Goal: Task Accomplishment & Management: Manage account settings

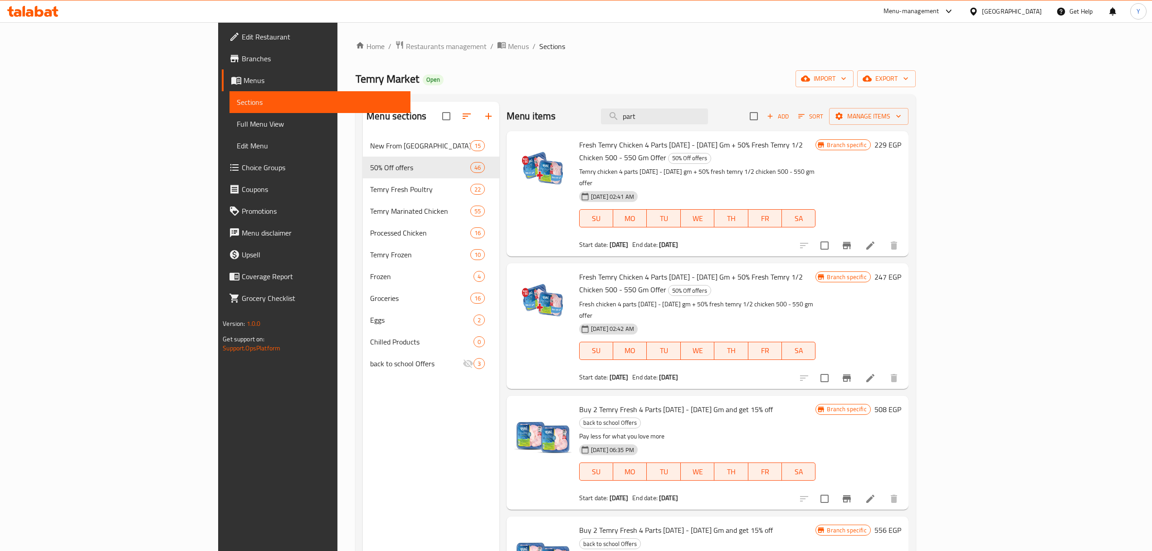
scroll to position [6, 0]
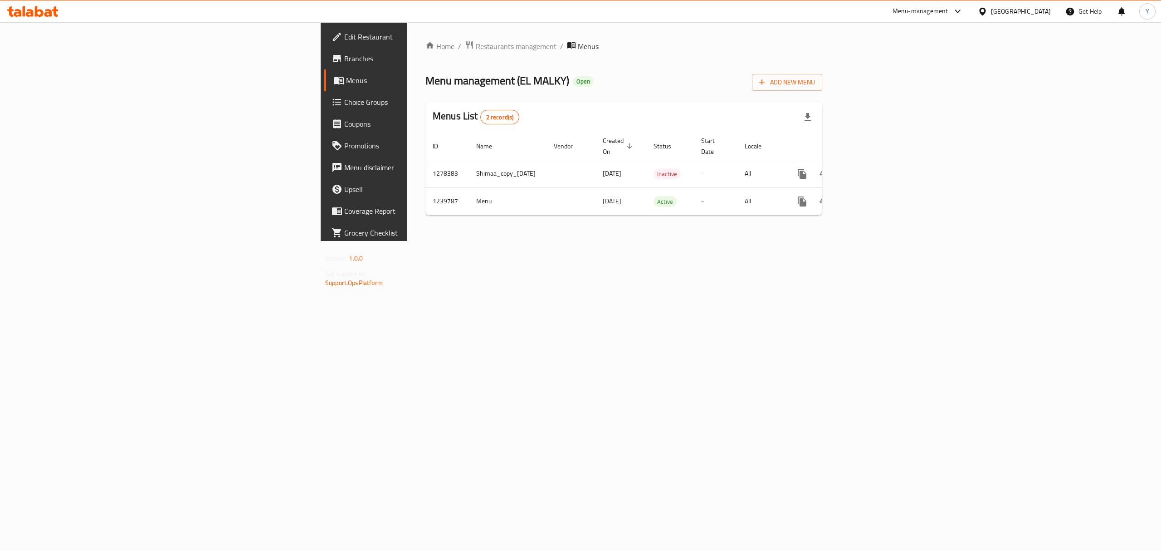
click at [499, 132] on div "Menus List 2 record(s)" at bounding box center [624, 117] width 397 height 31
click at [872, 197] on icon "enhanced table" at bounding box center [868, 201] width 8 height 8
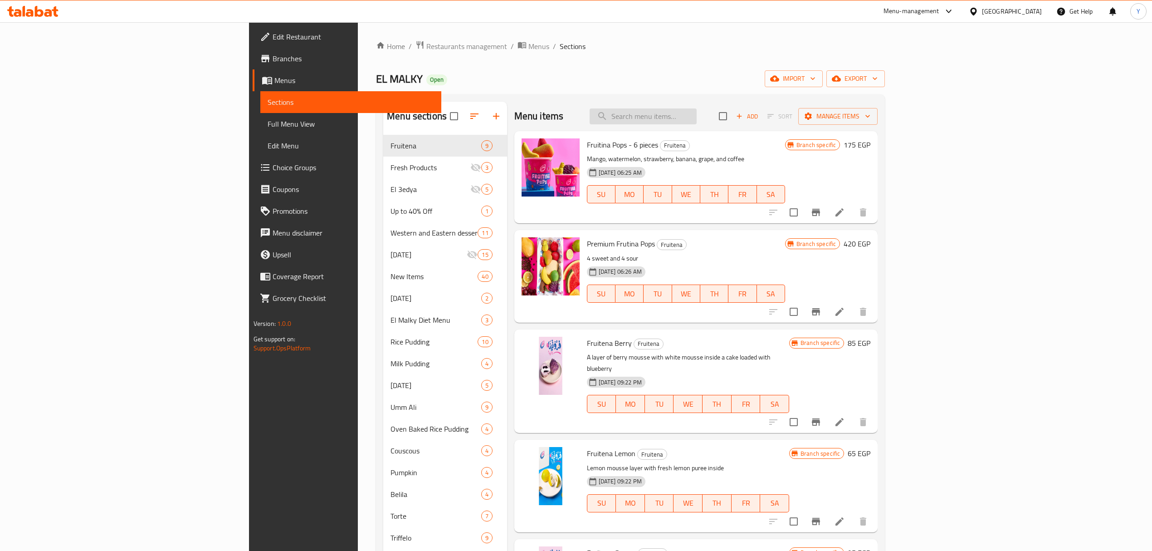
click at [697, 120] on input "search" at bounding box center [643, 116] width 107 height 16
paste input "680094"
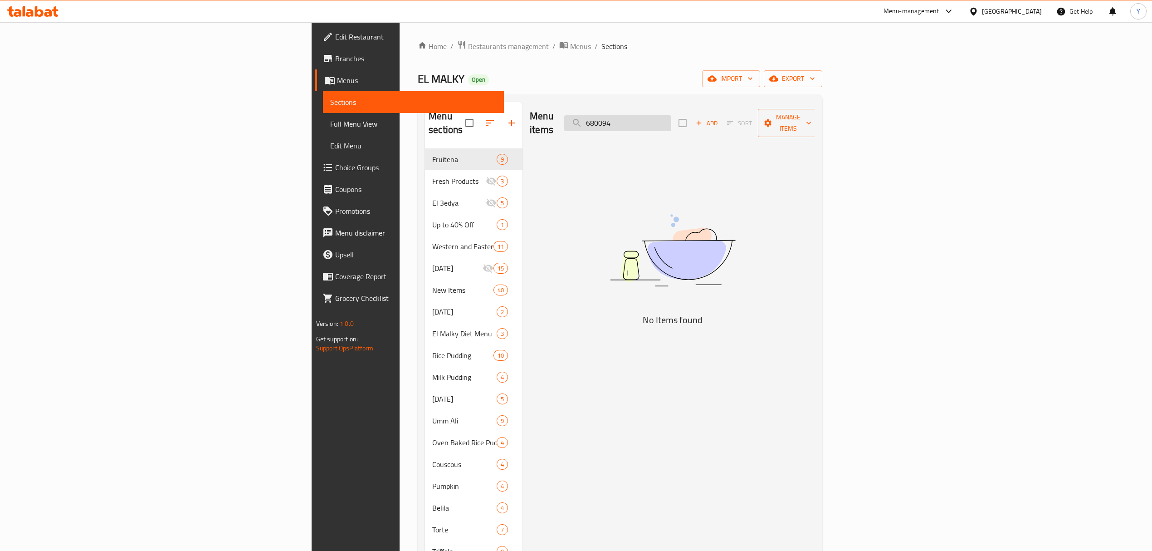
click at [671, 115] on input "680094" at bounding box center [617, 123] width 107 height 16
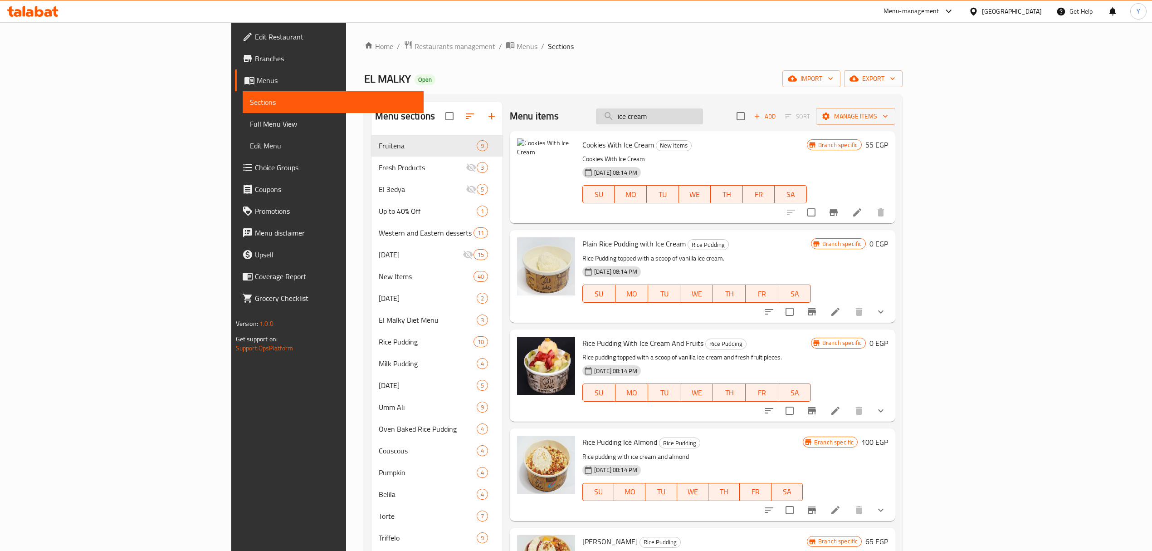
type input "ice cream"
click at [415, 46] on span "Restaurants management" at bounding box center [455, 46] width 81 height 11
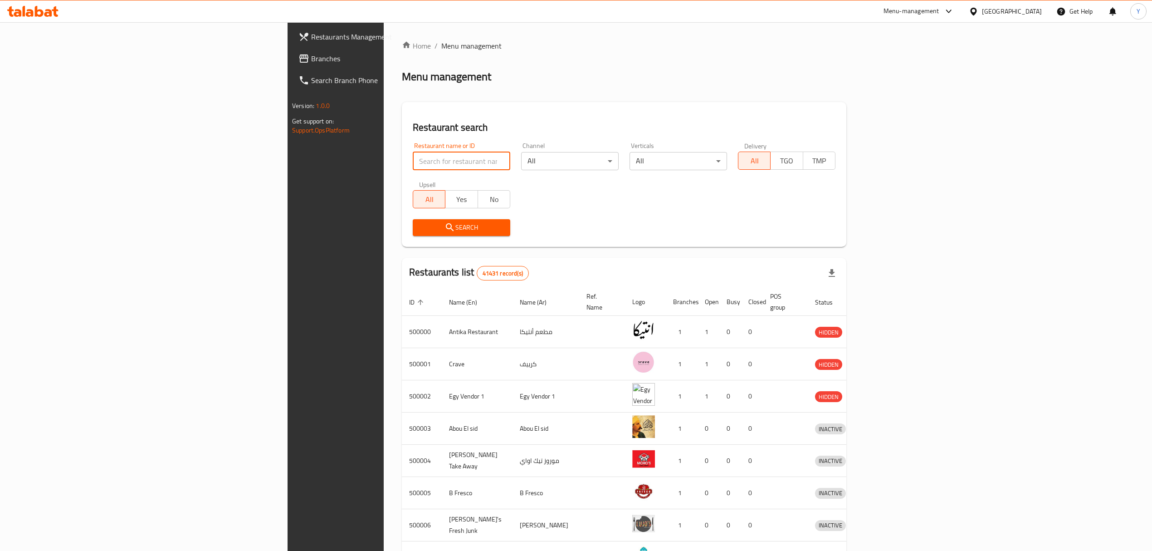
click at [413, 158] on input "search" at bounding box center [462, 161] width 98 height 18
paste input "680094"
type input "680094"
click button "Search" at bounding box center [462, 227] width 98 height 17
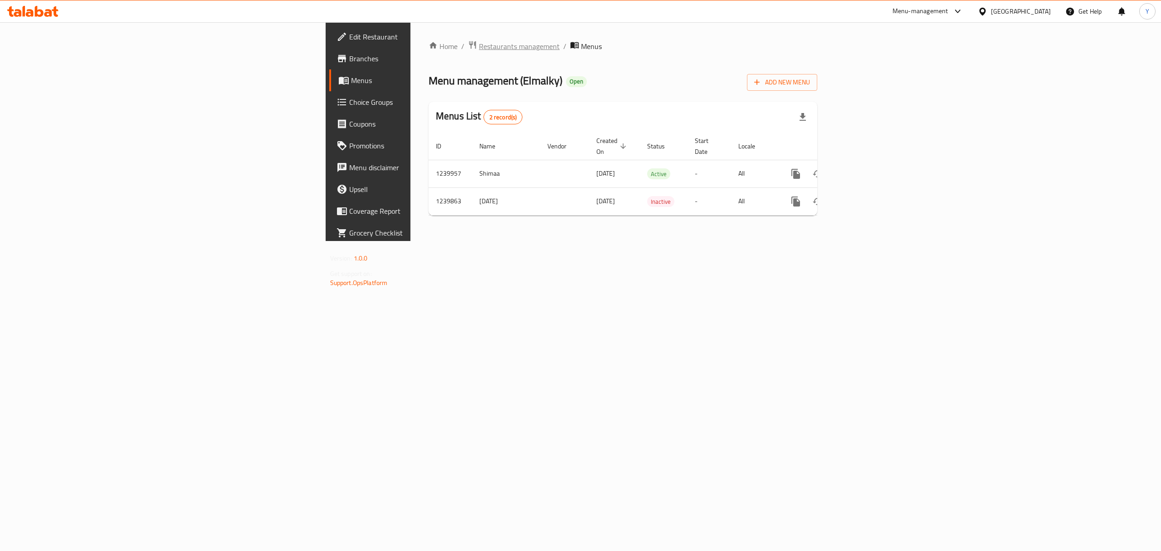
click at [479, 49] on span "Restaurants management" at bounding box center [519, 46] width 81 height 11
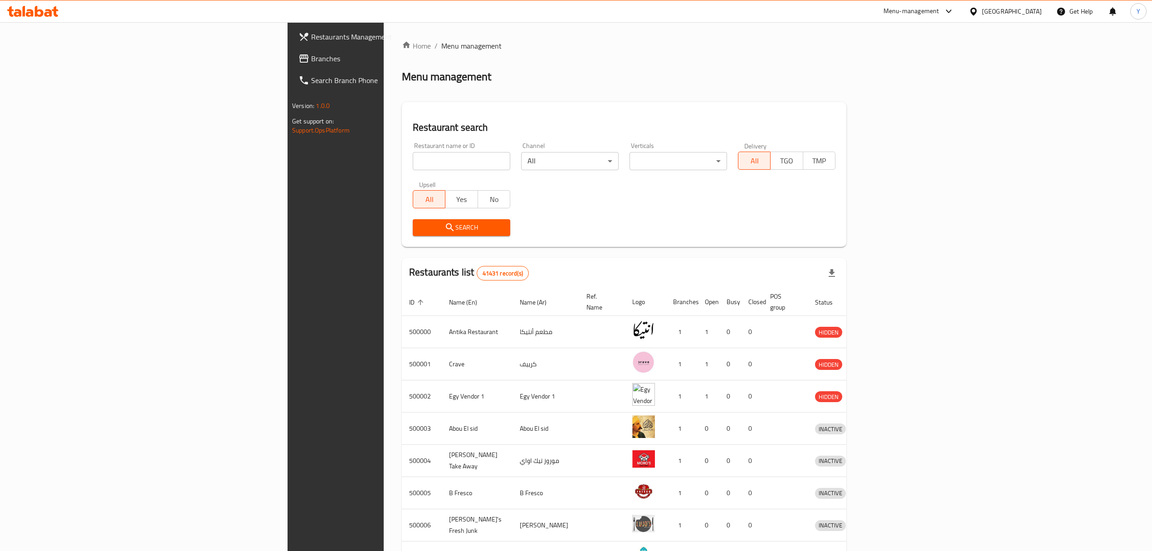
click at [413, 167] on input "search" at bounding box center [462, 161] width 98 height 18
paste input "680017"
type input "680017"
click button "Search" at bounding box center [462, 227] width 98 height 17
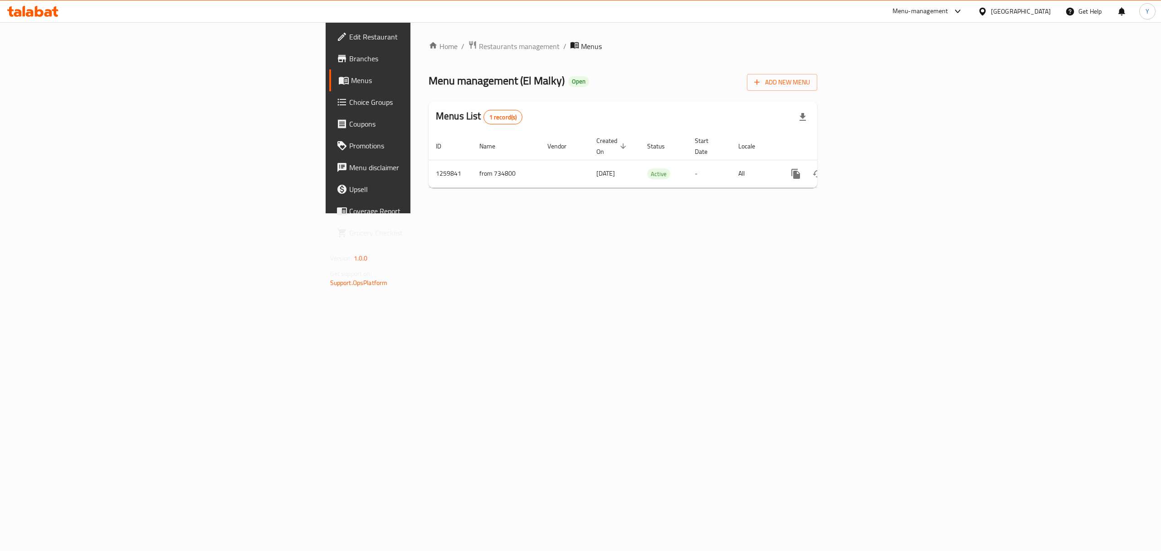
click at [411, 33] on div "Home / Restaurants management / Menus Menu management ( [GEOGRAPHIC_DATA][PERSO…" at bounding box center [623, 117] width 425 height 191
click at [479, 44] on span "Restaurants management" at bounding box center [519, 46] width 81 height 11
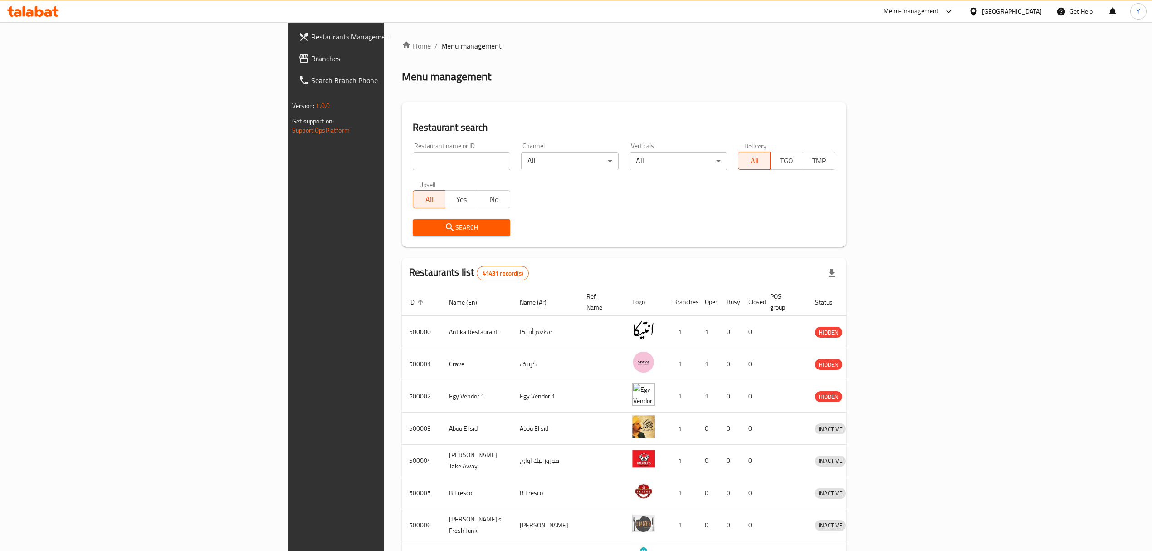
click at [413, 159] on input "search" at bounding box center [462, 161] width 98 height 18
paste input "684749"
type input "684749"
click button "Search" at bounding box center [462, 227] width 98 height 17
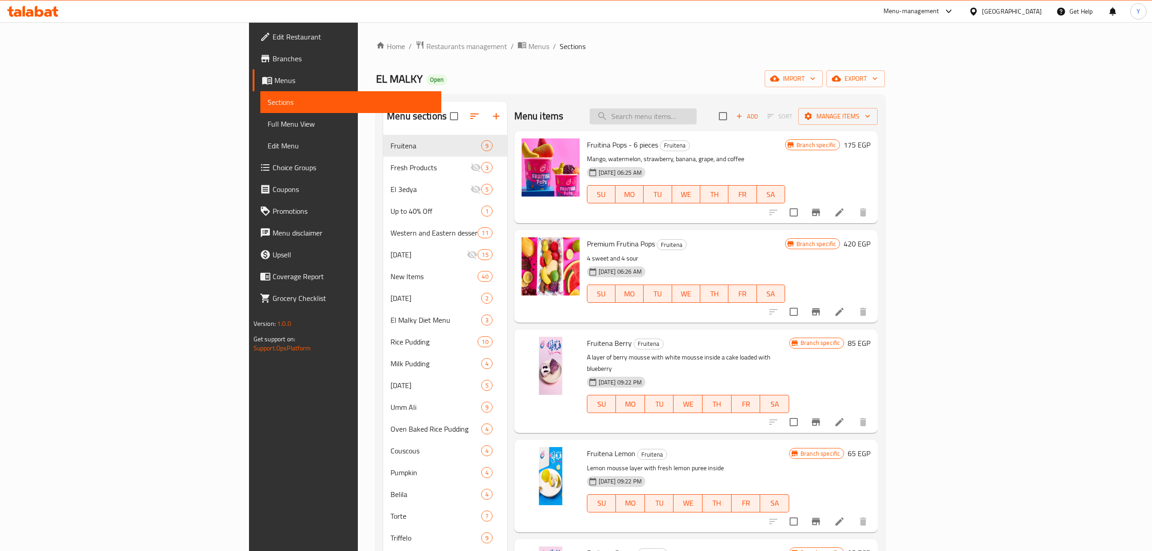
click at [697, 109] on input "search" at bounding box center [643, 116] width 107 height 16
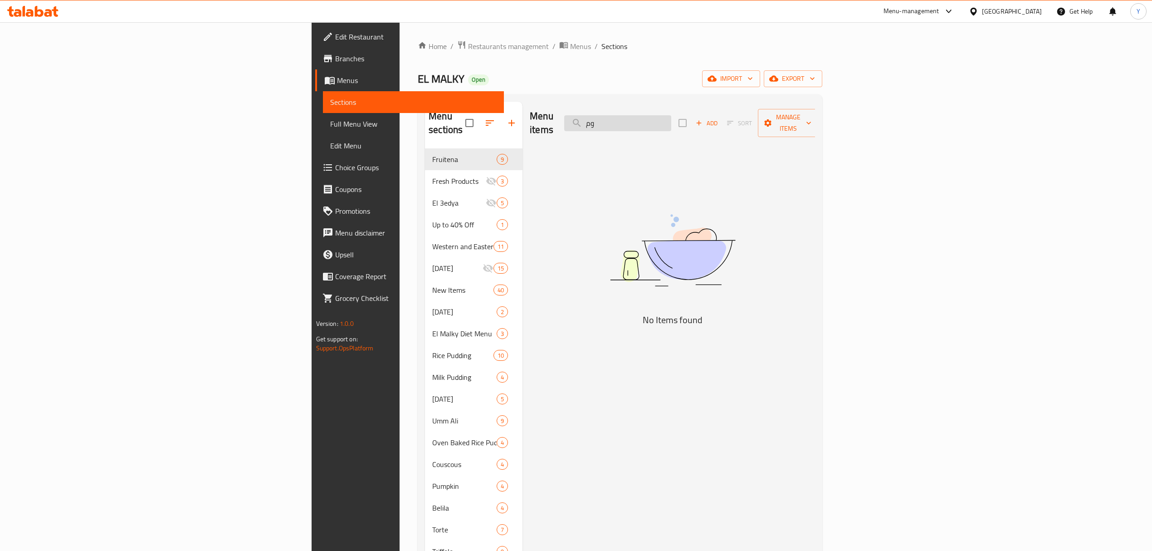
type input "و"
type input "زمان"
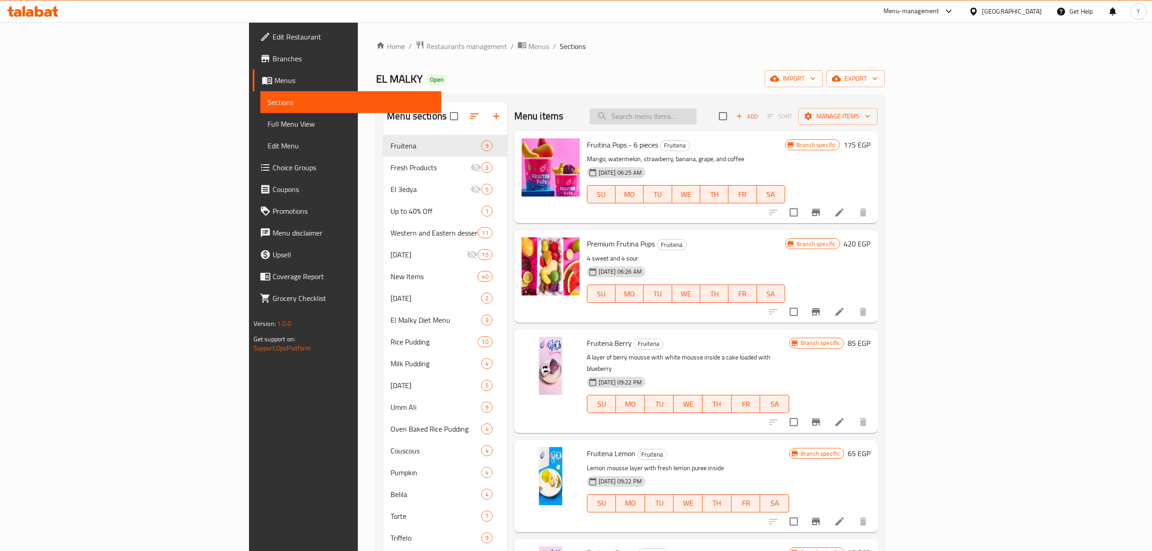
paste input "https://portal.talabat.com/eg/p/menu-management#/restaurants/680094/menus/12397…"
type input "https://portal.talabat.com/eg/p/menu-management#/restaurants/680094/menus/12397…"
click at [732, 131] on div "Fruitina Pops - 6 pieces Fruitena Mango, watermelon, strawberry, banana, grape,…" at bounding box center [696, 177] width 364 height 92
click at [697, 124] on input "search" at bounding box center [643, 116] width 107 height 16
paste input "Plain Rice Pudding with Ice Cream"
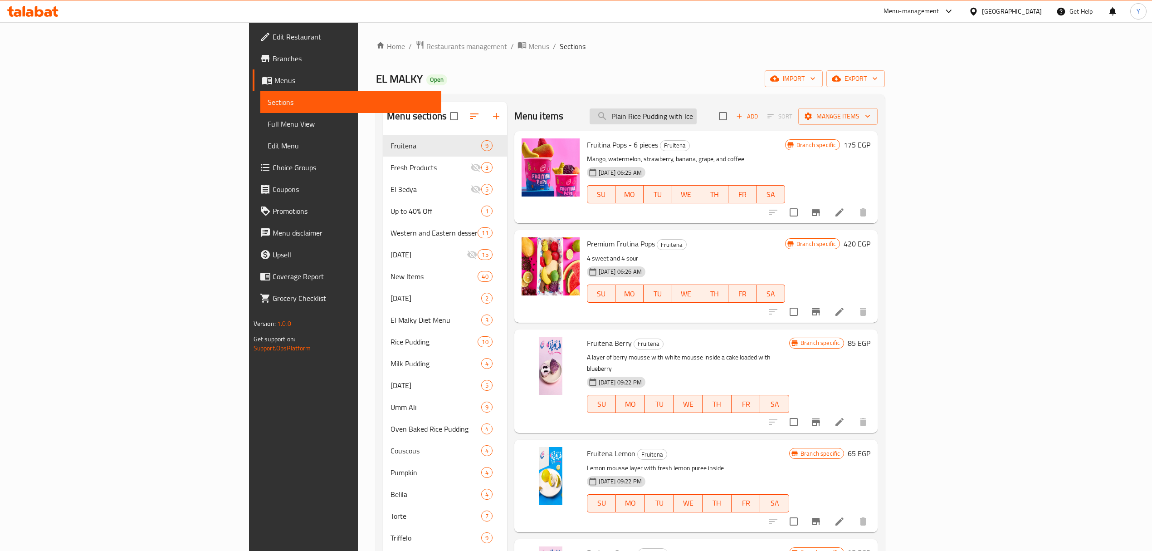
scroll to position [0, 22]
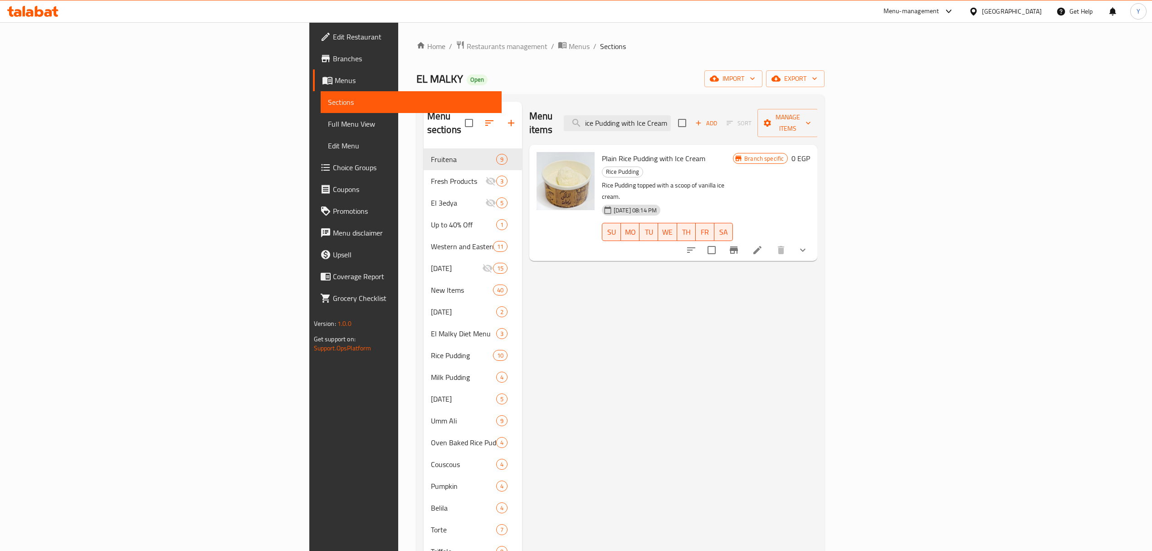
click at [602, 152] on span "Plain Rice Pudding with Ice Cream" at bounding box center [653, 159] width 103 height 14
drag, startPoint x: 532, startPoint y: 147, endPoint x: 615, endPoint y: 148, distance: 83.5
click at [615, 152] on span "Plain Rice Pudding with Ice Cream" at bounding box center [653, 159] width 103 height 14
click at [671, 118] on input "Plain Rice Pudding with Ice Cream" at bounding box center [617, 123] width 107 height 16
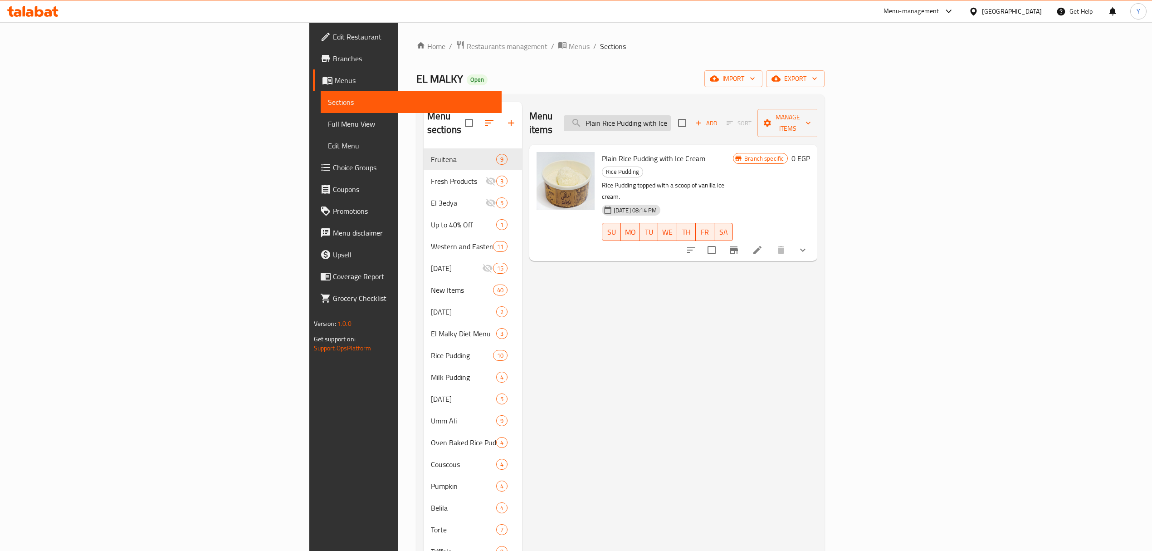
paste input "كرسبي"
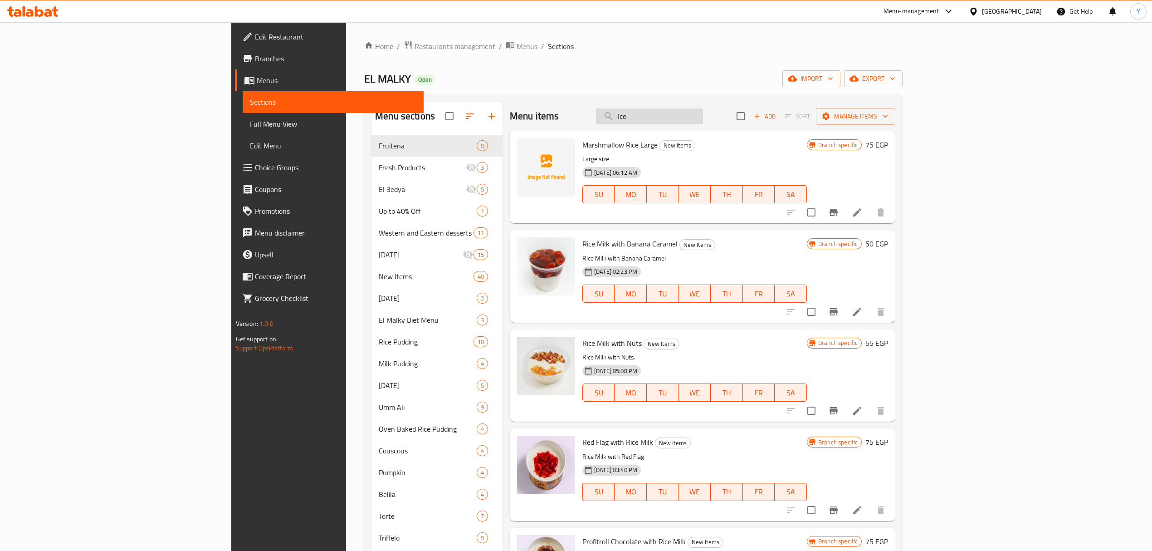
click at [703, 122] on input "Ice" at bounding box center [649, 116] width 107 height 16
type input "زمان"
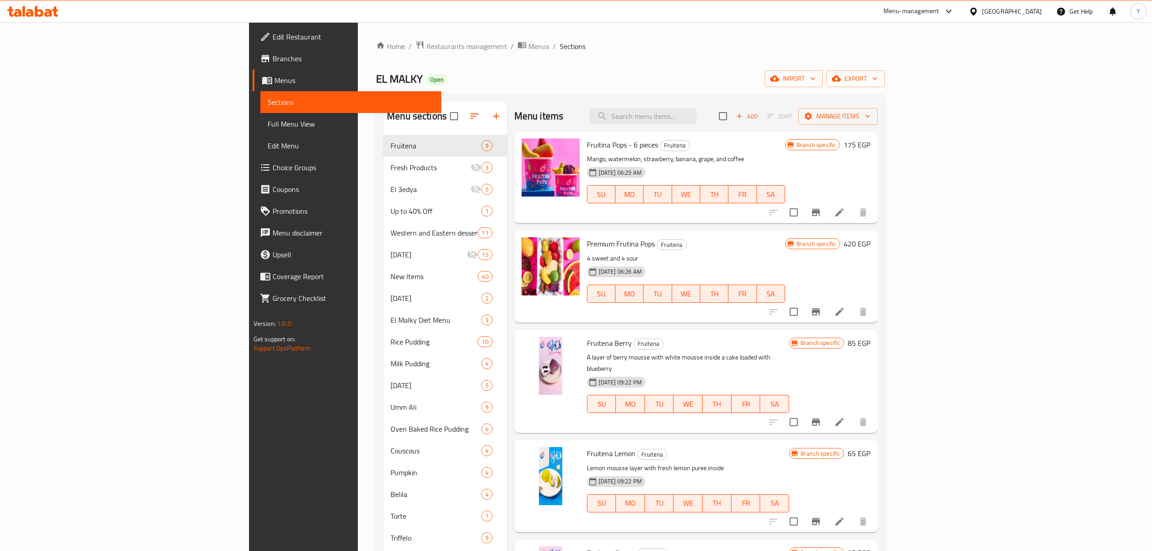
paste input "Rice Pudding with Ice Cream"
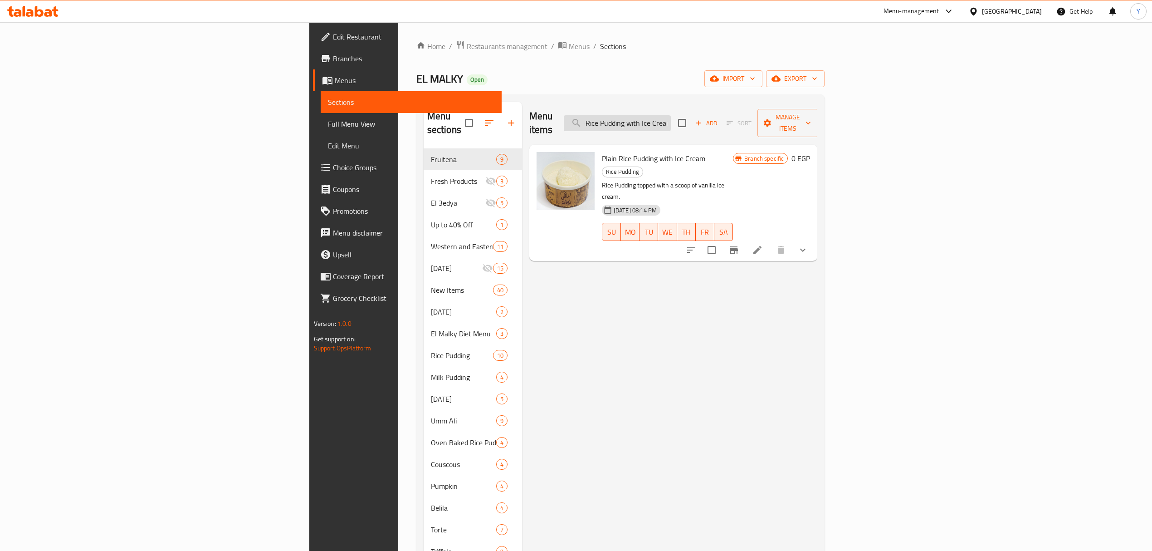
click at [671, 121] on input "Rice Pudding with Ice Cream" at bounding box center [617, 123] width 107 height 16
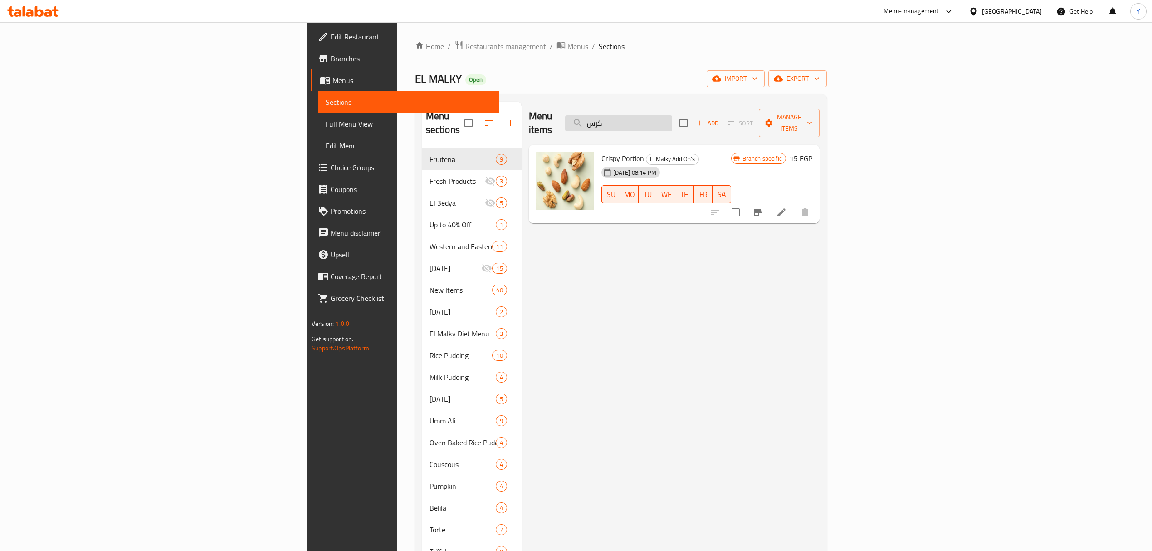
click at [672, 120] on input "كرس" at bounding box center [618, 123] width 107 height 16
paste input "Rice Pudding with Ice Cream"
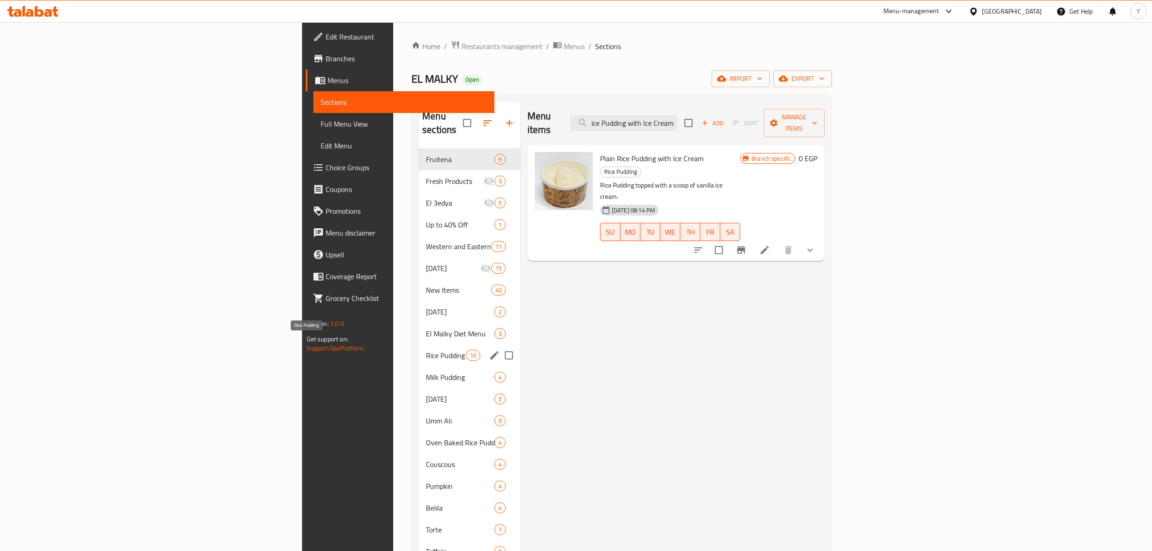
type input "Rice Pudding with Ice Cream"
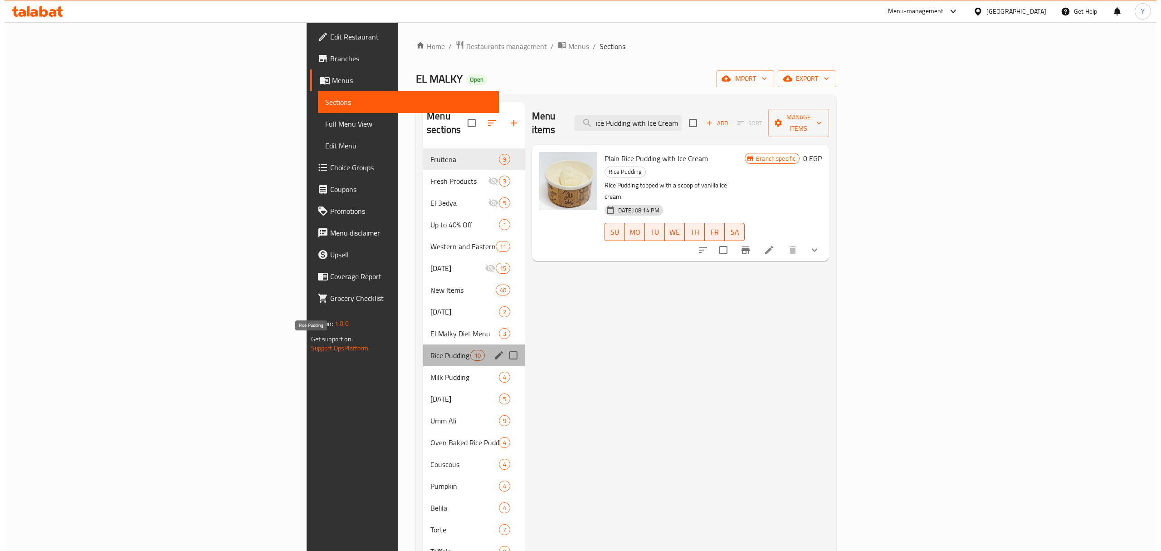
scroll to position [0, 0]
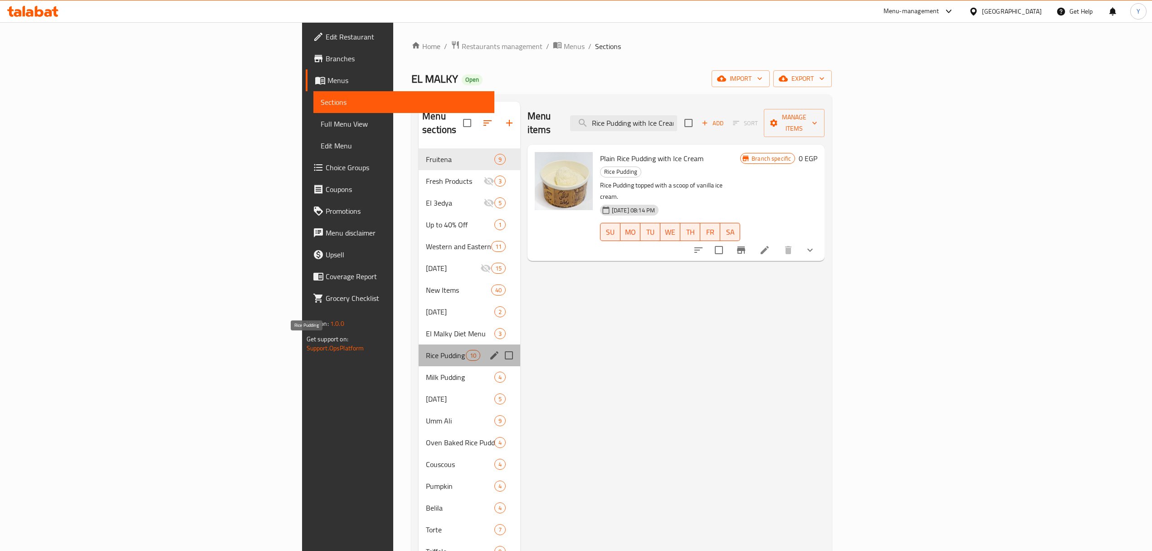
click at [426, 350] on span "Rice Pudding" at bounding box center [446, 355] width 40 height 11
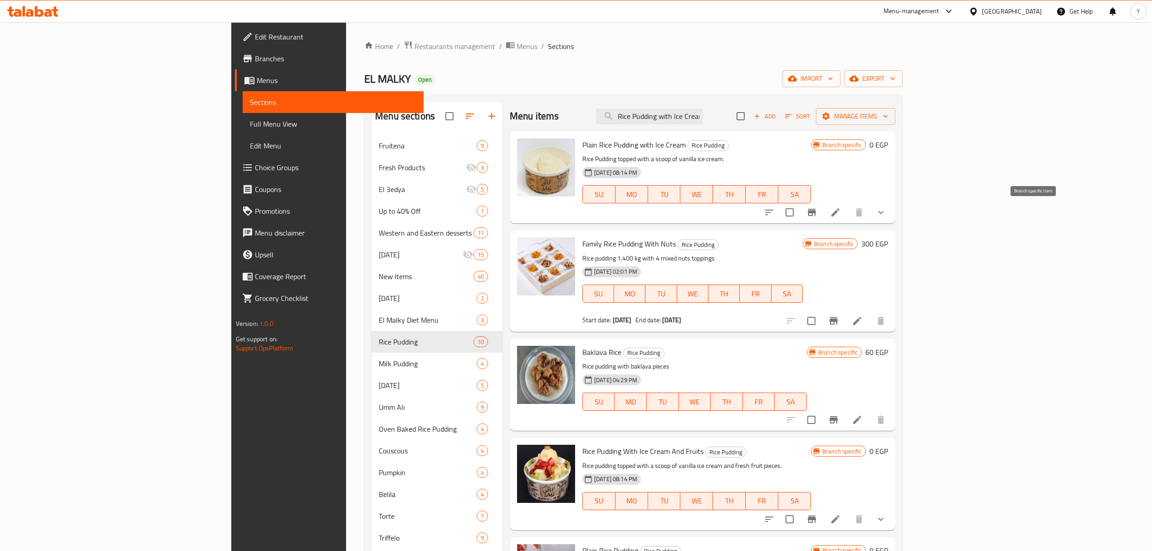
click at [817, 215] on icon "Branch-specific-item" at bounding box center [812, 212] width 11 height 11
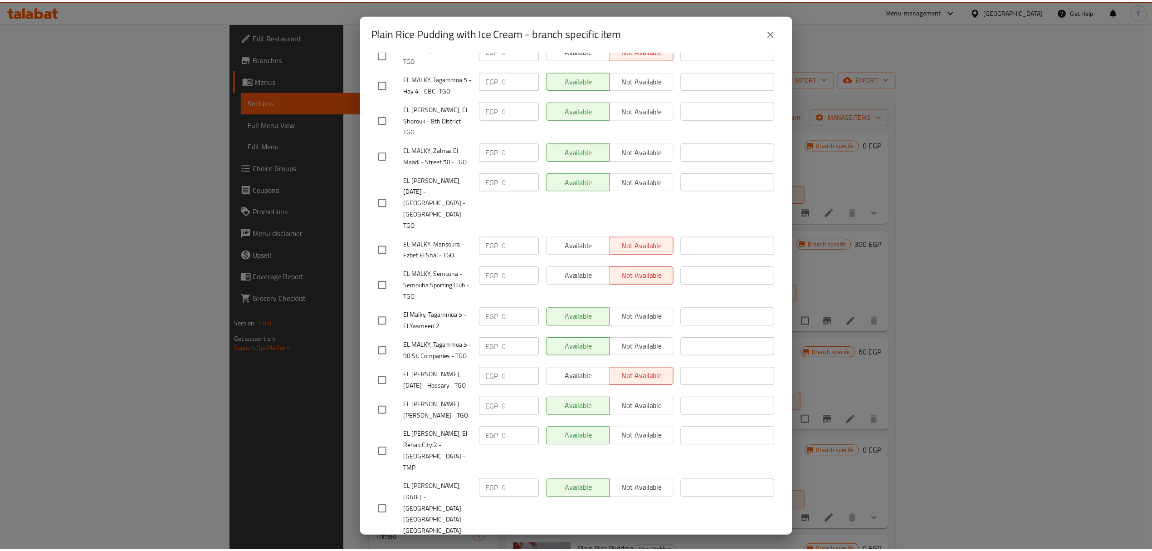
scroll to position [369, 0]
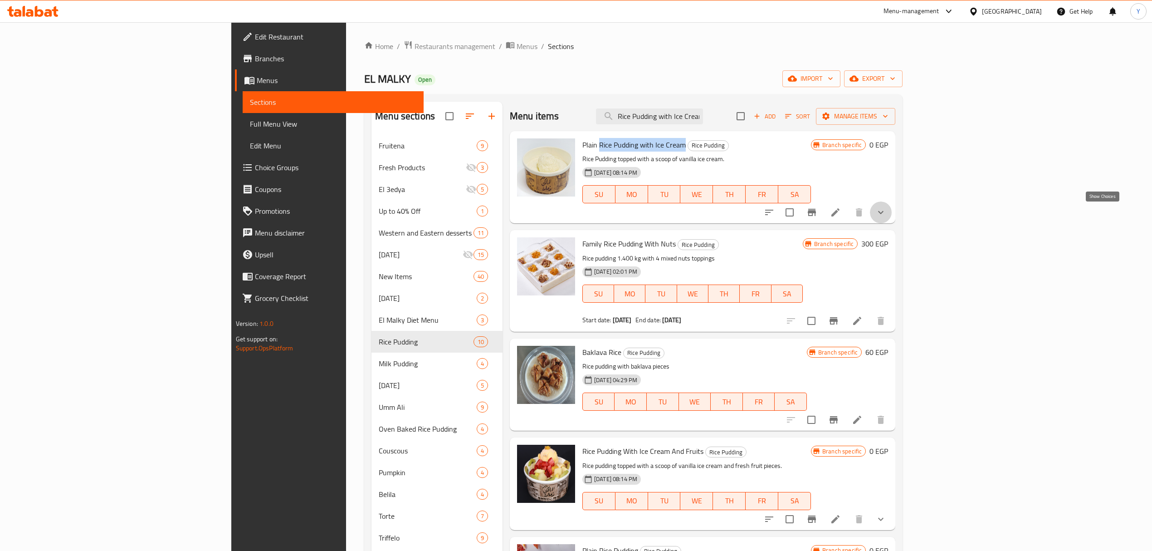
click at [886, 208] on icon "show more" at bounding box center [881, 212] width 11 height 11
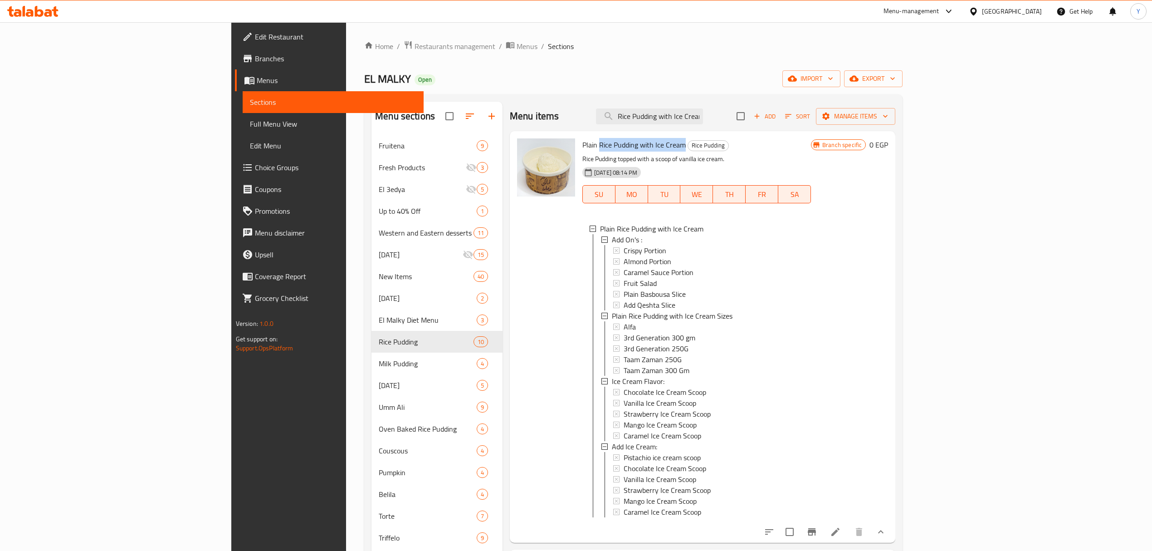
scroll to position [1, 0]
click at [755, 139] on h6 "Plain Rice Pudding with Ice Cream Rice Pudding" at bounding box center [696, 144] width 229 height 13
click at [758, 124] on div "Menu items Rice Pudding with Ice Cream Add Sort Manage items" at bounding box center [703, 116] width 386 height 29
click at [703, 122] on input "Rice Pudding with Ice Cream" at bounding box center [649, 116] width 107 height 16
paste input "Shabah Rice"
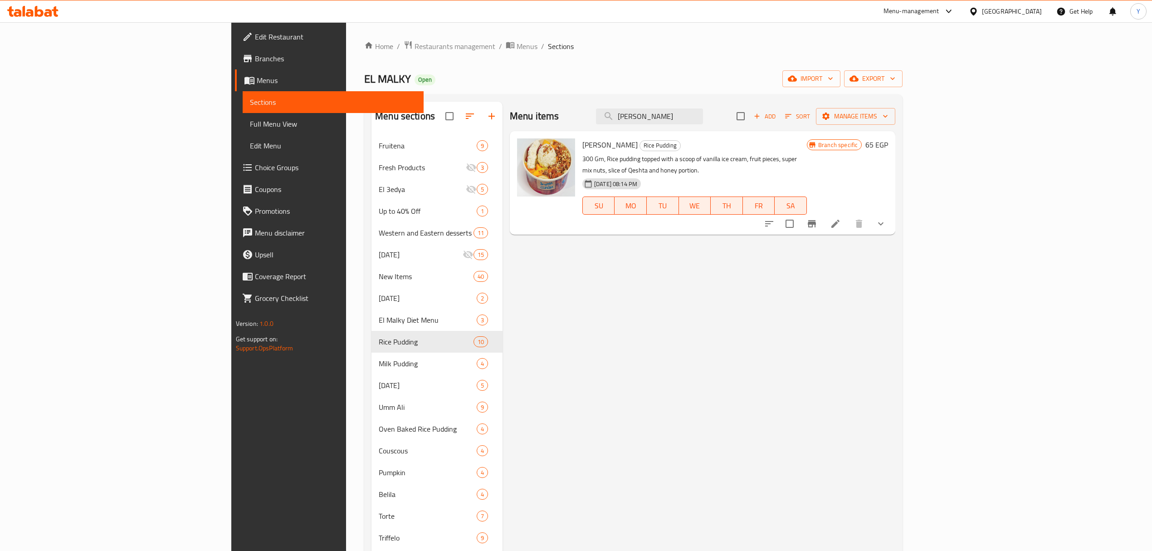
type input "Shabah Rice"
click at [886, 218] on icon "show more" at bounding box center [881, 223] width 11 height 11
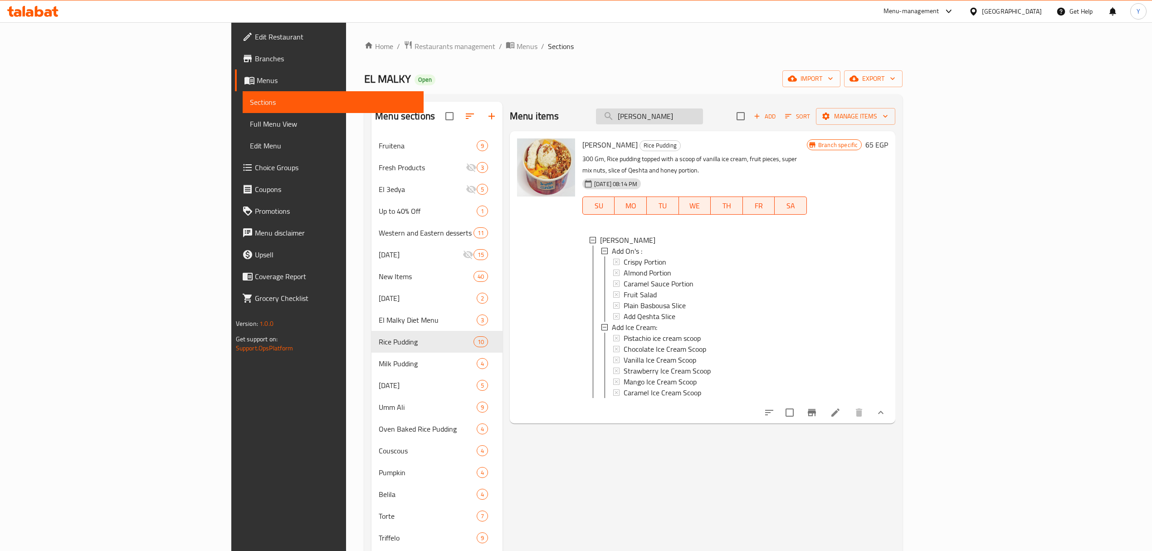
click at [703, 116] on input "Shabah Rice" at bounding box center [649, 116] width 107 height 16
paste input "Rice Milk Qeshta"
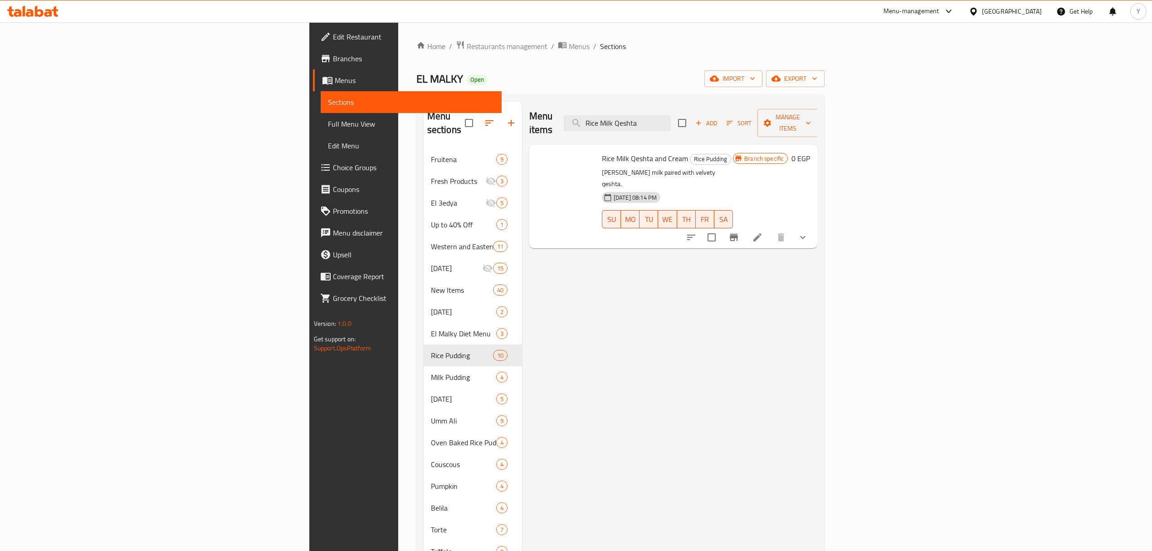
type input "Rice Milk Qeshta"
click at [814, 226] on button "show more" at bounding box center [803, 237] width 22 height 22
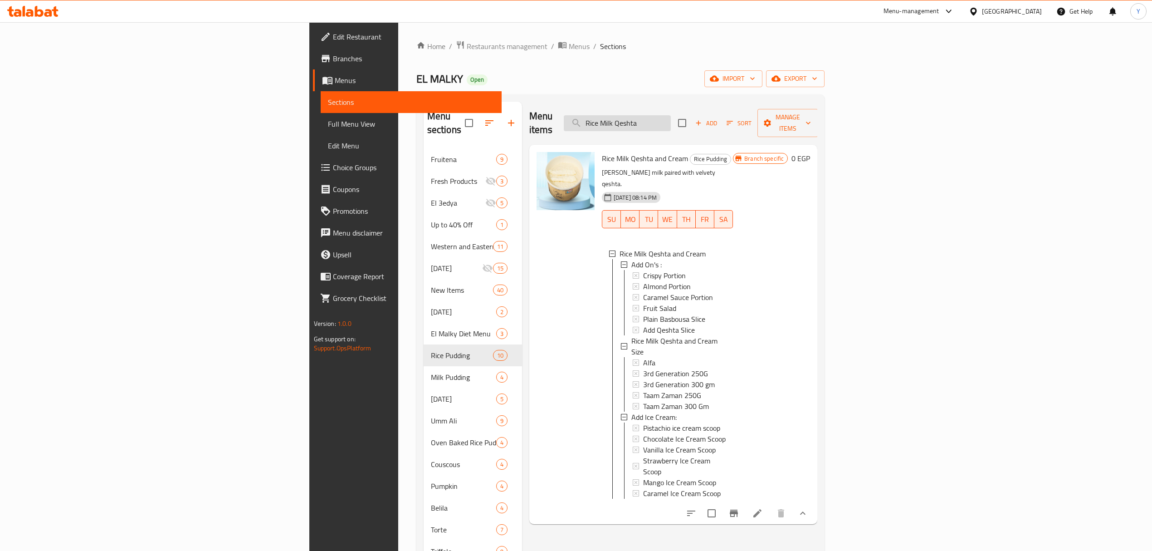
click at [671, 115] on input "Rice Milk Qeshta" at bounding box center [617, 123] width 107 height 16
paste input "and Cream""
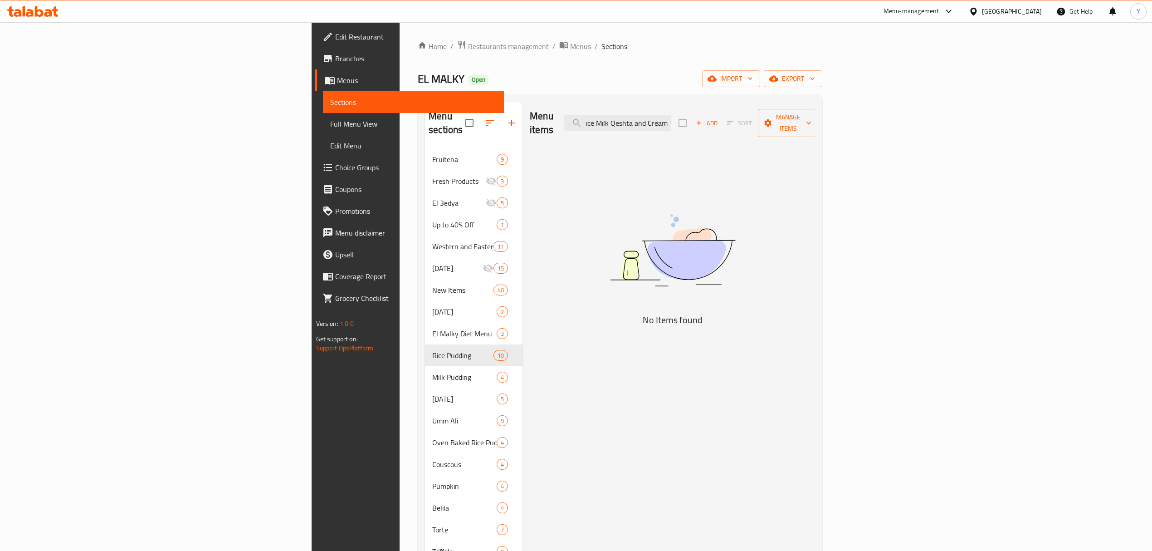
scroll to position [0, 4]
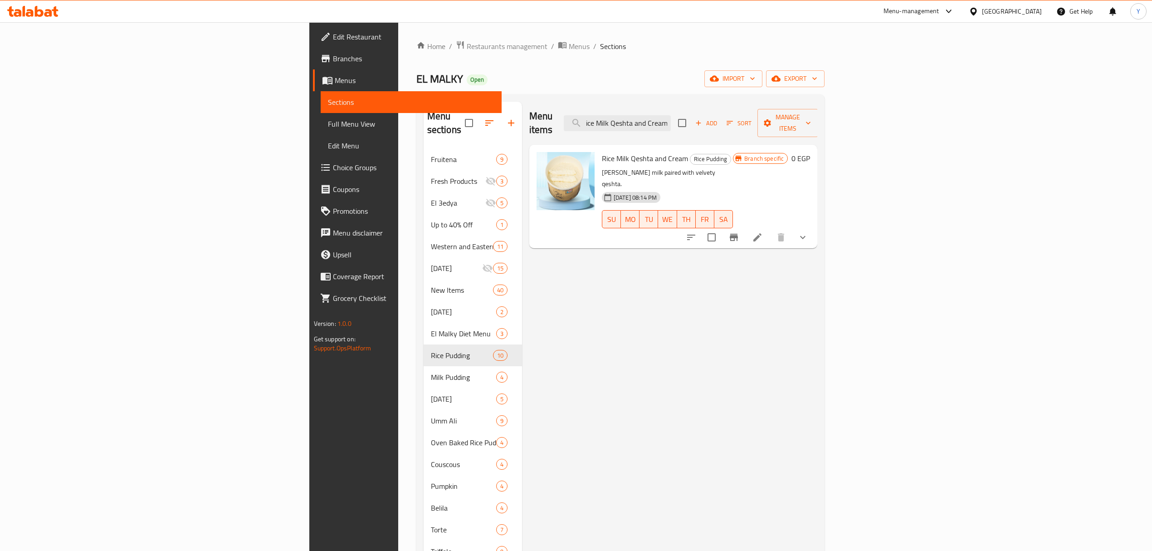
type input "Rice Milk Qeshta and Cream"
click at [814, 226] on button "show more" at bounding box center [803, 237] width 22 height 22
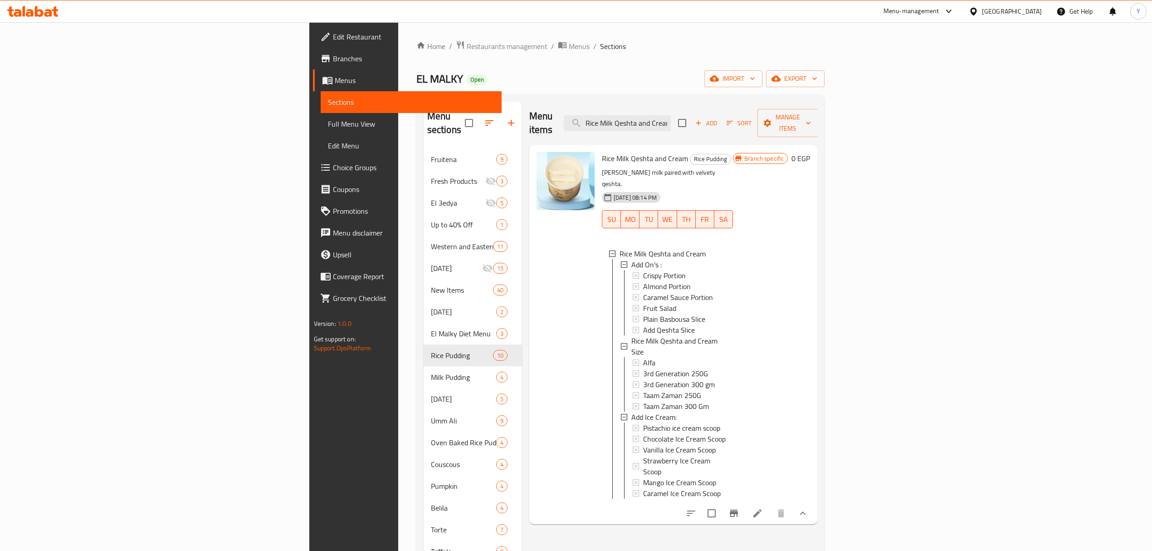
click at [602, 152] on span "Rice Milk Qeshta and Cream" at bounding box center [645, 159] width 86 height 14
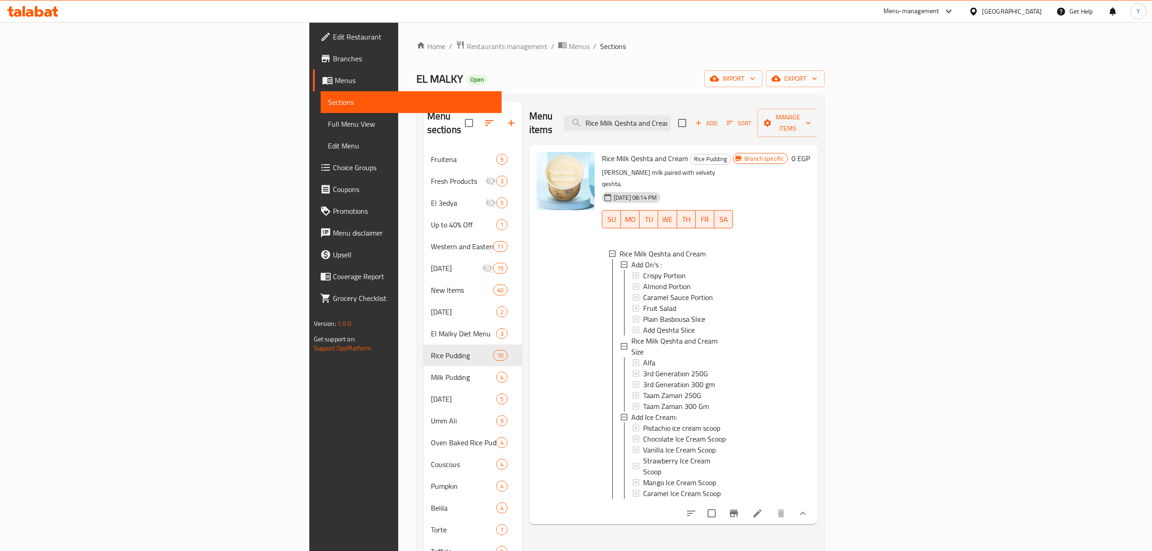
click at [602, 152] on span "Rice Milk Qeshta and Cream" at bounding box center [645, 159] width 86 height 14
click at [763, 508] on icon at bounding box center [757, 513] width 11 height 11
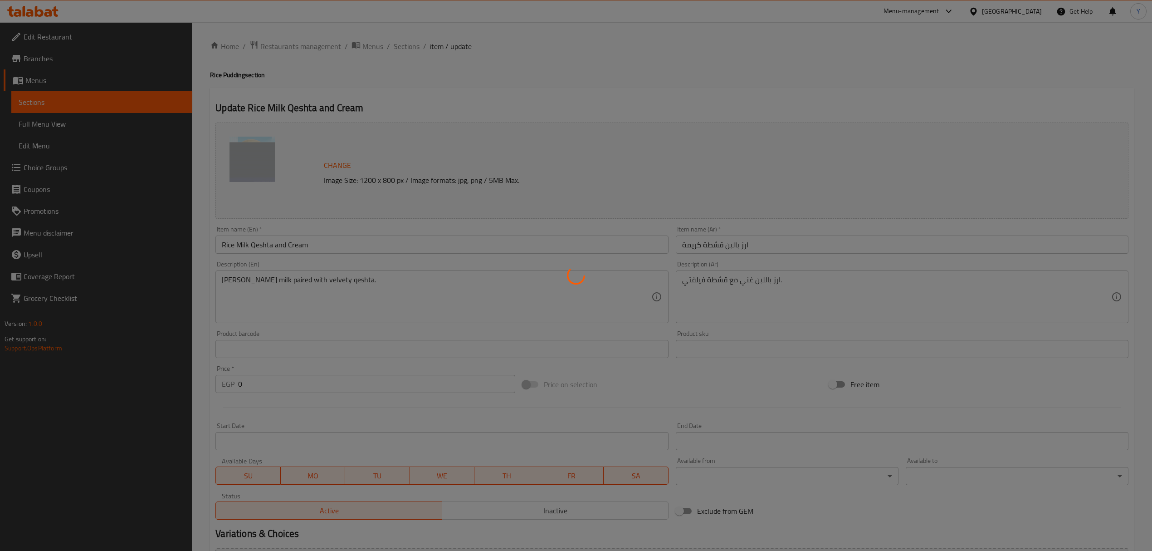
type input "الإضافات:"
type input "0"
type input "4"
type input "حجم ارز باللبن قشطة كريمة"
type input "1"
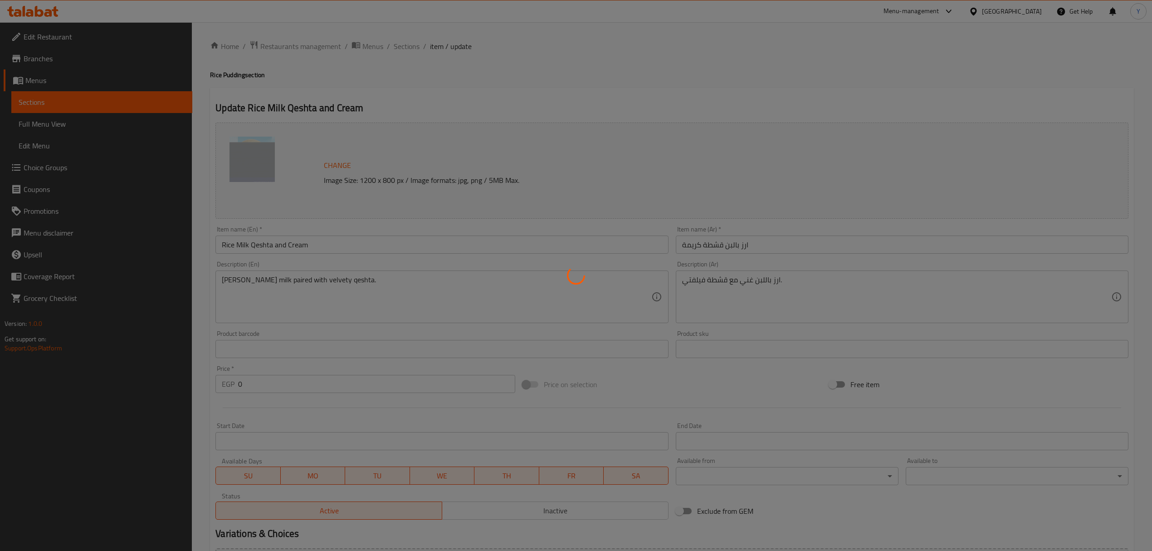
type input "1"
type input "إضافة أيس كريم:"
type input "0"
type input "6"
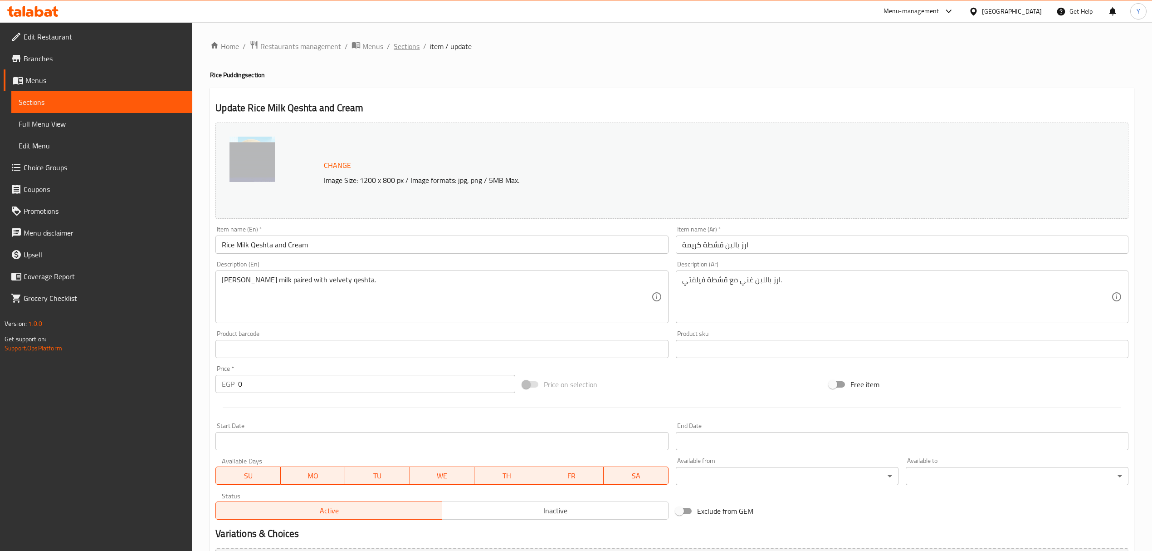
click at [408, 42] on span "Sections" at bounding box center [407, 46] width 26 height 11
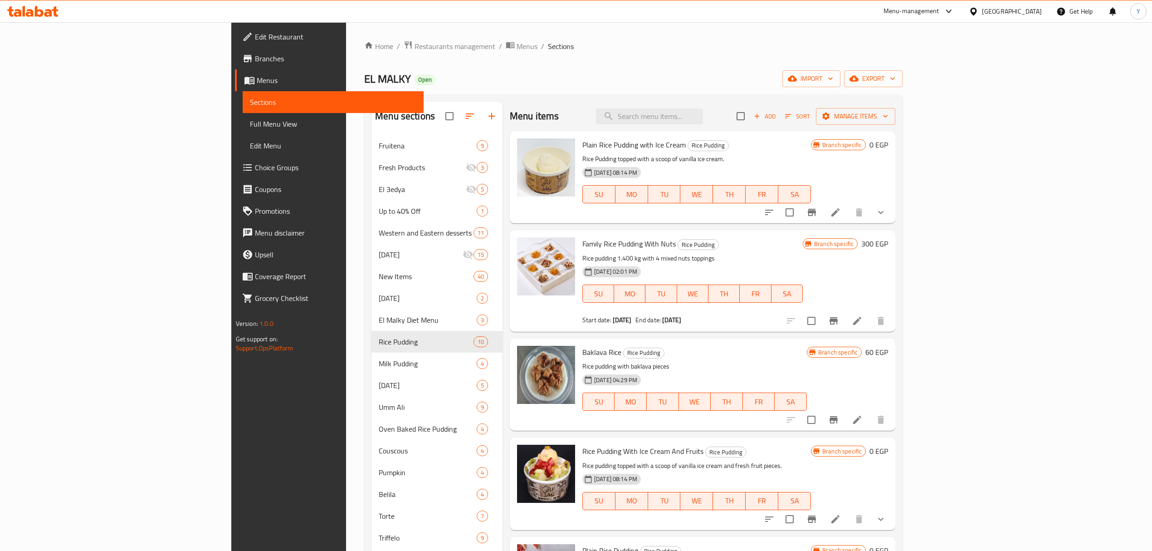
click at [768, 132] on div "Plain Rice Pudding with Ice Cream Rice Pudding Rice Pudding topped with a scoop…" at bounding box center [703, 177] width 386 height 92
click at [703, 118] on input "search" at bounding box center [649, 116] width 107 height 16
paste input "Couscous"
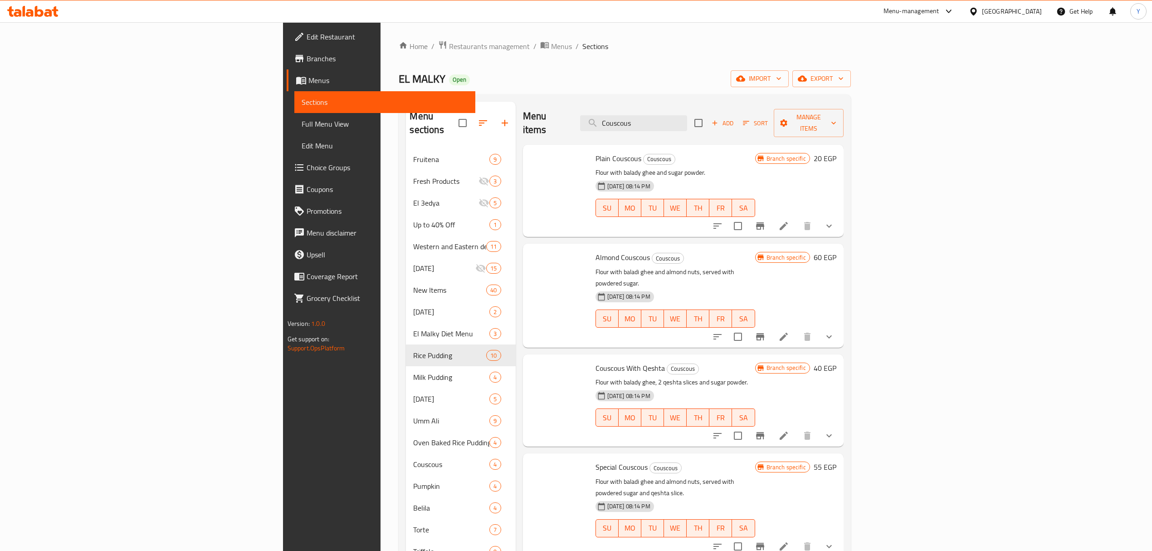
type input "Couscous"
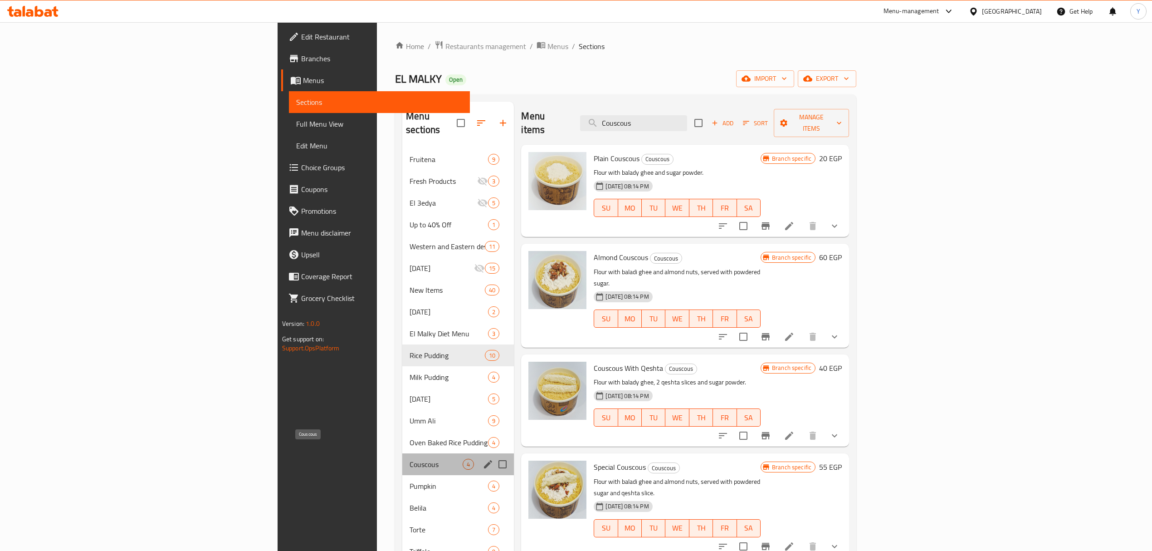
click at [410, 459] on span "Couscous" at bounding box center [436, 464] width 53 height 11
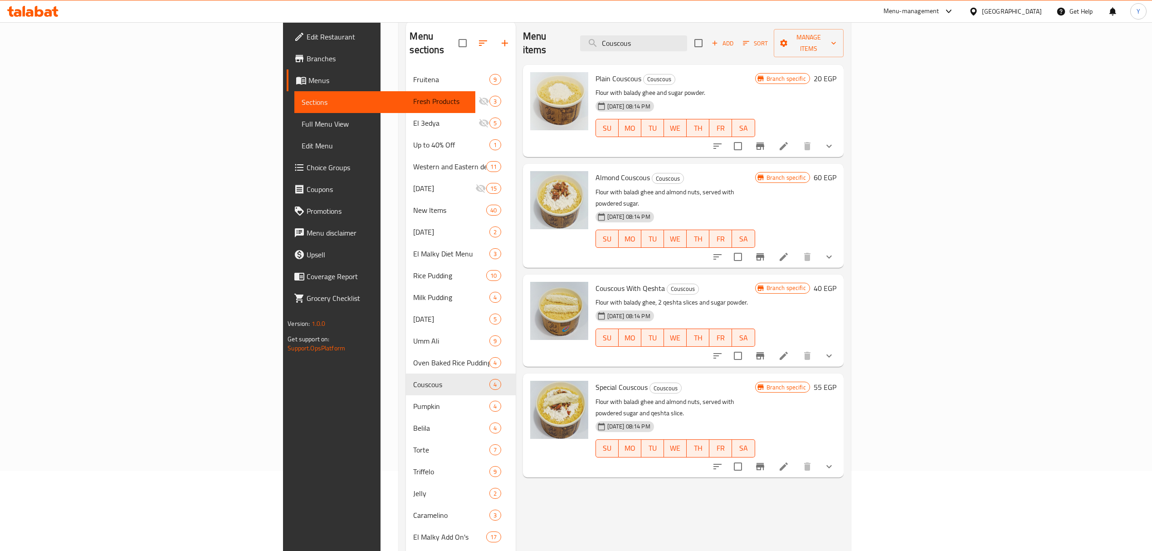
scroll to position [180, 0]
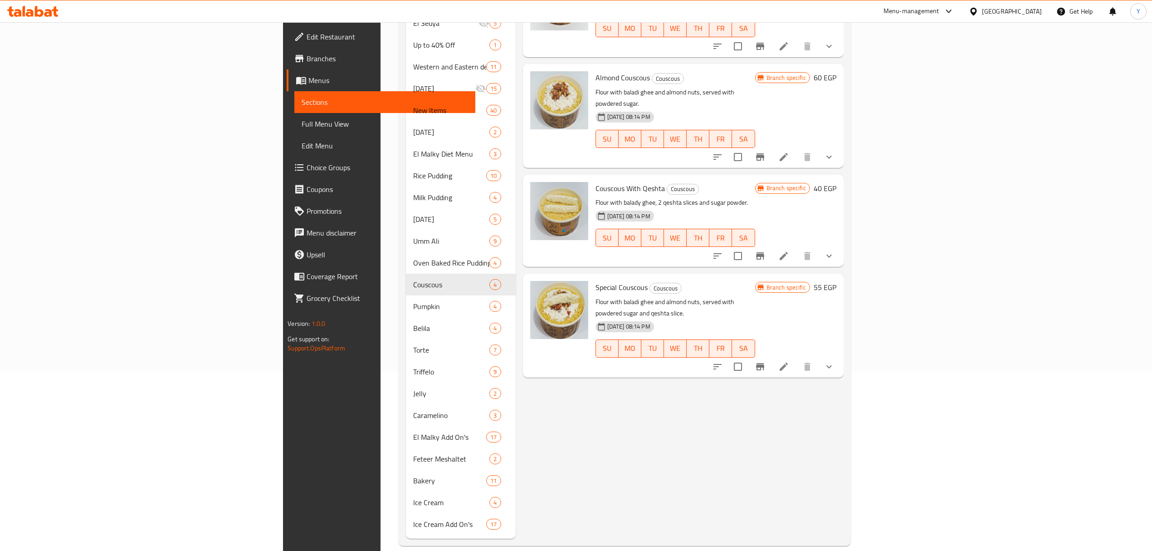
click at [668, 197] on p "Flour with balady ghee, 2 qeshta slices and sugar powder." at bounding box center [676, 202] width 160 height 11
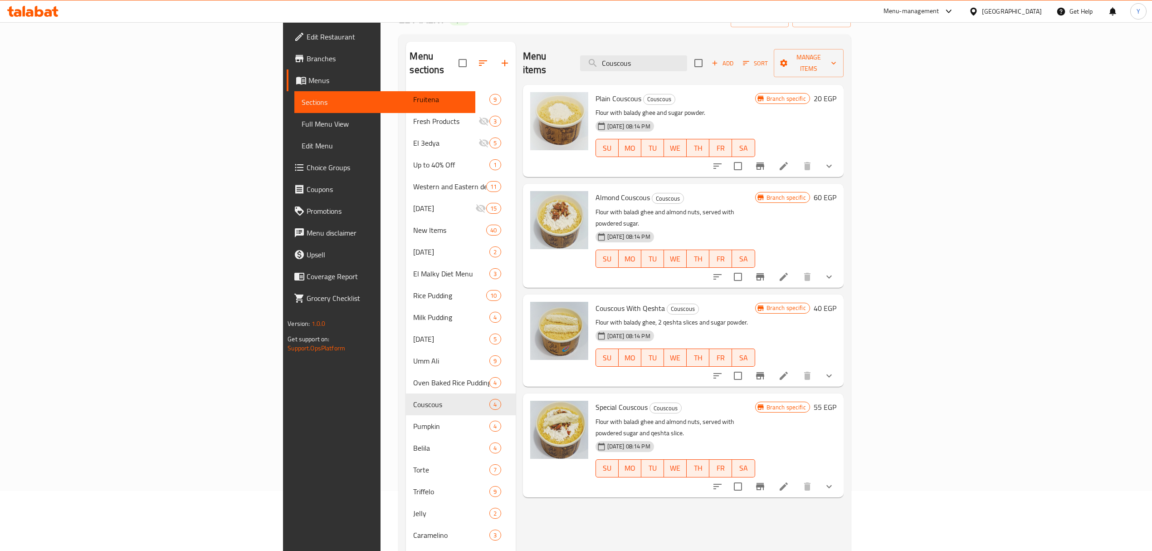
scroll to position [59, 0]
click at [840, 157] on button "show more" at bounding box center [829, 168] width 22 height 22
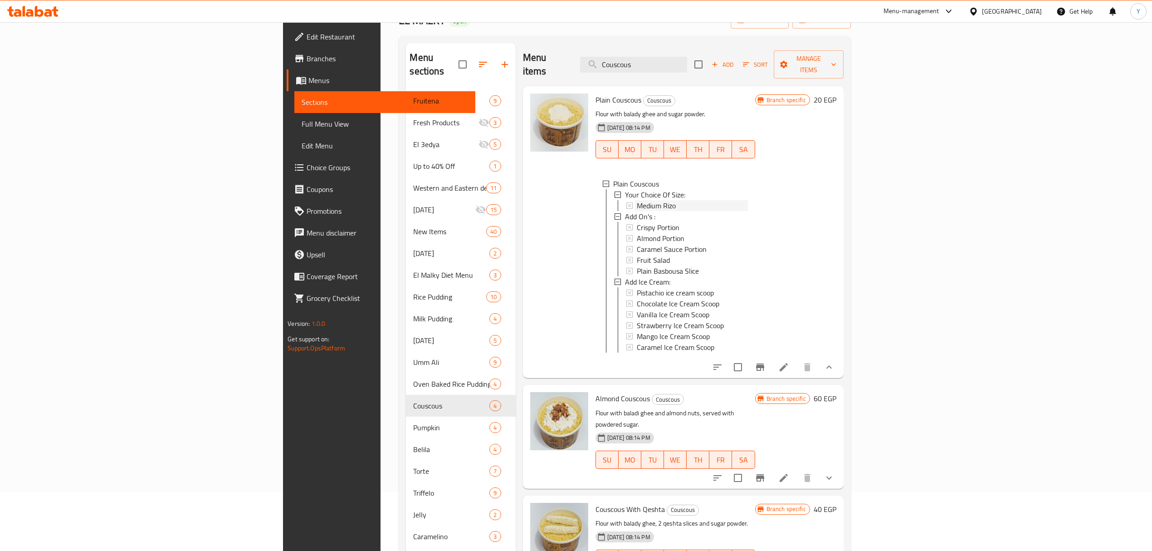
click at [702, 200] on div "Medium Rizo" at bounding box center [692, 205] width 111 height 11
click at [771, 358] on button "Branch-specific-item" at bounding box center [760, 367] width 22 height 22
click at [797, 365] on li at bounding box center [783, 367] width 25 height 16
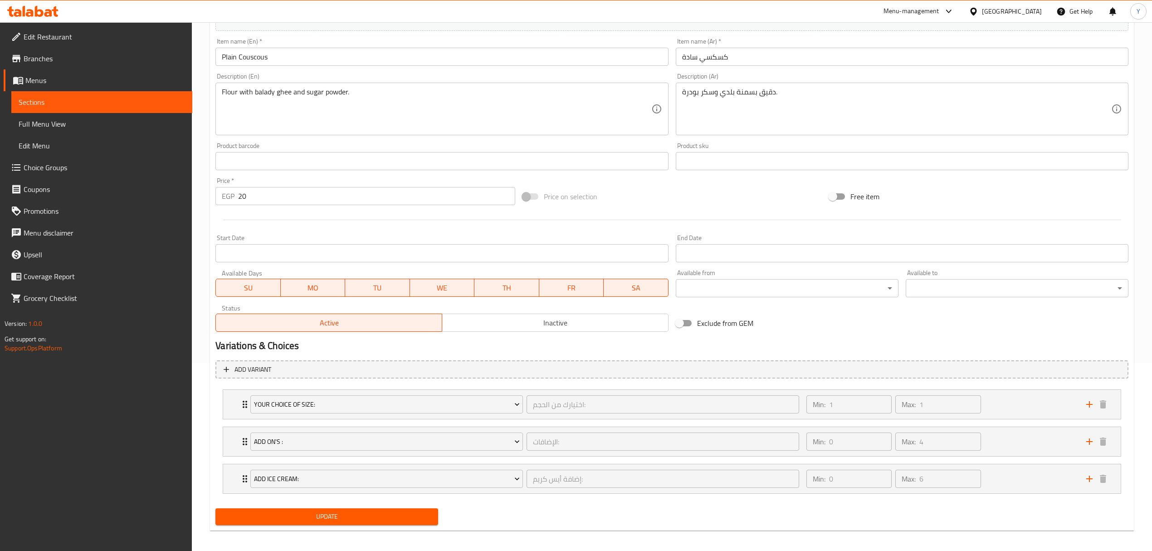
scroll to position [194, 0]
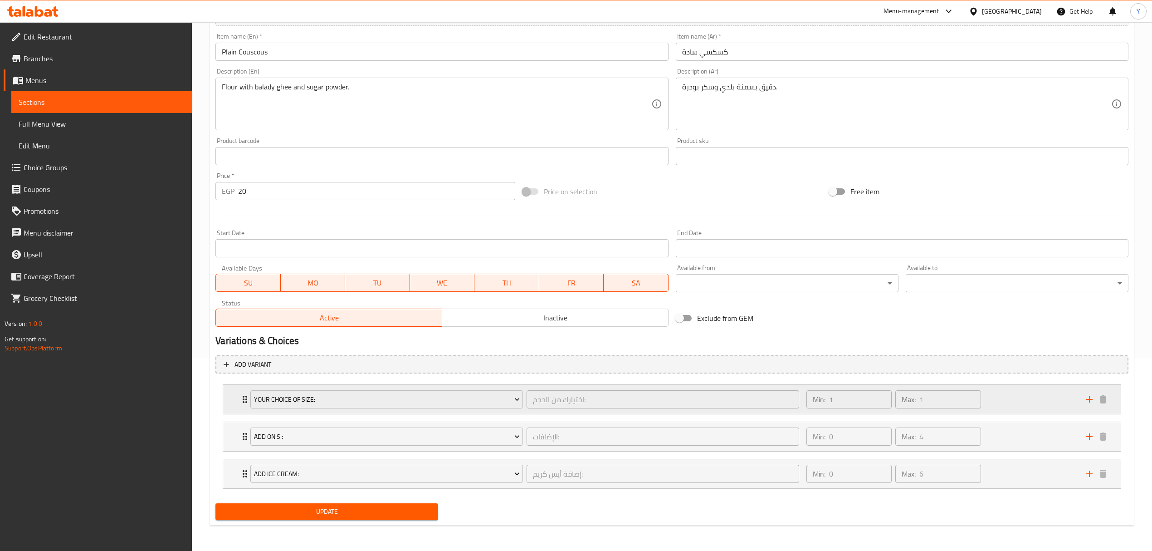
click at [247, 405] on div "Your Choice Of Size: اختيارك من الحجم: ​" at bounding box center [525, 399] width 560 height 29
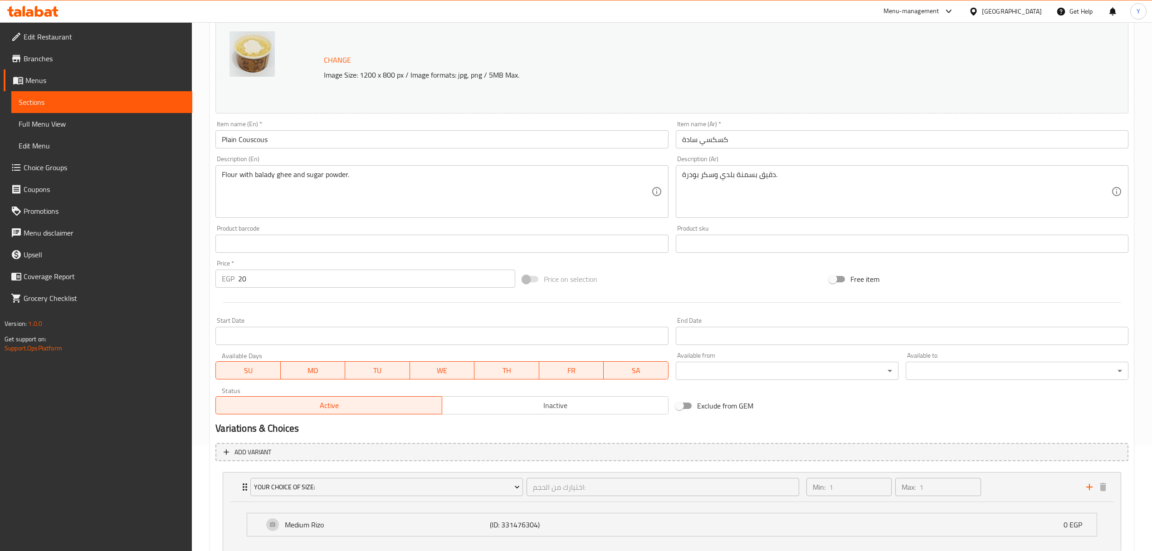
scroll to position [0, 0]
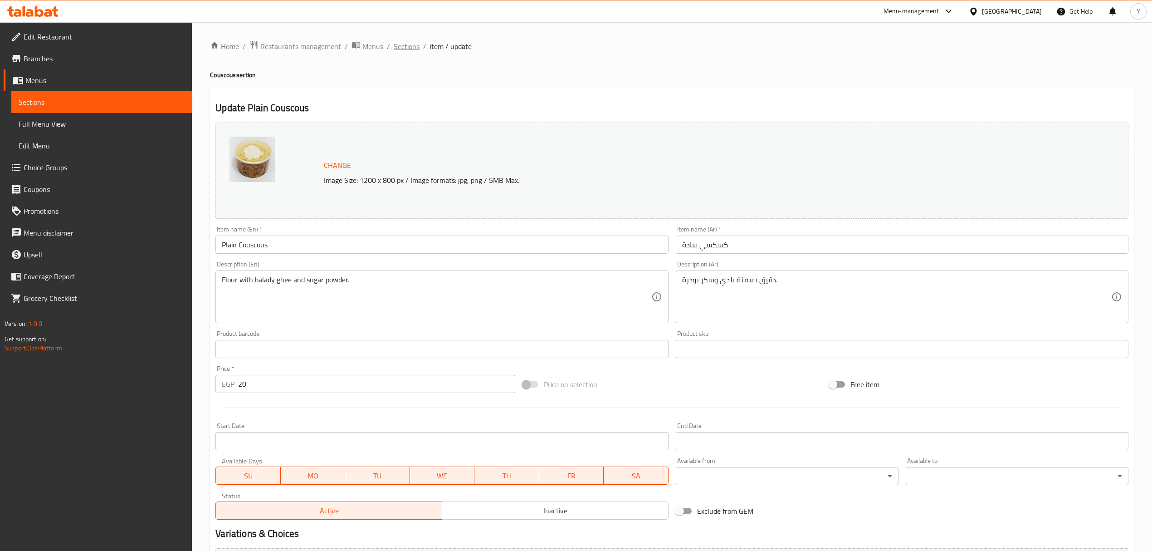
click at [405, 46] on span "Sections" at bounding box center [407, 46] width 26 height 11
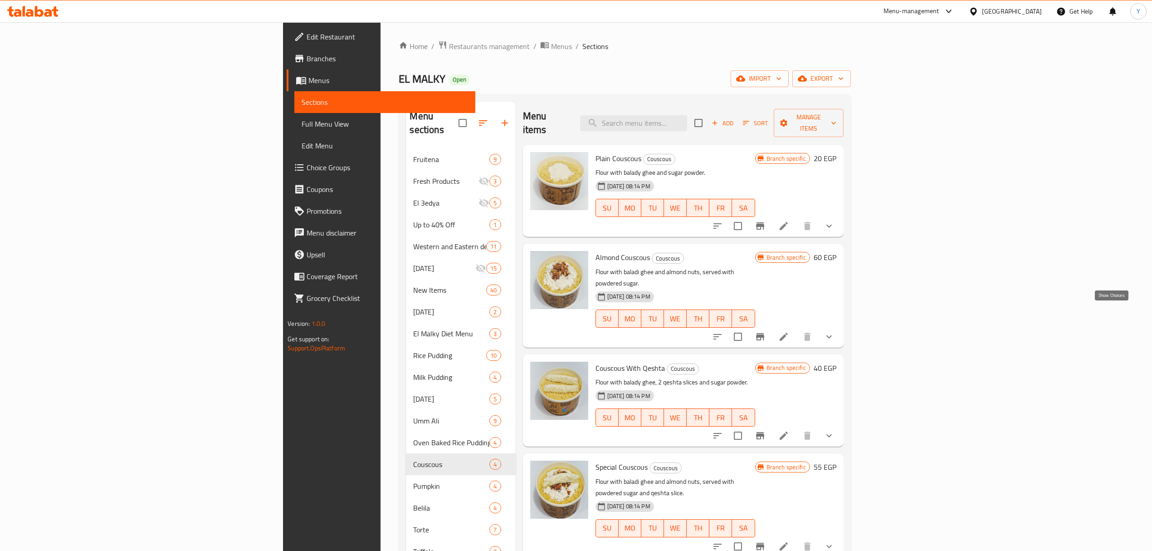
drag, startPoint x: 1111, startPoint y: 316, endPoint x: 1078, endPoint y: 318, distance: 32.2
click at [835, 331] on icon "show more" at bounding box center [829, 336] width 11 height 11
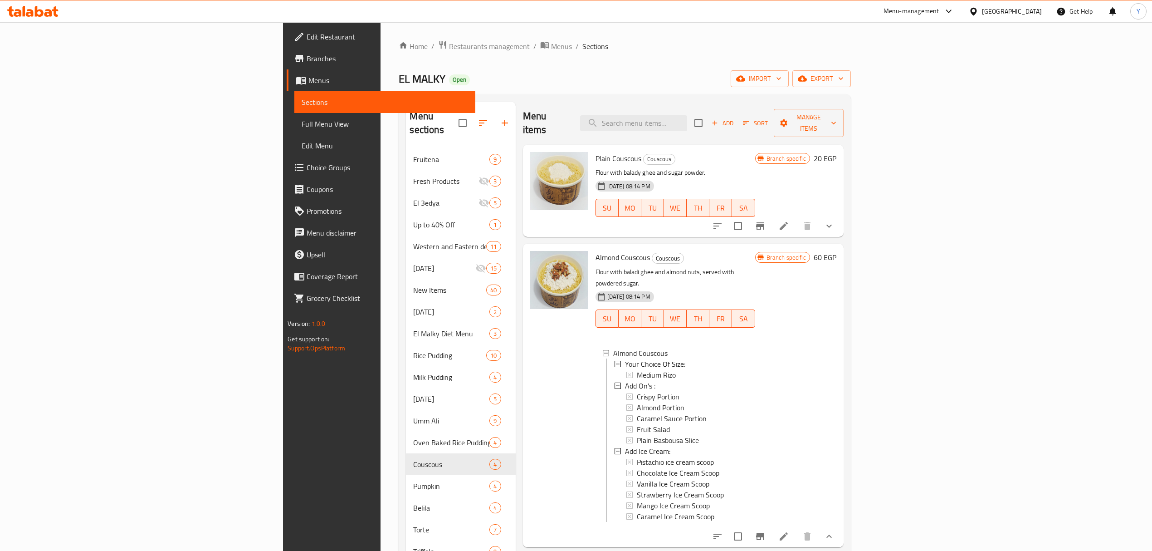
scroll to position [24, 0]
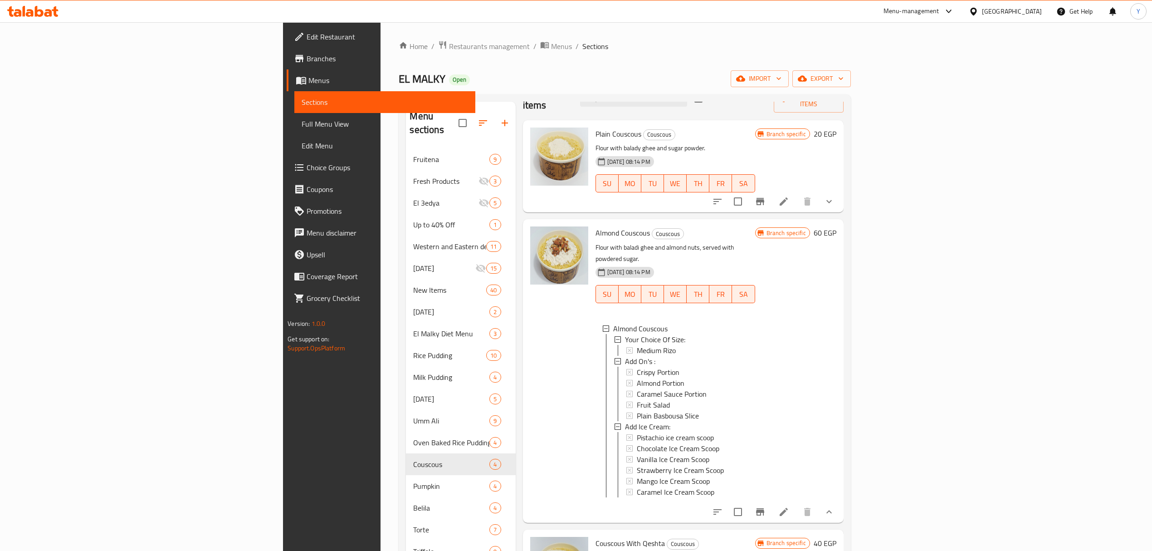
drag, startPoint x: 1104, startPoint y: 485, endPoint x: 1104, endPoint y: 490, distance: 5.5
click at [840, 501] on button "show more" at bounding box center [829, 512] width 22 height 22
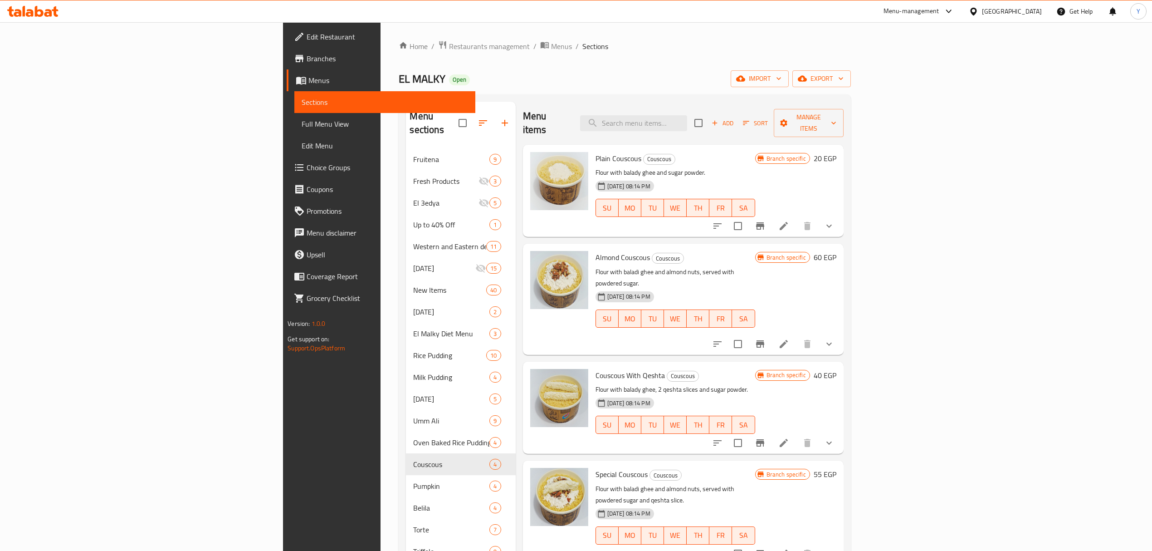
scroll to position [0, 0]
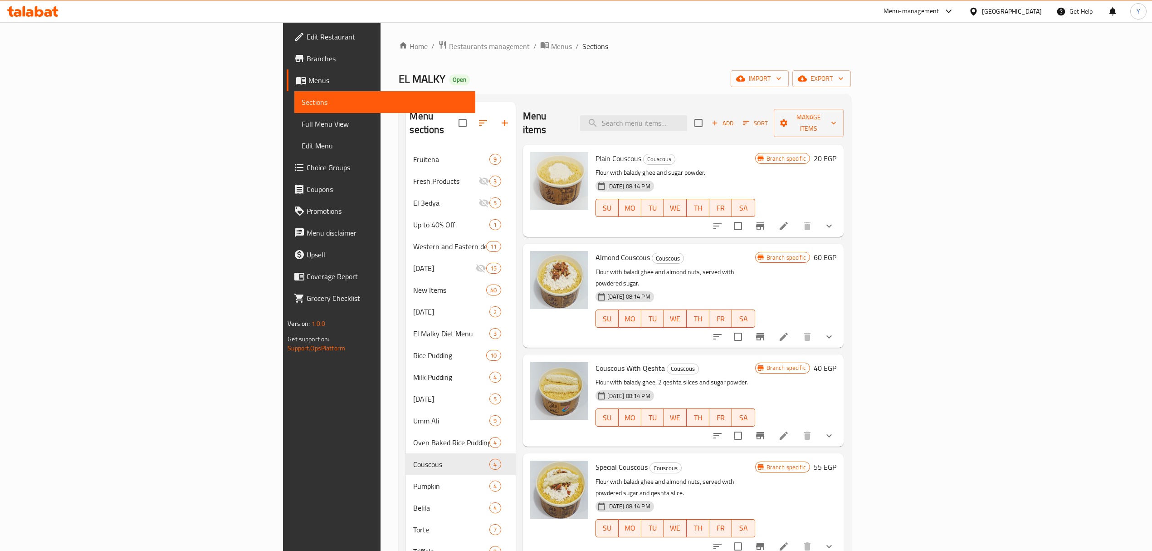
click at [835, 430] on icon "show more" at bounding box center [829, 435] width 11 height 11
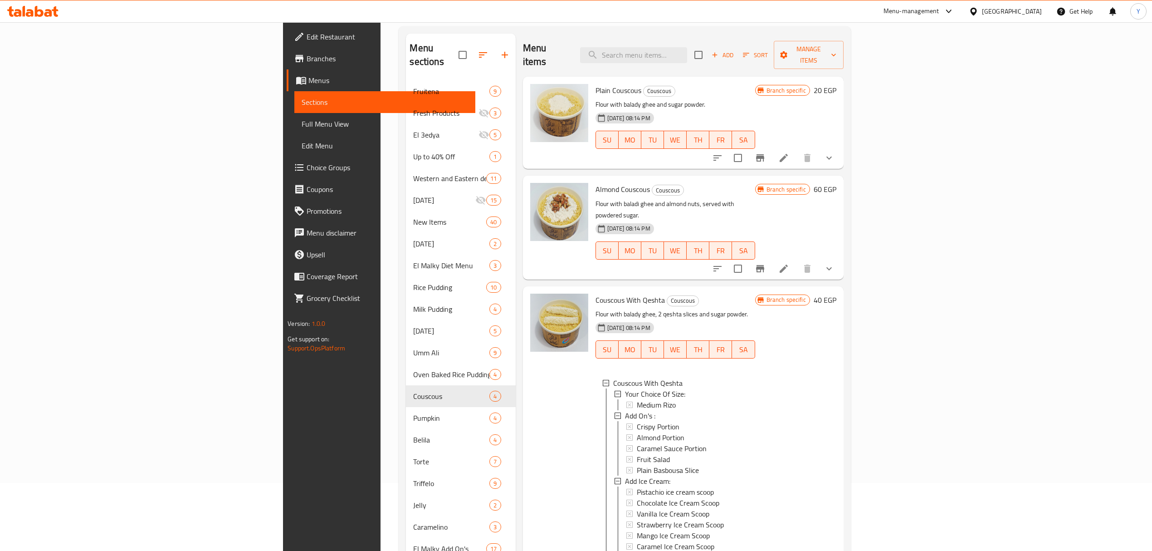
scroll to position [180, 0]
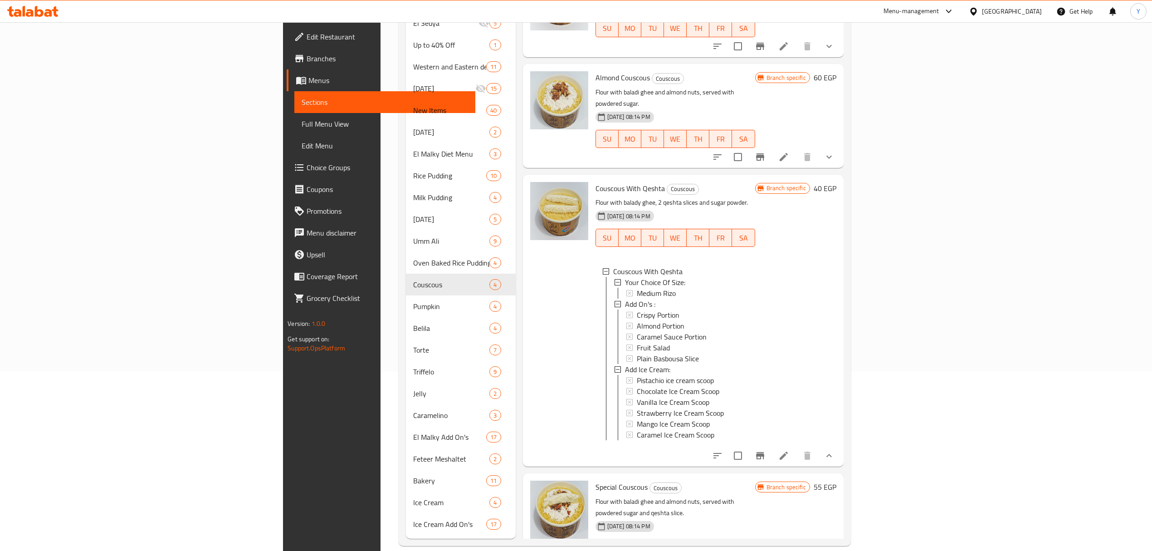
click at [840, 445] on button "show more" at bounding box center [829, 456] width 22 height 22
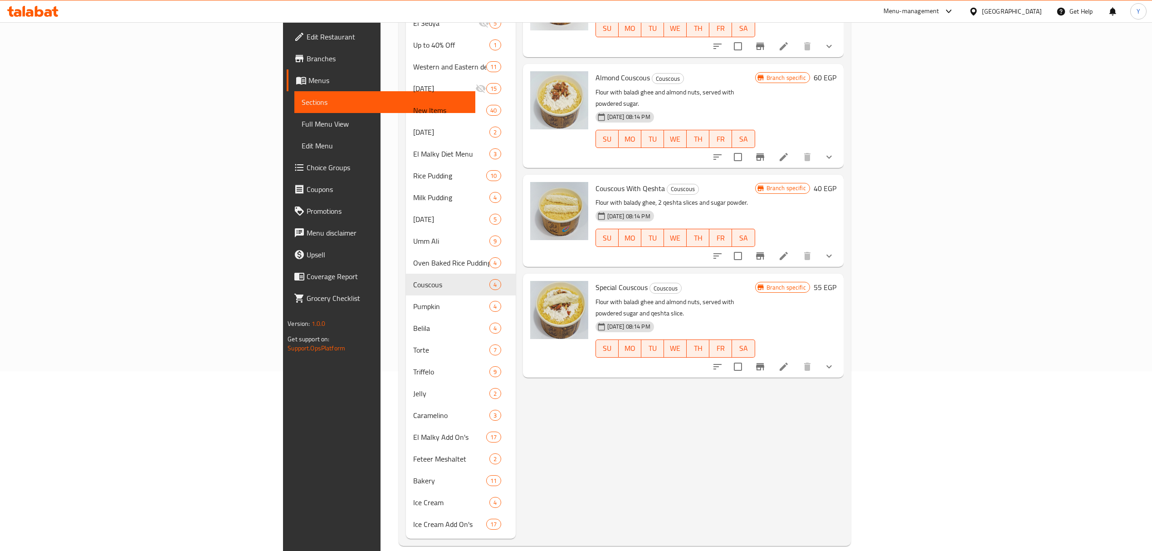
click at [840, 356] on button "show more" at bounding box center [829, 367] width 22 height 22
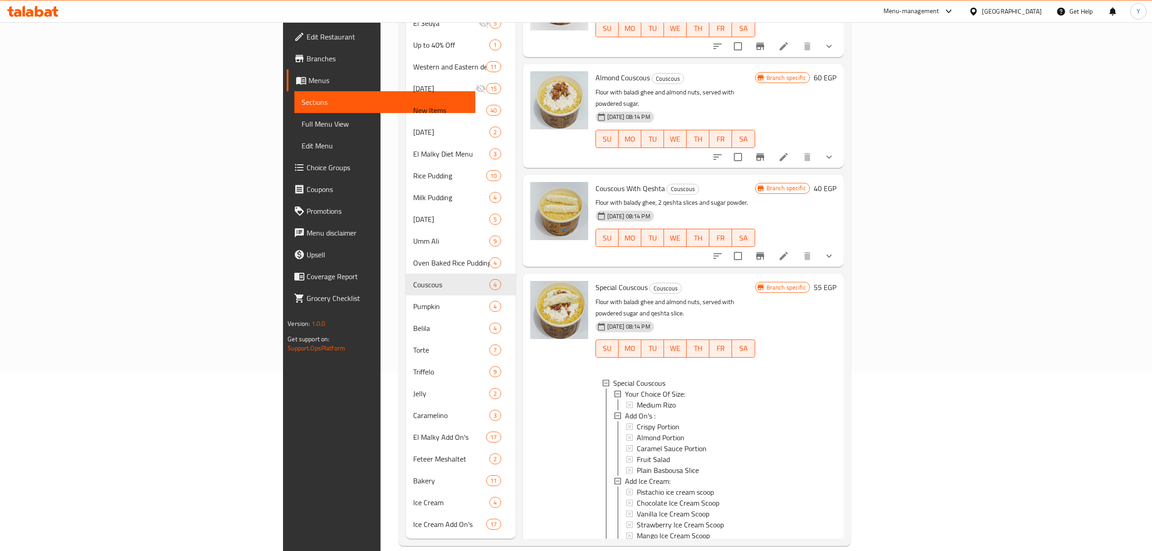
scroll to position [24, 0]
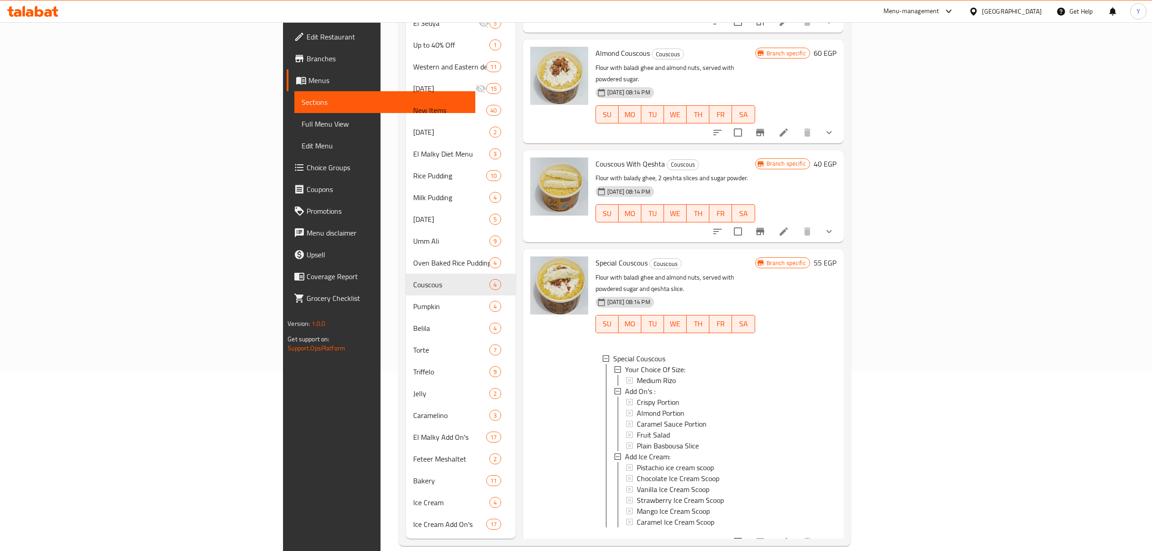
click at [840, 531] on button "show more" at bounding box center [829, 542] width 22 height 22
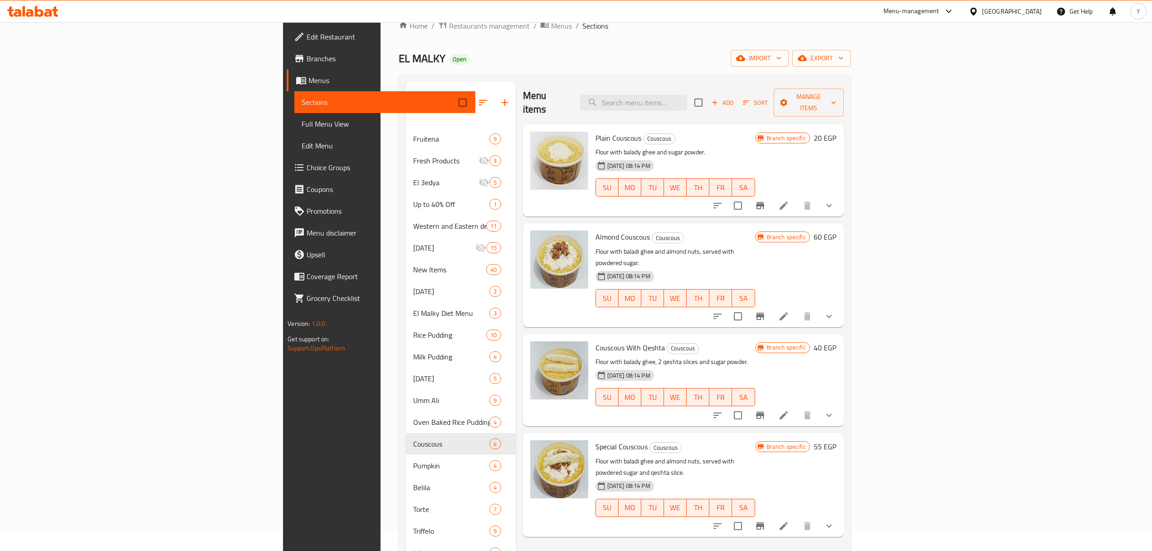
scroll to position [0, 0]
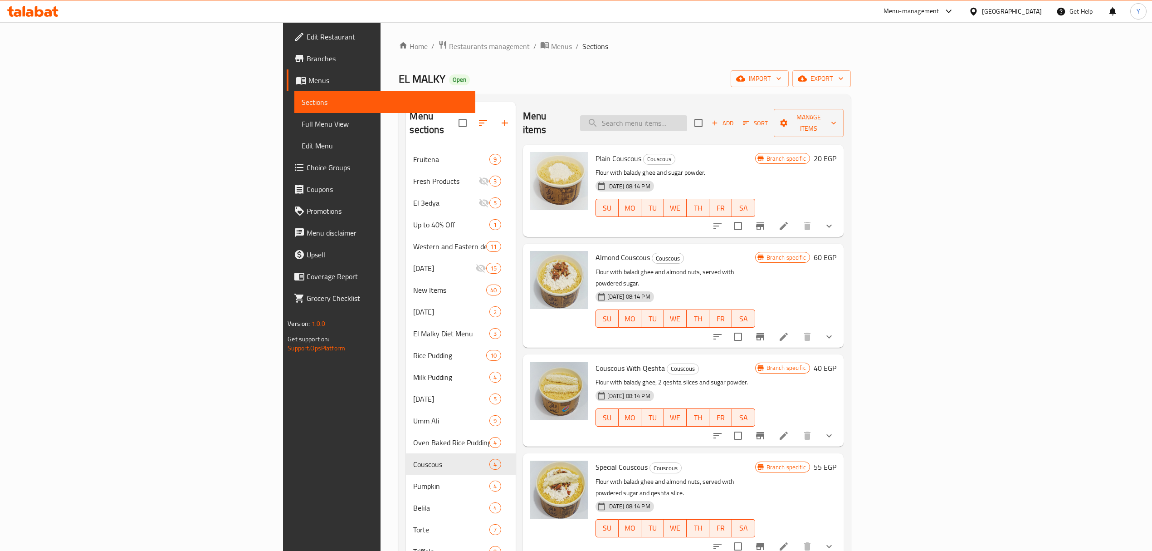
click at [687, 118] on input "search" at bounding box center [633, 123] width 107 height 16
paste input "Lotus Mini Cake with Rice Milk"
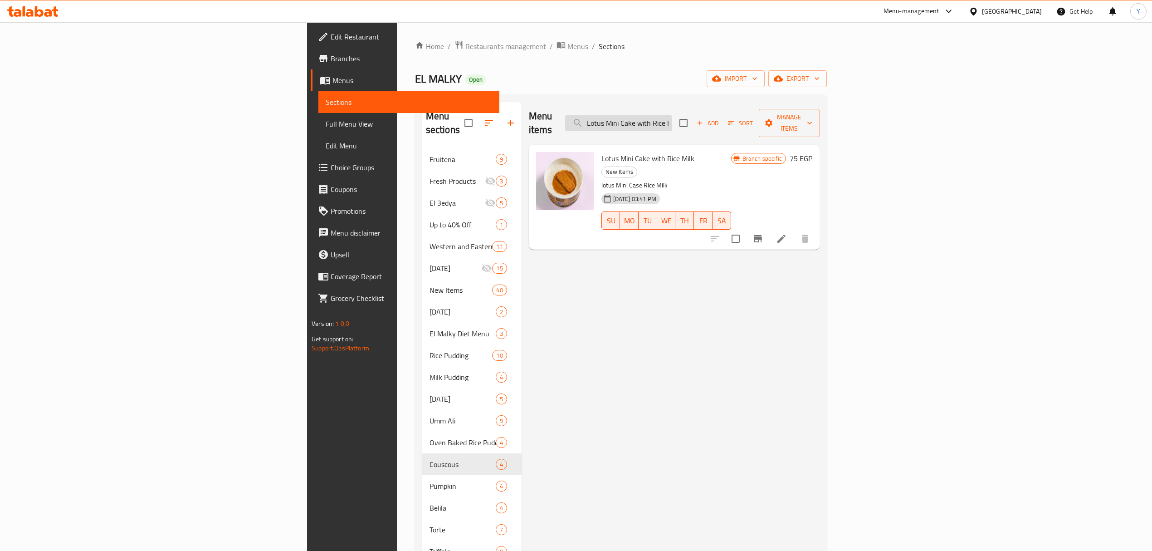
click at [672, 115] on input "Lotus Mini Cake with Rice Milk" at bounding box center [618, 123] width 107 height 16
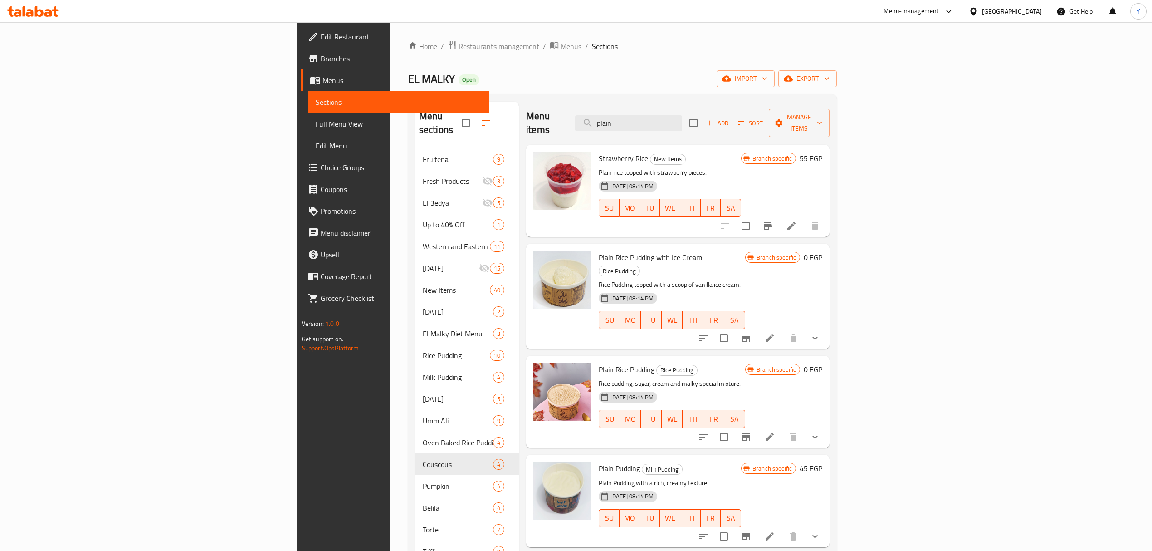
paste input "Plain Pudding"
type input "Plain Pudding"
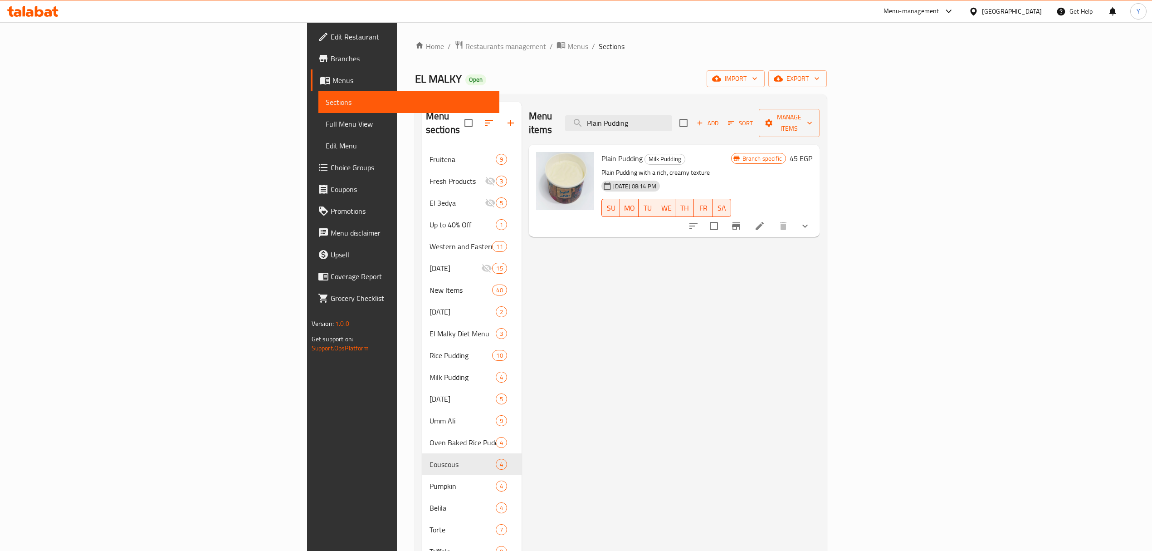
click at [820, 217] on div "Plain Pudding Milk Pudding Plain Pudding with a rich, creamy texture 25-06-2024…" at bounding box center [674, 191] width 291 height 92
click at [816, 215] on button "show more" at bounding box center [805, 226] width 22 height 22
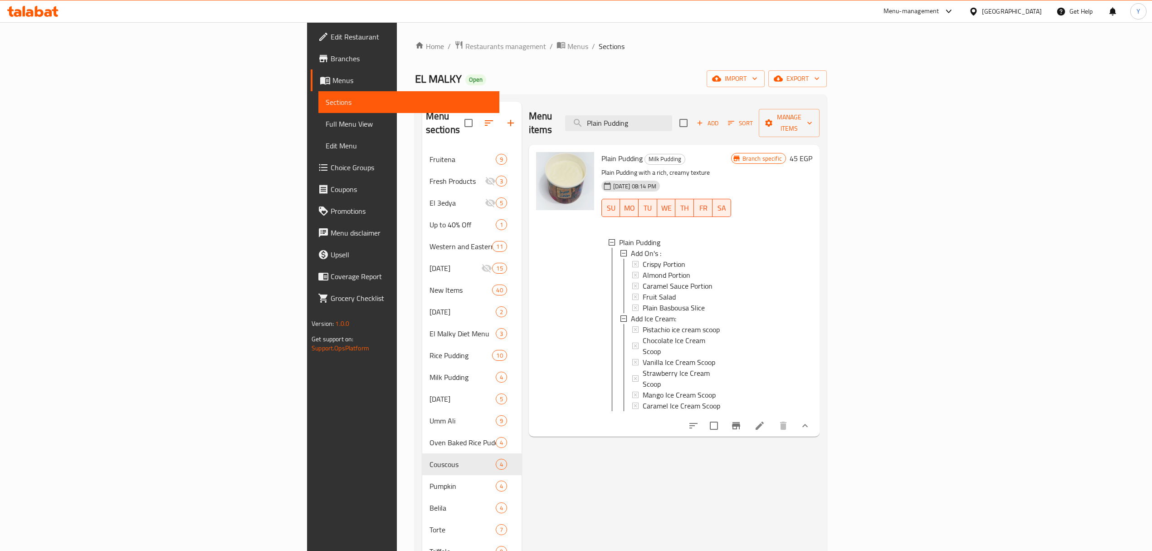
click at [761, 93] on div "Home / Restaurants management / Menus / Sections EL MALKY Open import export Me…" at bounding box center [621, 382] width 412 height 685
click at [672, 122] on input "Plain Pudding" at bounding box center [618, 123] width 107 height 16
paste input "مهلبية قشطة"
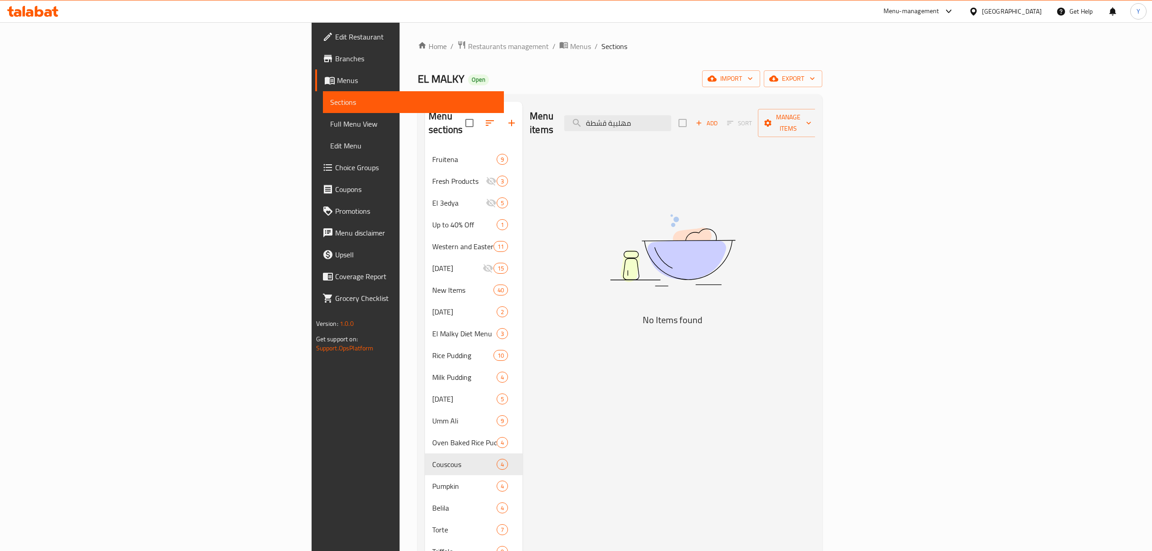
paste input "Pudding With Cream"
type input "Pudding With Cream"
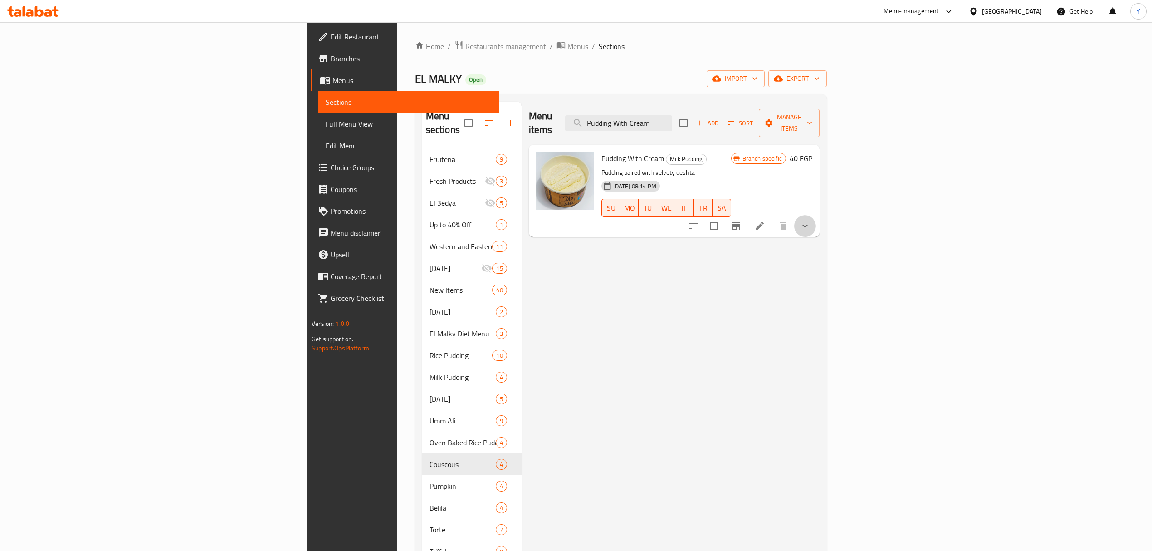
click at [816, 216] on button "show more" at bounding box center [805, 226] width 22 height 22
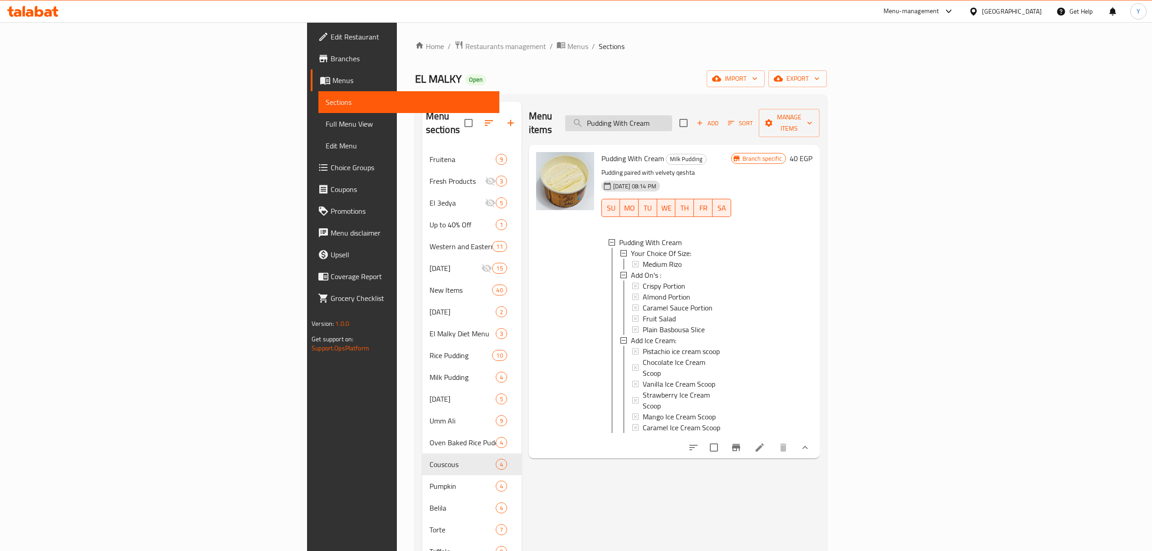
click at [672, 115] on input "Pudding With Cream" at bounding box center [618, 123] width 107 height 16
paste input "Almond Milk Pudding"
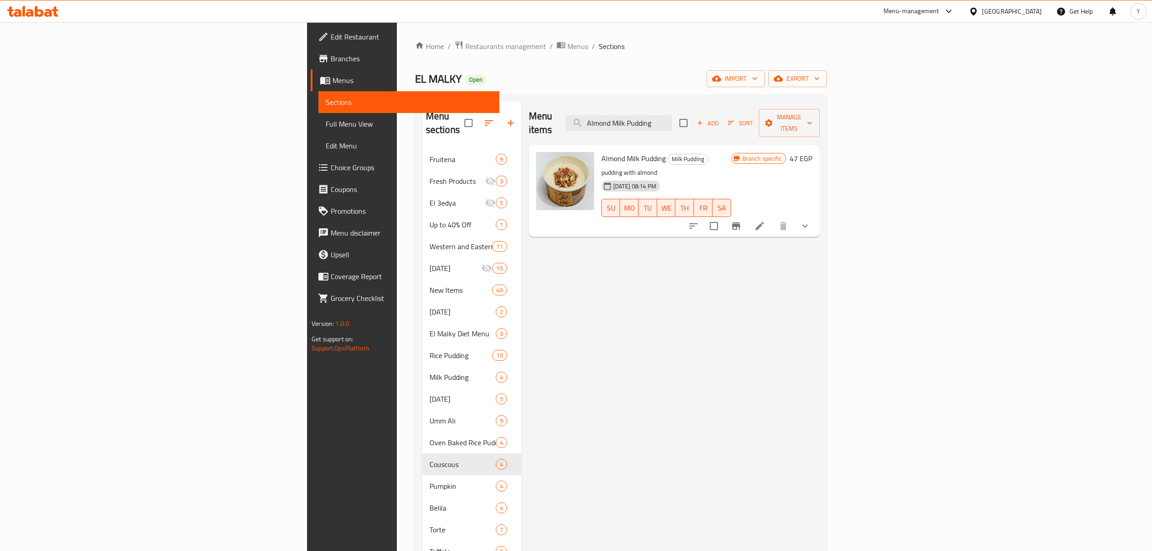
type input "Almond Milk Pudding"
click at [811, 220] on icon "show more" at bounding box center [805, 225] width 11 height 11
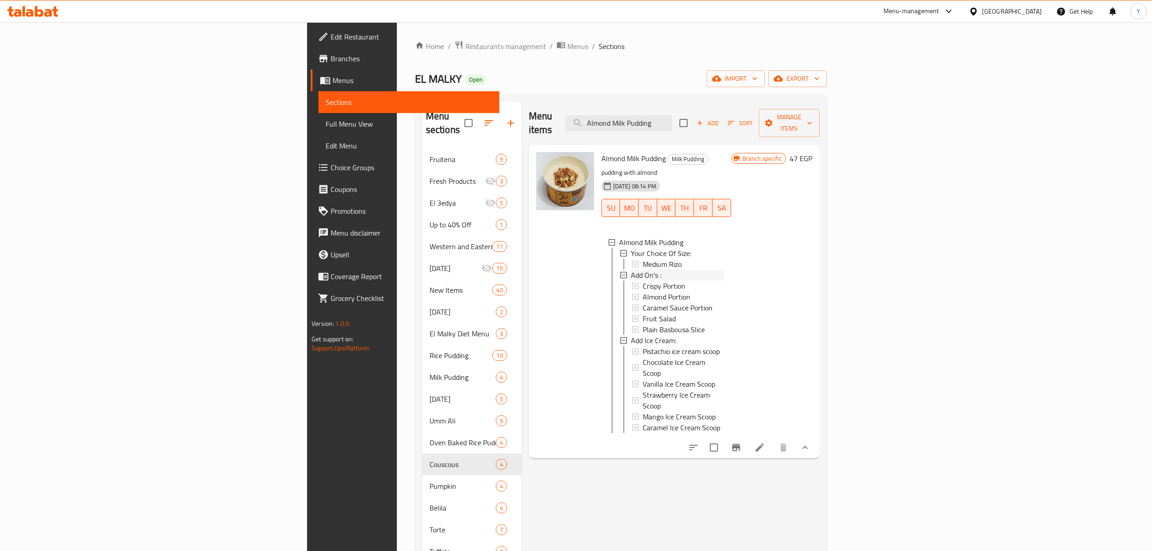
click at [631, 269] on span "Add On's :" at bounding box center [646, 274] width 30 height 11
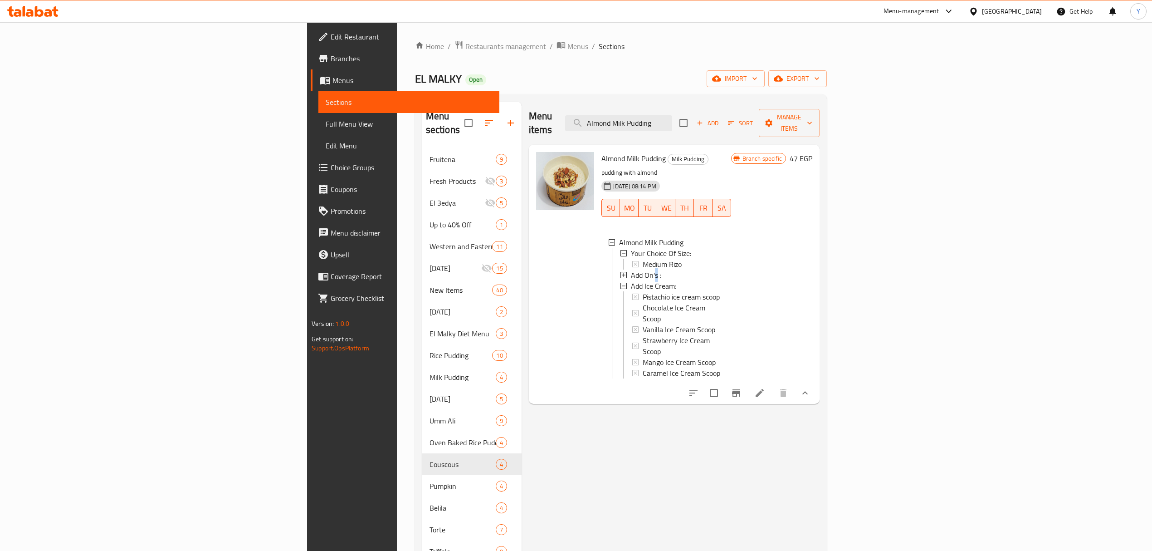
click at [631, 269] on span "Add On's :" at bounding box center [646, 274] width 30 height 11
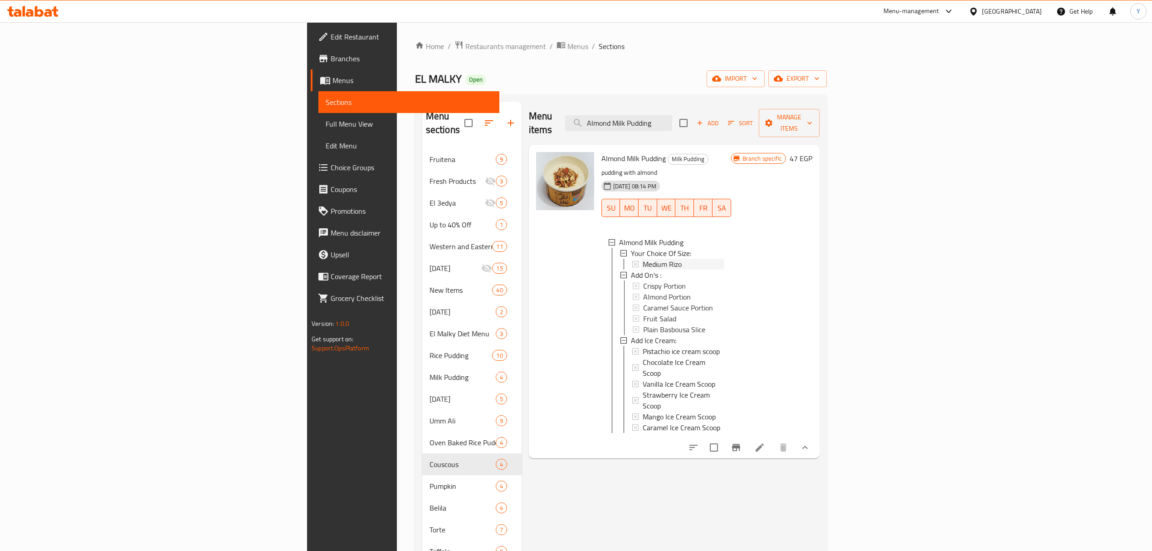
click at [643, 259] on span "Medium Rizo" at bounding box center [662, 264] width 39 height 11
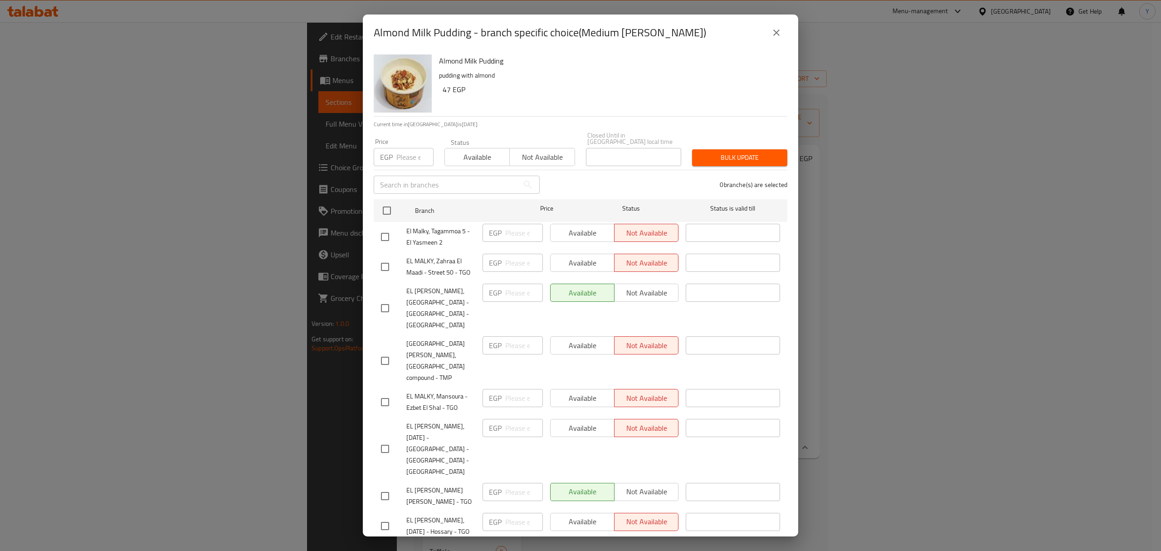
click at [774, 28] on icon "close" at bounding box center [776, 32] width 11 height 11
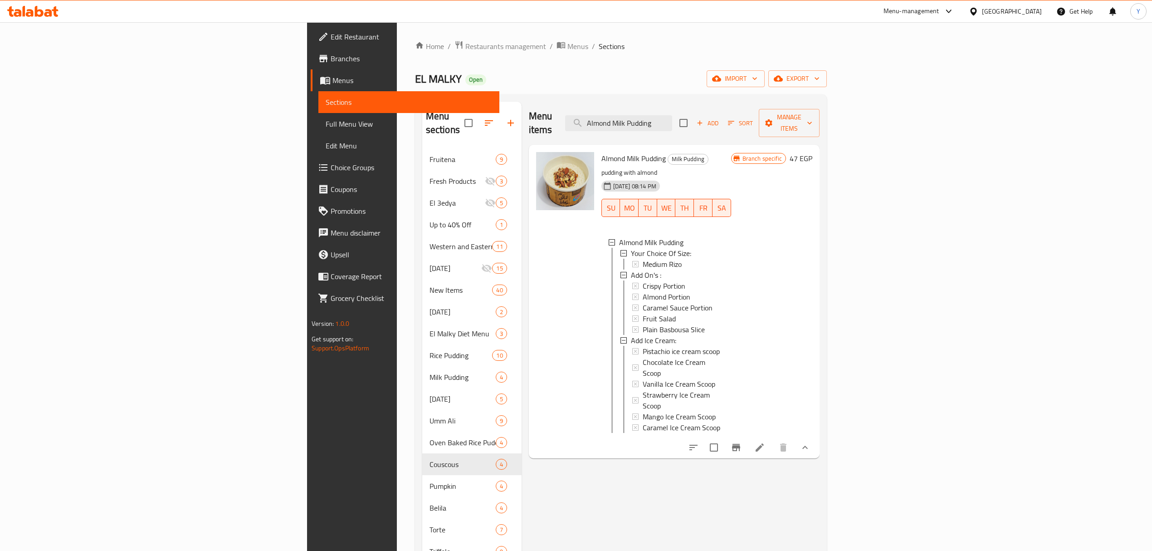
click at [730, 108] on div "Menu items Almond Milk Pudding Add Sort Manage items" at bounding box center [674, 123] width 291 height 43
paste input "Special Pudding"
paste input "Special"
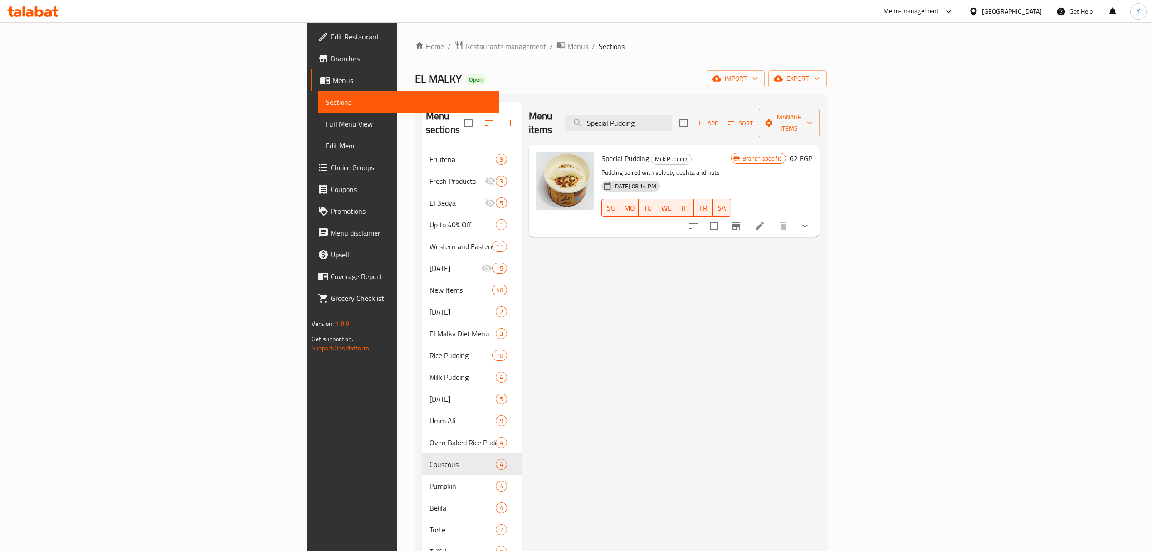
type input "Special Pudding"
click at [811, 220] on icon "show more" at bounding box center [805, 225] width 11 height 11
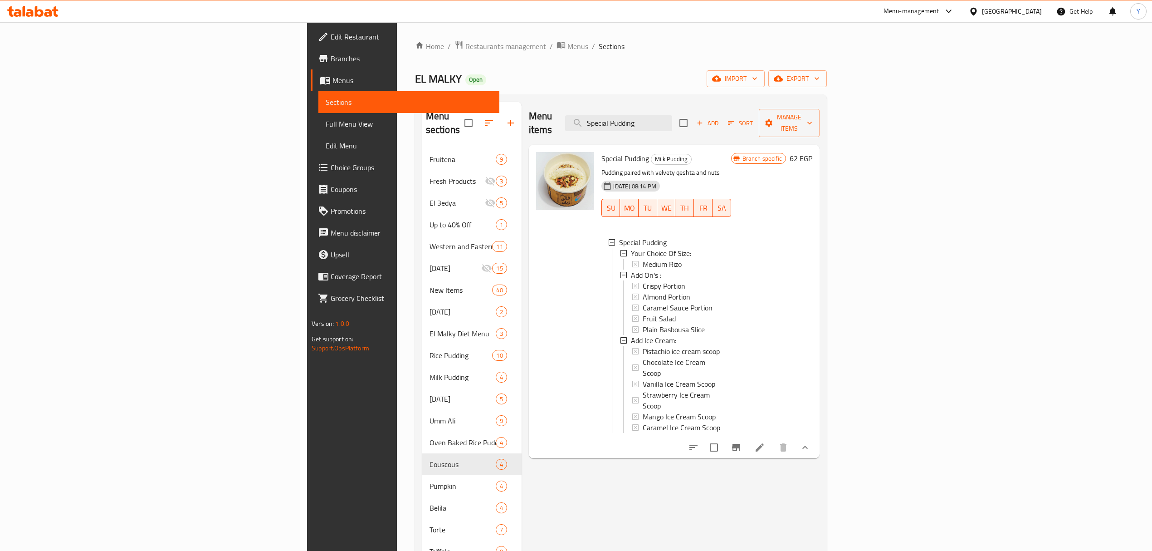
click at [721, 103] on div "Menu items Special Pudding Add Sort Manage items" at bounding box center [674, 123] width 291 height 43
click at [672, 115] on input "Special Pudding" at bounding box center [618, 123] width 107 height 16
paste input "على"
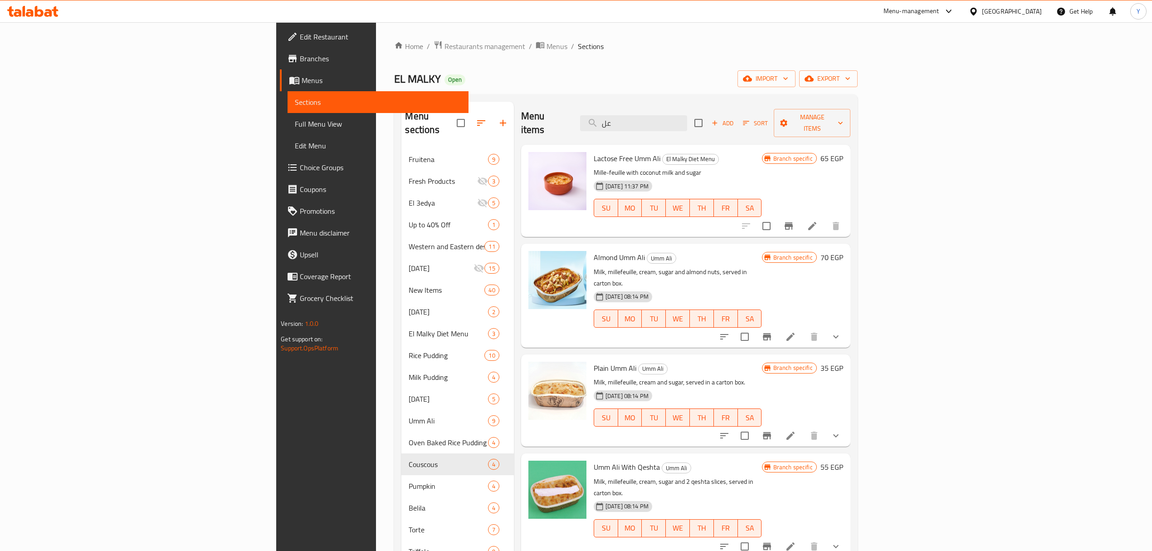
click at [594, 152] on span "Lactose Free Umm Ali" at bounding box center [627, 159] width 67 height 14
drag, startPoint x: 575, startPoint y: 145, endPoint x: 587, endPoint y: 144, distance: 11.4
click at [594, 152] on span "Lactose Free Umm Ali" at bounding box center [627, 159] width 67 height 14
copy span "Umm Ali"
click at [687, 115] on input "عل" at bounding box center [633, 123] width 107 height 16
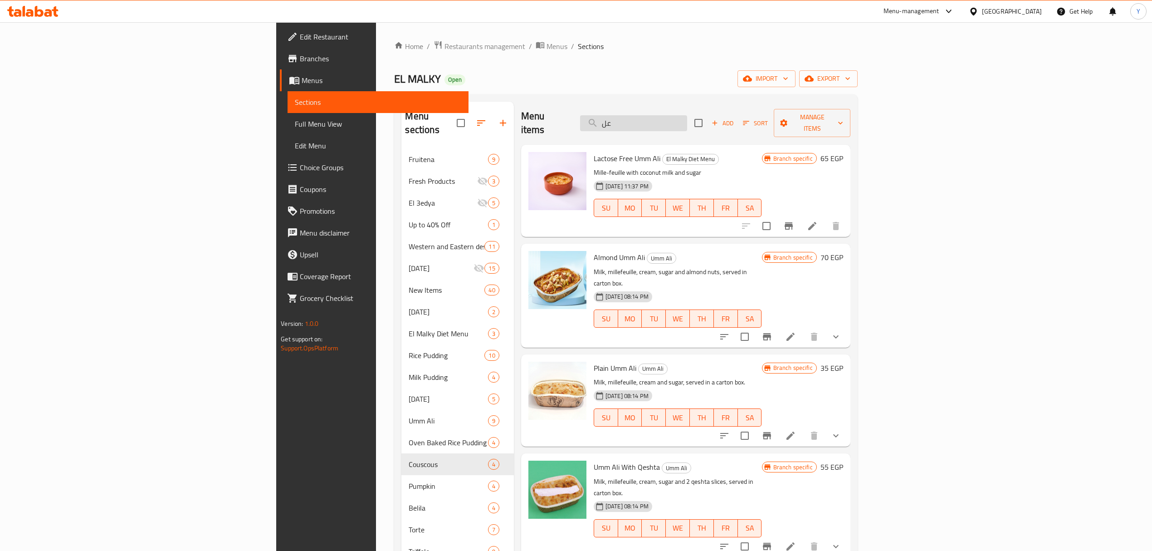
paste input "Umm Ali"
type input "Umm Ali"
click at [594, 250] on span "Almond Umm Ali" at bounding box center [619, 257] width 51 height 14
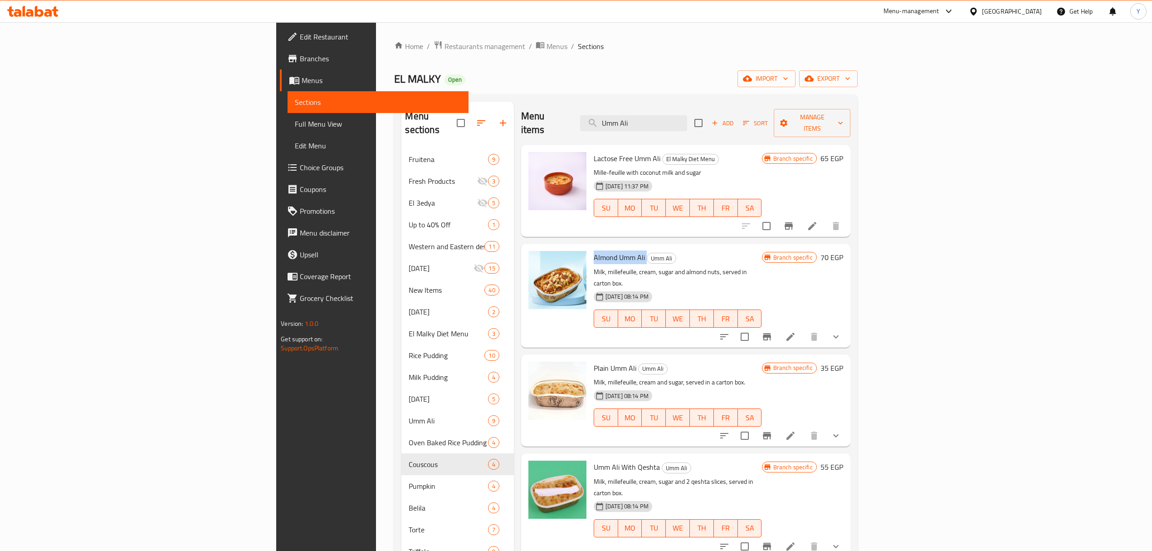
click at [594, 250] on span "Almond Umm Ali" at bounding box center [619, 257] width 51 height 14
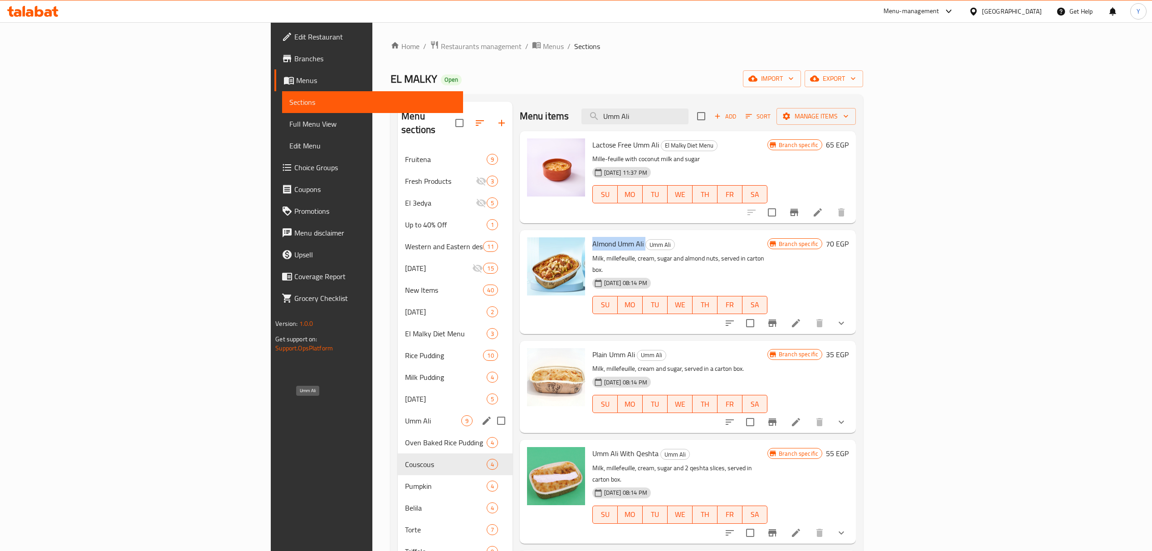
click at [405, 415] on span "Umm Ali" at bounding box center [433, 420] width 56 height 11
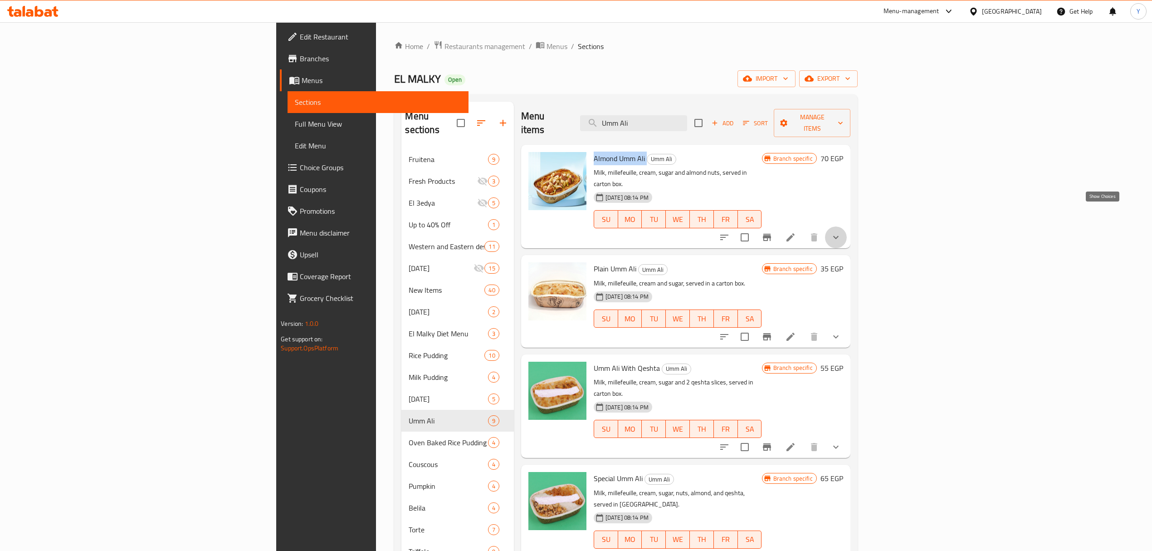
click at [842, 232] on icon "show more" at bounding box center [836, 237] width 11 height 11
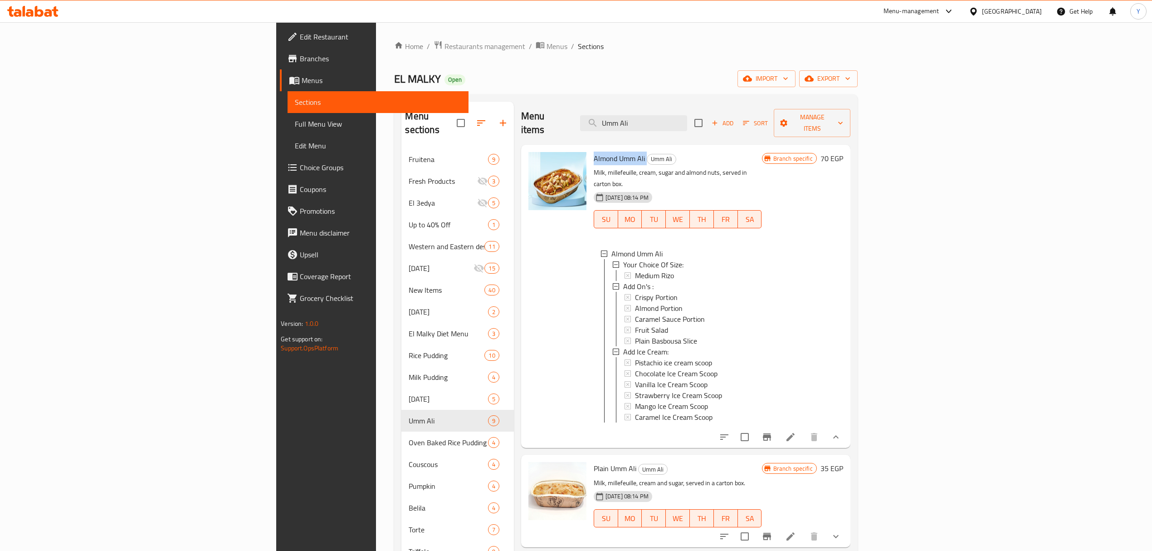
click at [842, 431] on icon "show more" at bounding box center [836, 436] width 11 height 11
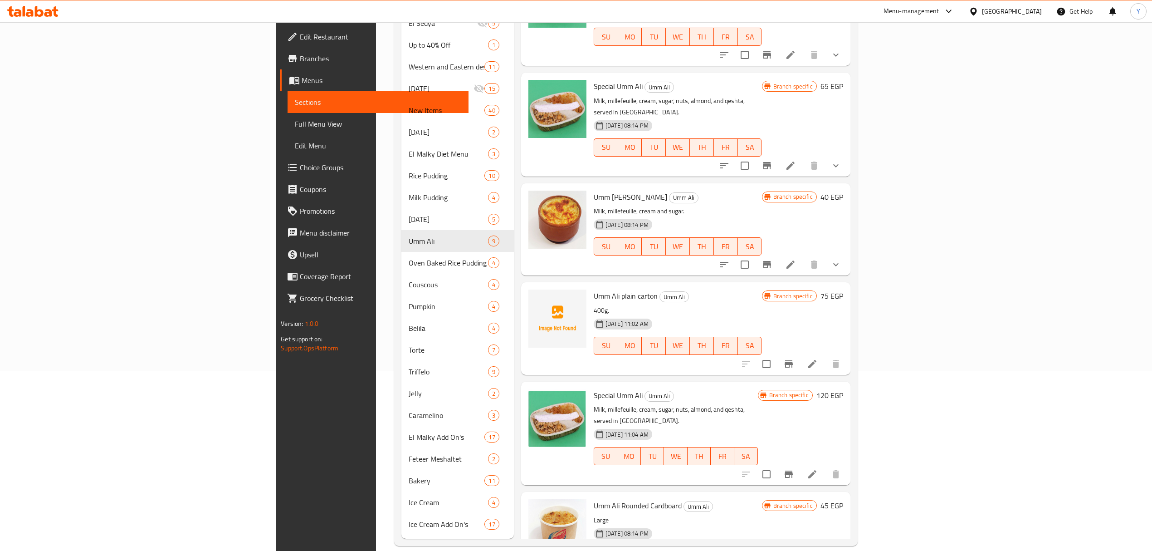
scroll to position [191, 0]
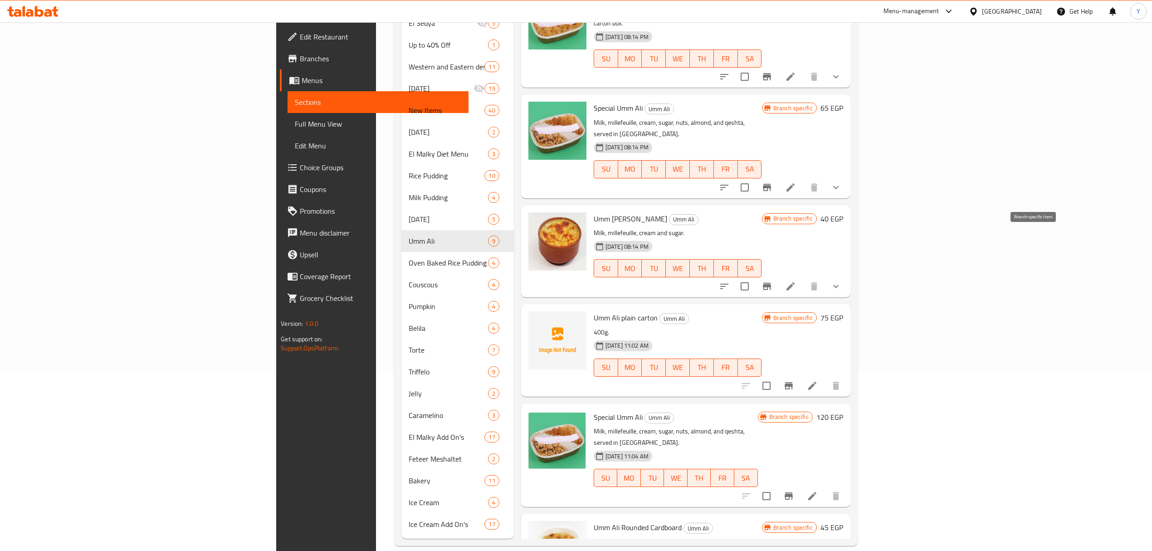
click at [773, 281] on icon "Branch-specific-item" at bounding box center [767, 286] width 11 height 11
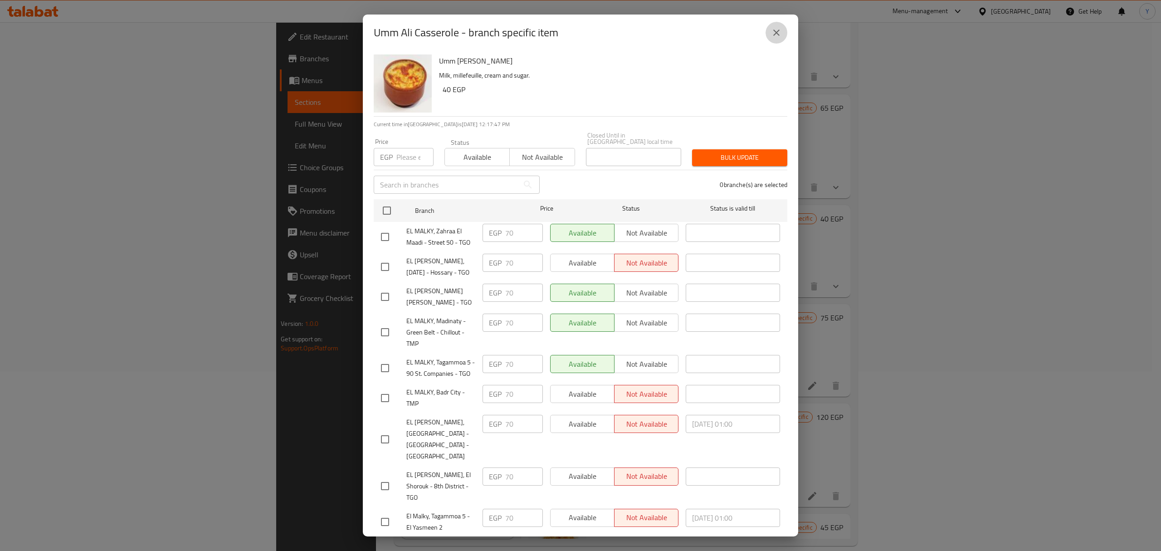
click at [783, 31] on button "close" at bounding box center [777, 33] width 22 height 22
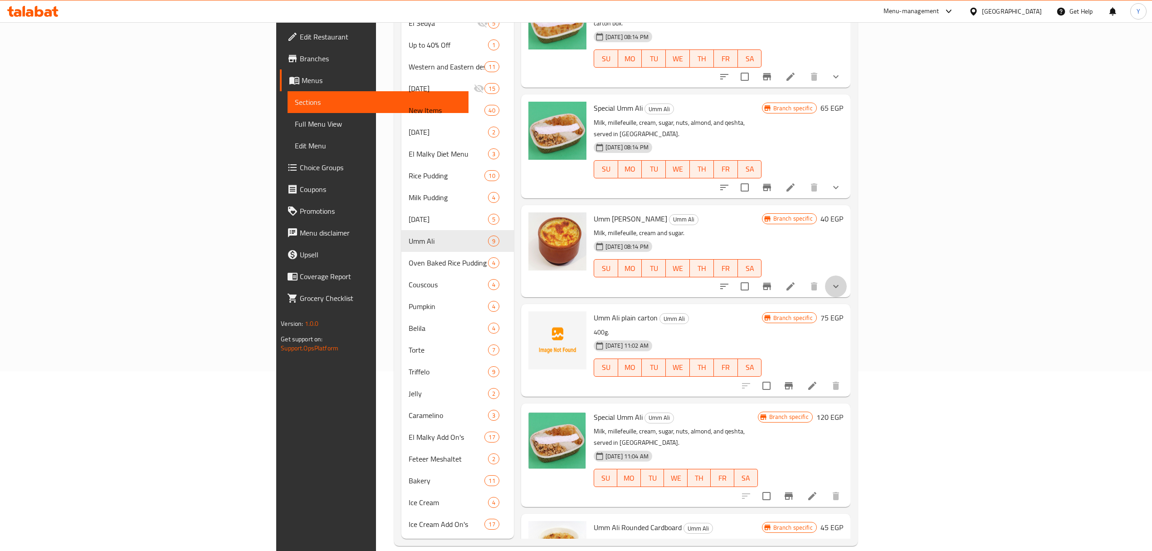
click at [842, 281] on icon "show more" at bounding box center [836, 286] width 11 height 11
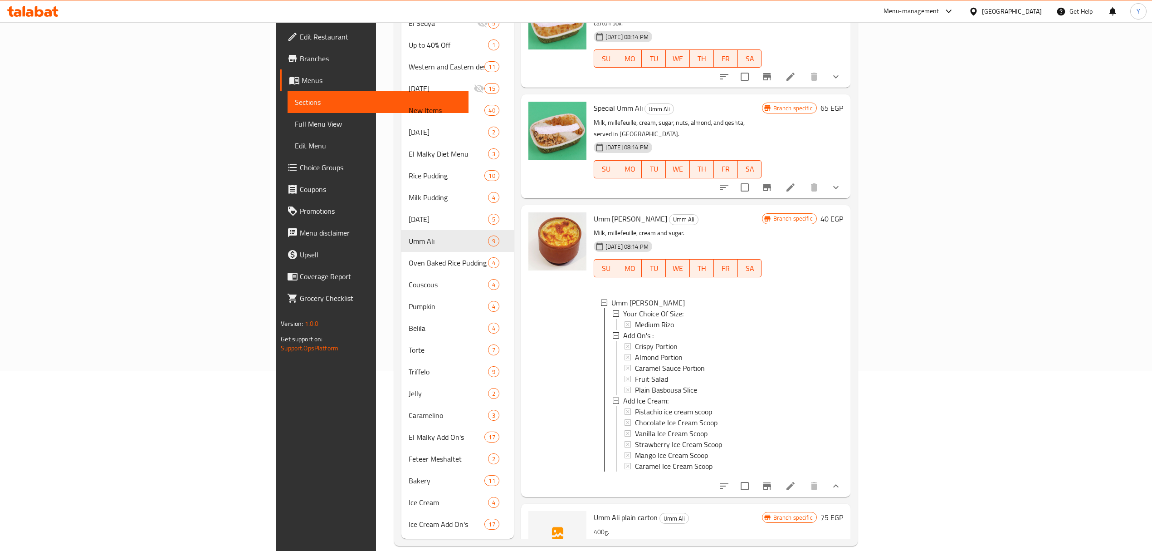
drag, startPoint x: 1113, startPoint y: 436, endPoint x: 1113, endPoint y: 445, distance: 8.2
click at [847, 475] on div at bounding box center [780, 486] width 133 height 22
click at [847, 475] on button "show more" at bounding box center [836, 486] width 22 height 22
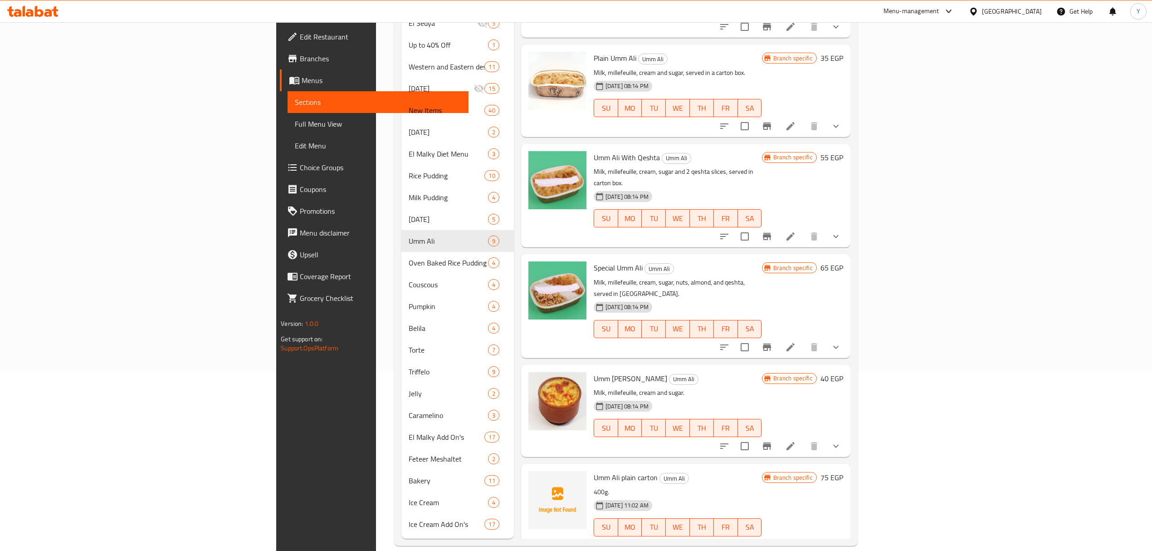
scroll to position [9, 0]
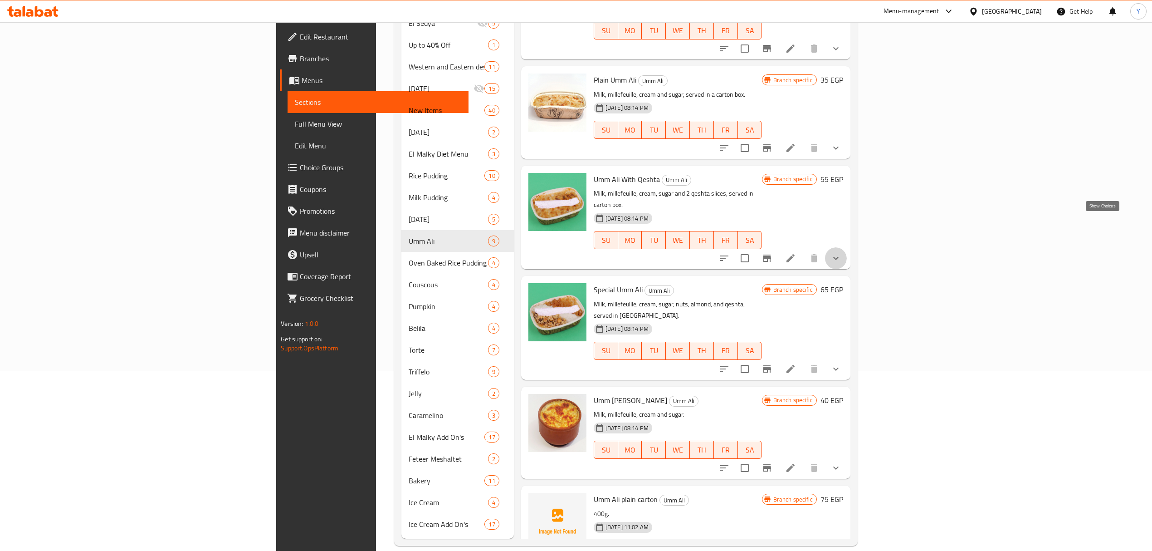
click at [842, 253] on icon "show more" at bounding box center [836, 258] width 11 height 11
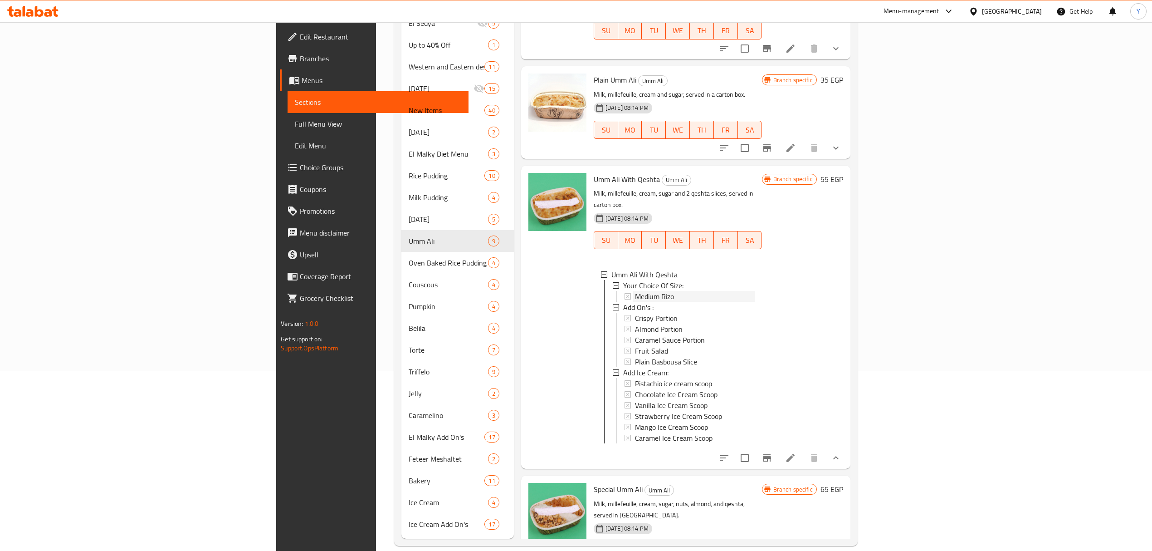
click at [635, 291] on span "Medium Rizo" at bounding box center [654, 296] width 39 height 11
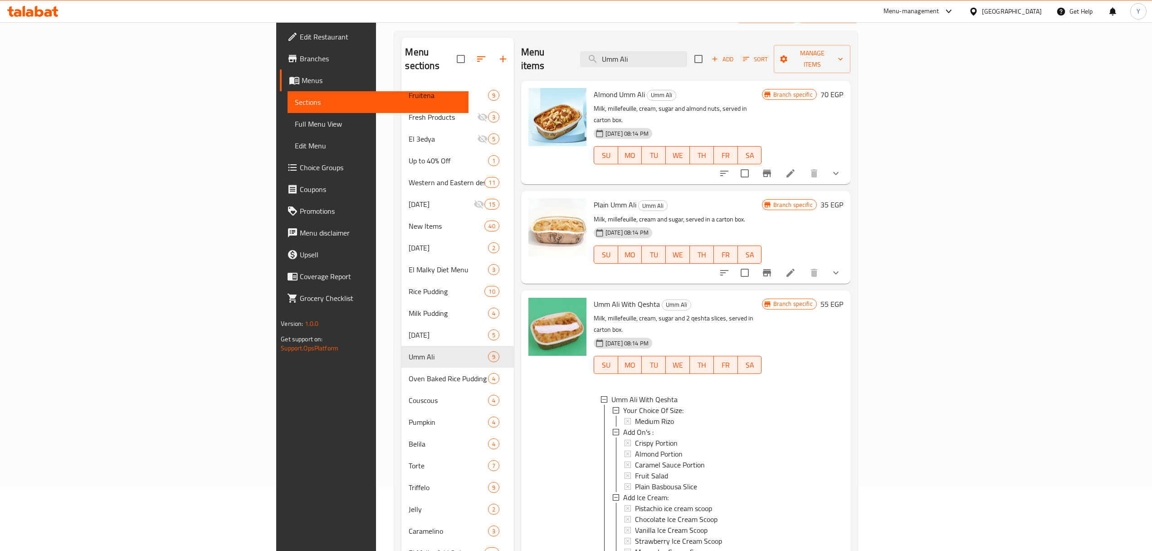
scroll to position [0, 0]
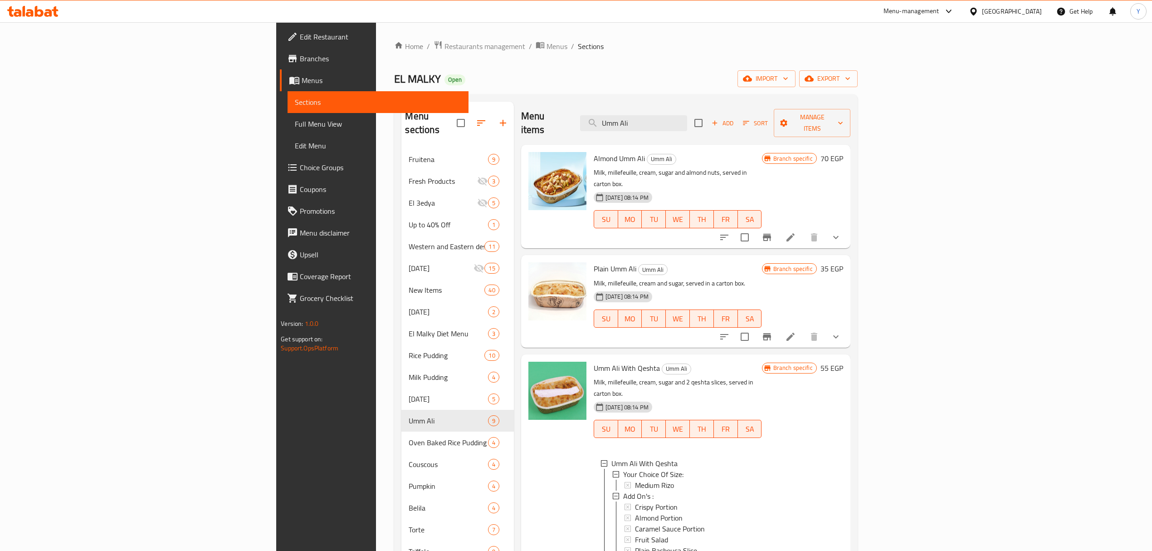
click at [675, 65] on div "Home / Restaurants management / Menus / Sections EL MALKY Open import export Me…" at bounding box center [625, 382] width 463 height 685
click at [687, 121] on input "Umm Ali" at bounding box center [633, 123] width 107 height 16
type input "جيل"
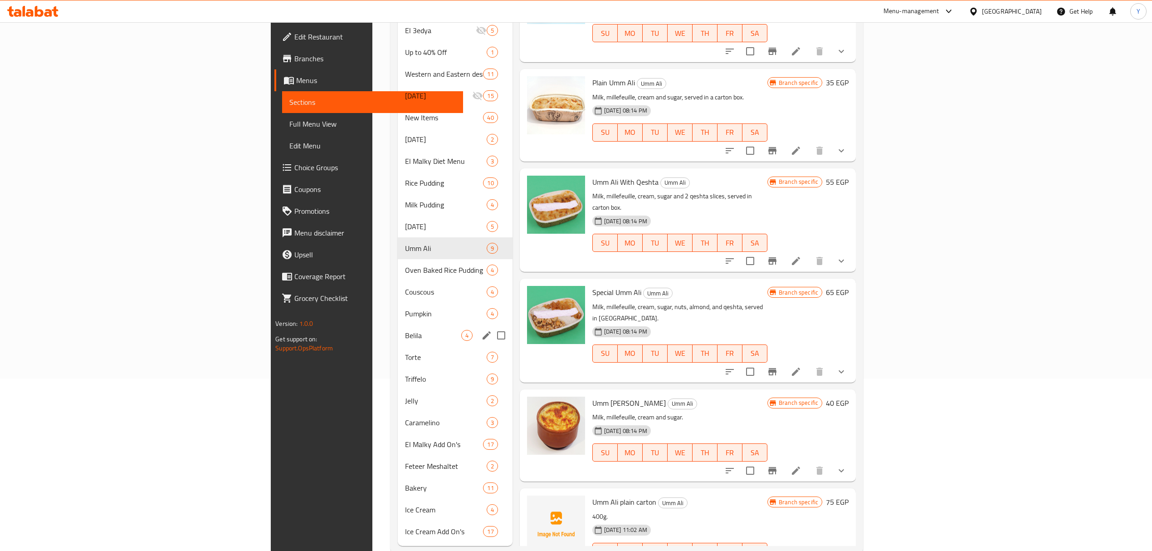
scroll to position [180, 0]
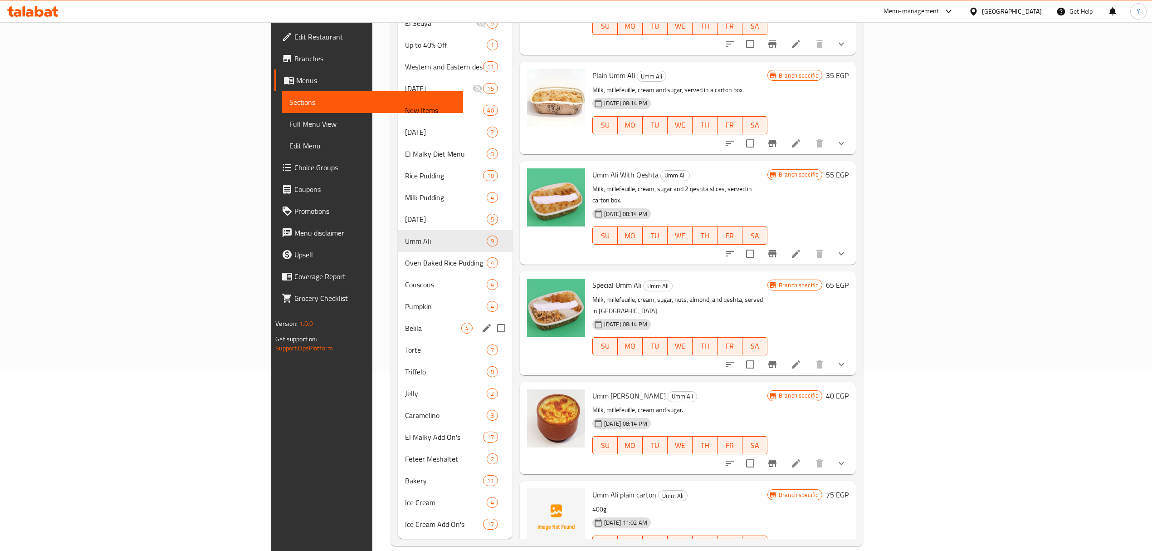
click at [398, 321] on div "Belila 4" at bounding box center [455, 328] width 115 height 22
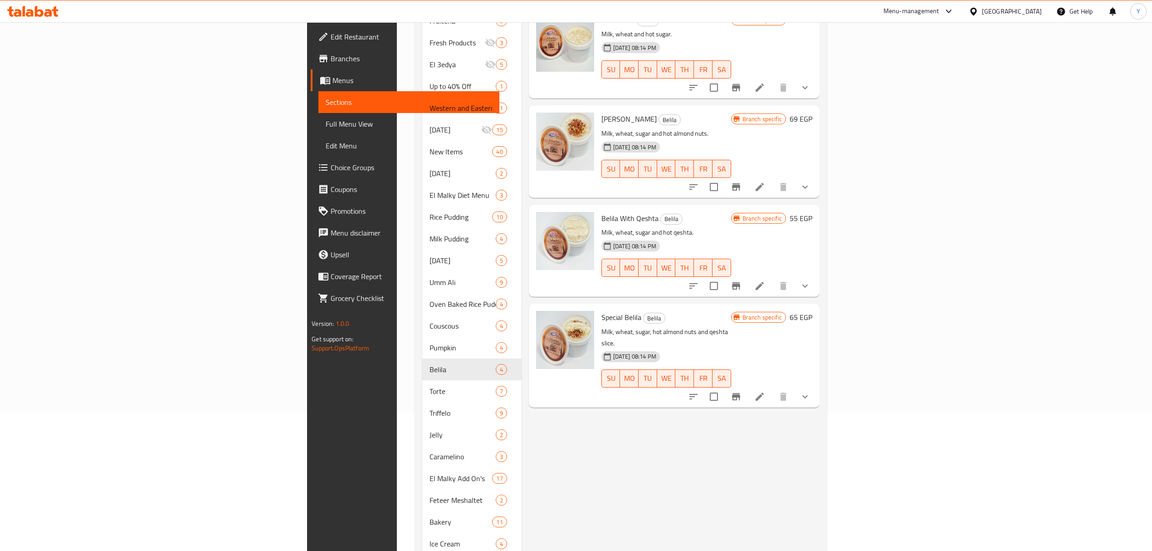
scroll to position [59, 0]
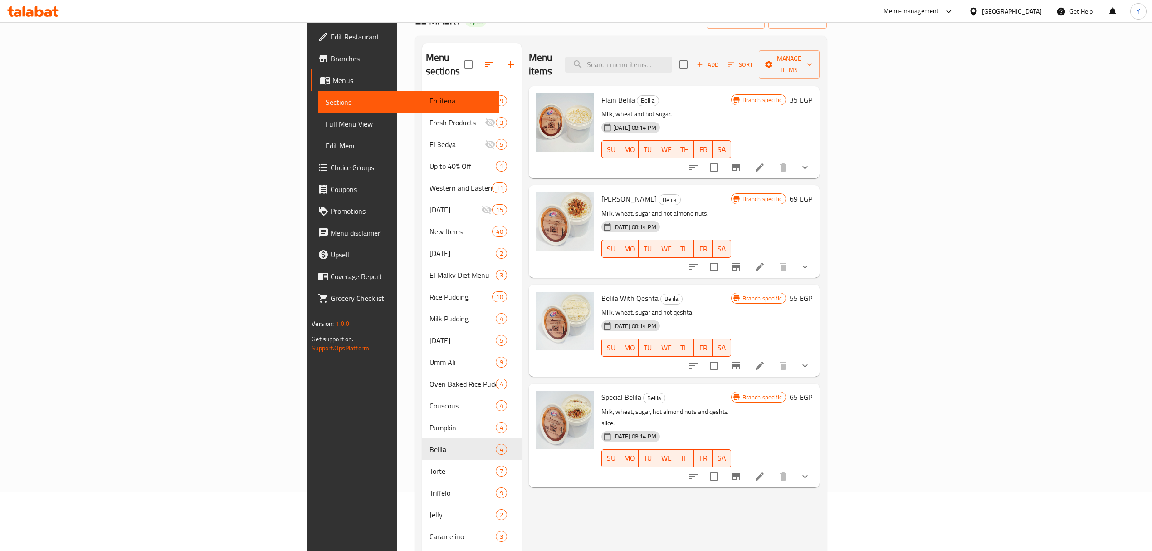
click at [816, 157] on button "show more" at bounding box center [805, 168] width 22 height 22
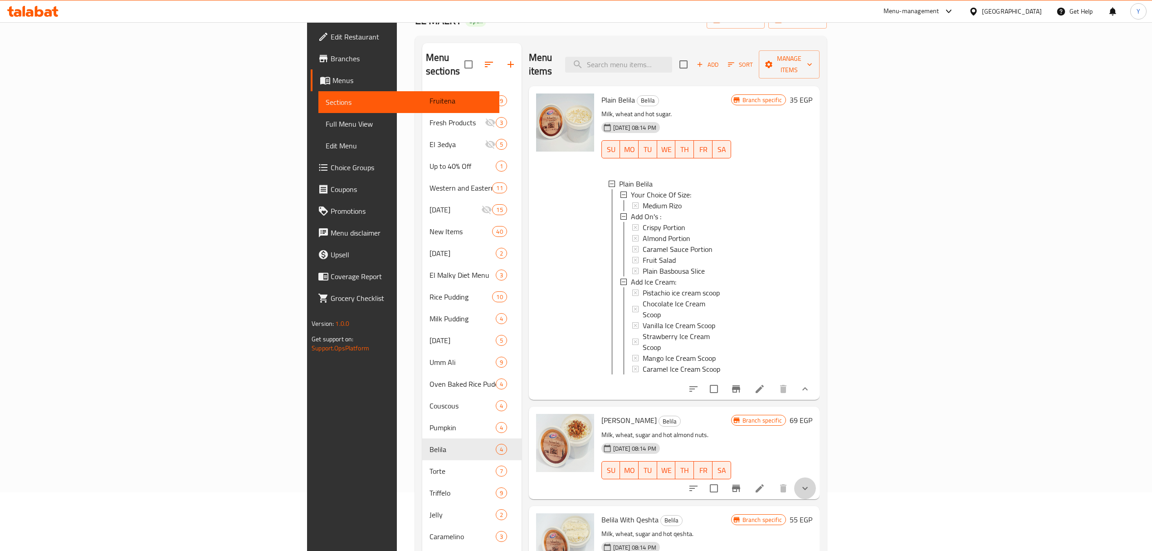
drag, startPoint x: 1098, startPoint y: 467, endPoint x: 1077, endPoint y: 421, distance: 50.3
click at [811, 483] on icon "show more" at bounding box center [805, 488] width 11 height 11
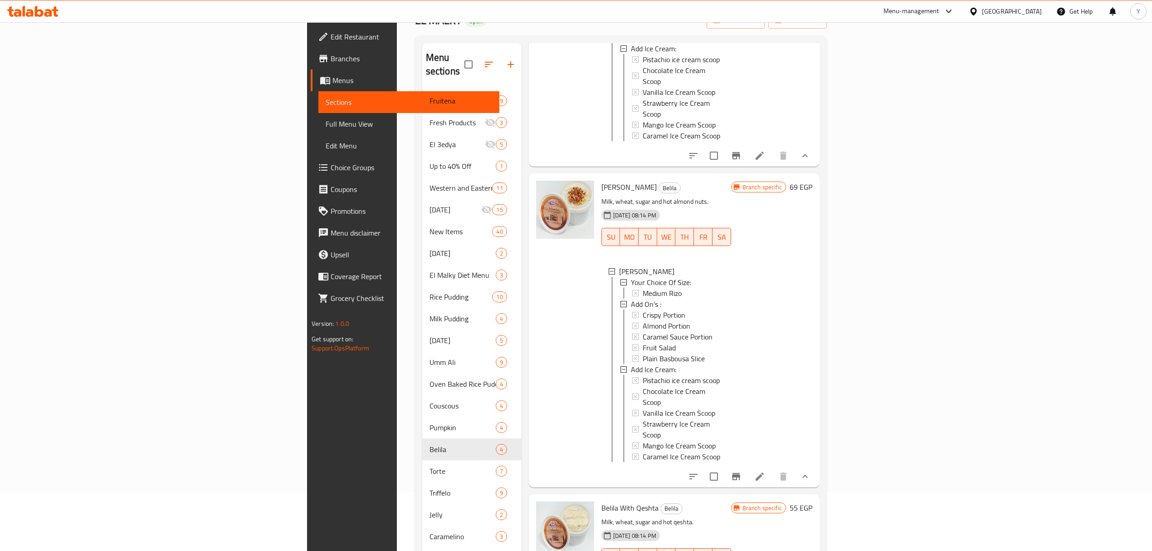
scroll to position [180, 0]
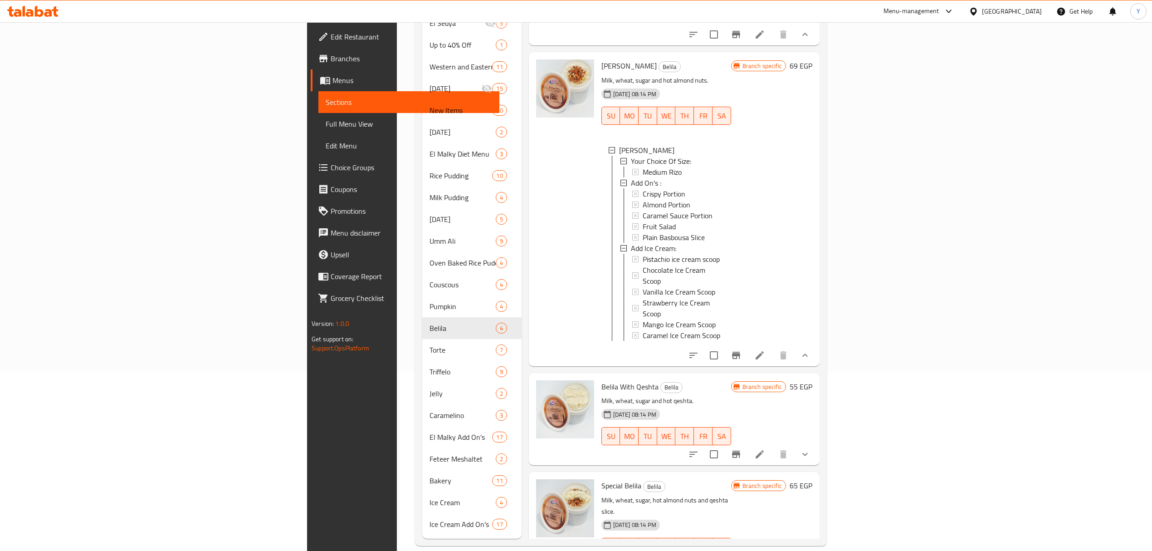
click at [816, 443] on button "show more" at bounding box center [805, 454] width 22 height 22
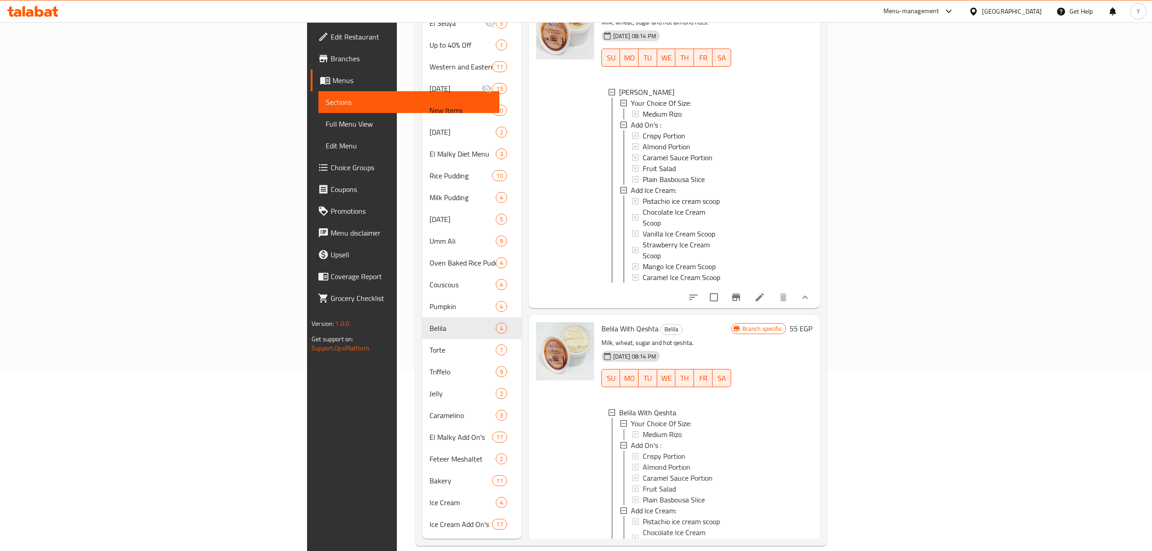
scroll to position [442, 0]
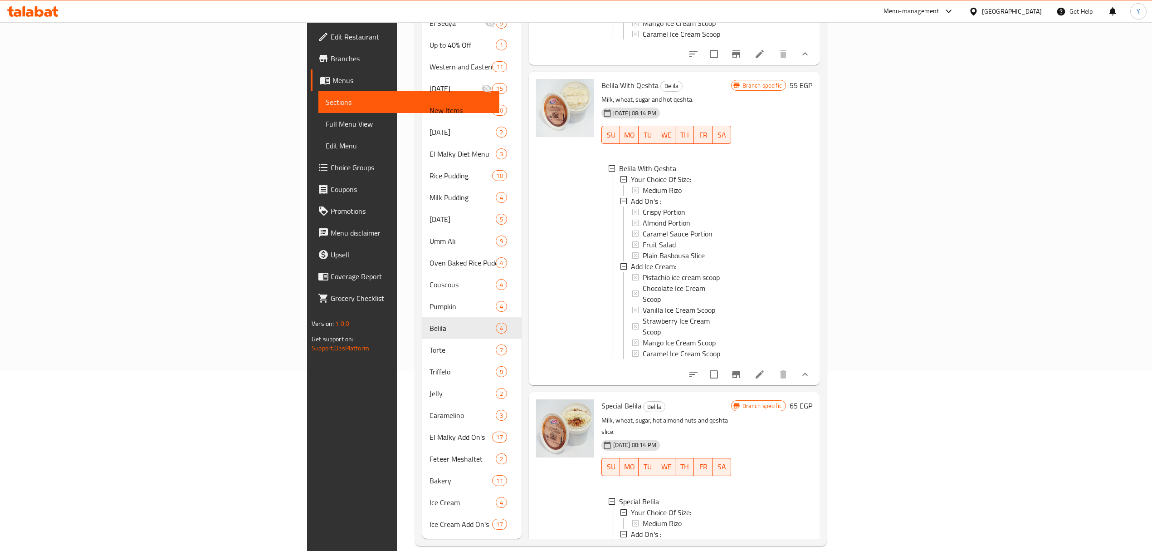
scroll to position [651, 0]
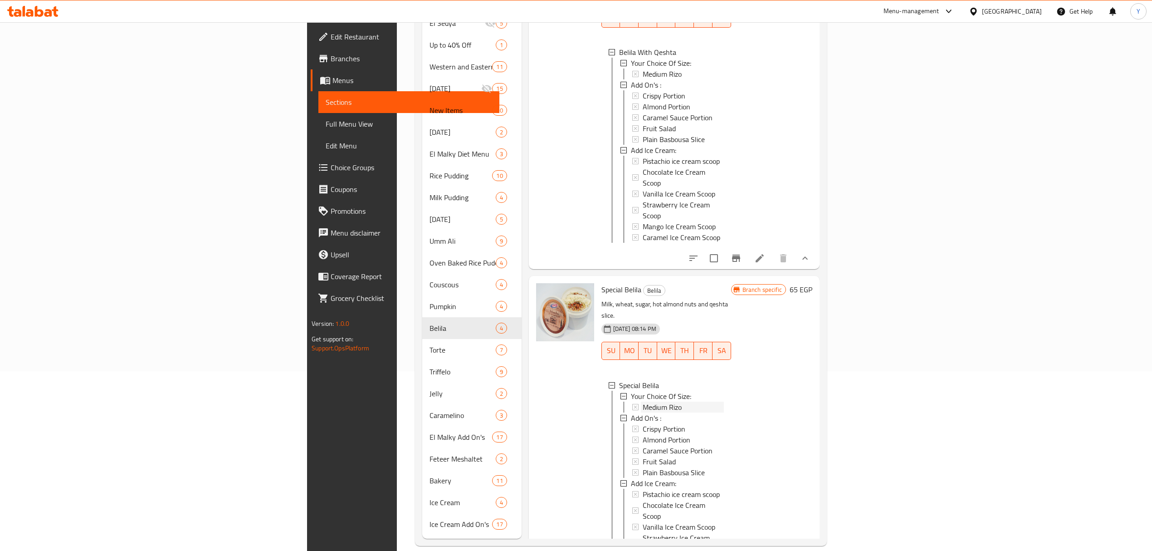
click at [632, 404] on div at bounding box center [635, 407] width 7 height 6
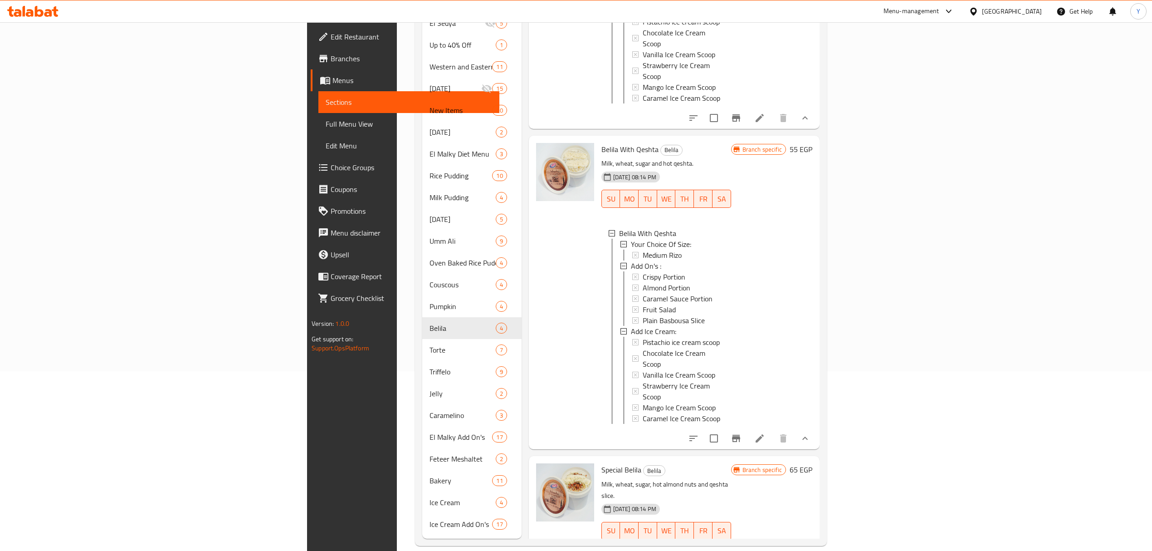
scroll to position [469, 0]
click at [643, 251] on span "Medium Rizo" at bounding box center [662, 256] width 39 height 11
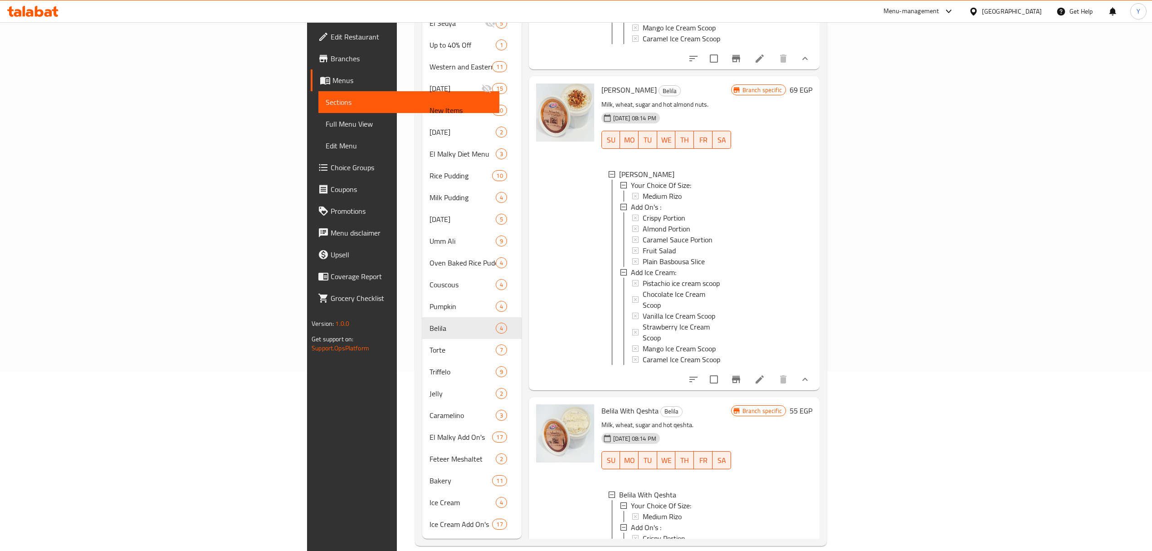
scroll to position [106, 0]
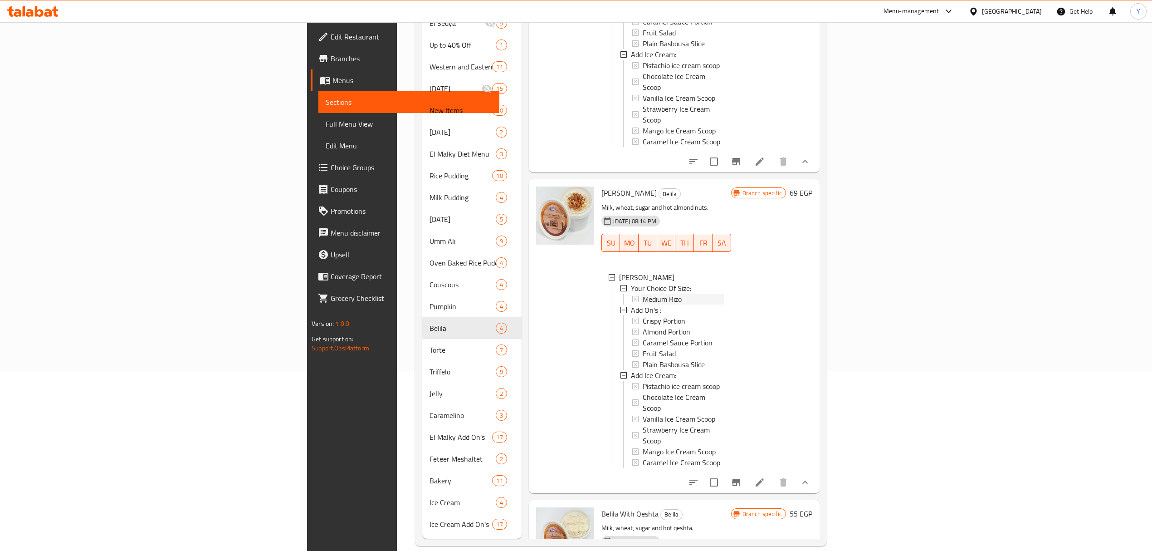
click at [643, 294] on span "Medium Rizo" at bounding box center [662, 299] width 39 height 11
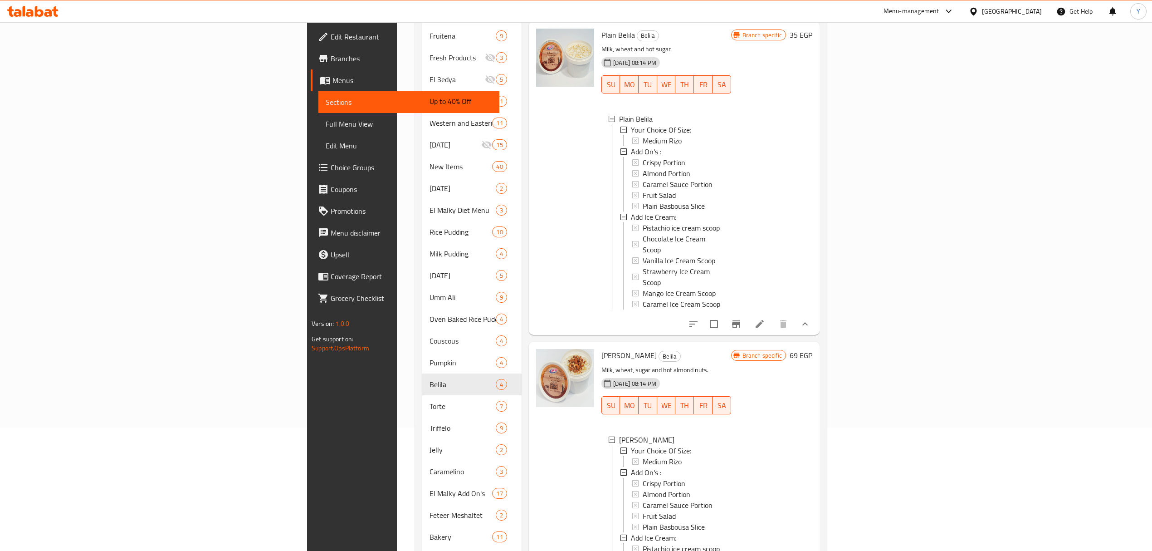
scroll to position [59, 0]
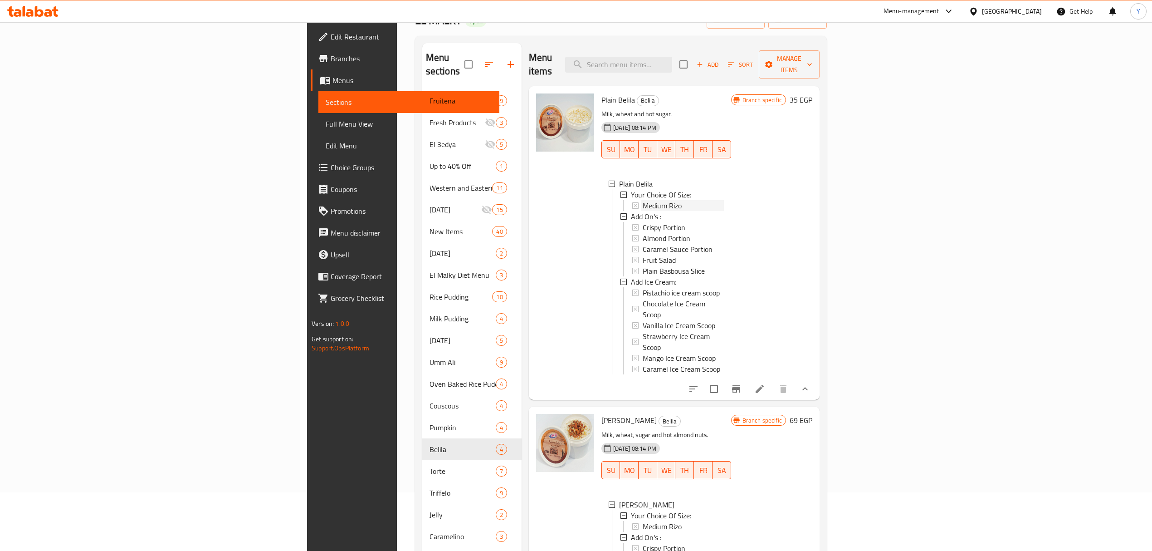
click at [643, 200] on span "Medium Rizo" at bounding box center [662, 205] width 39 height 11
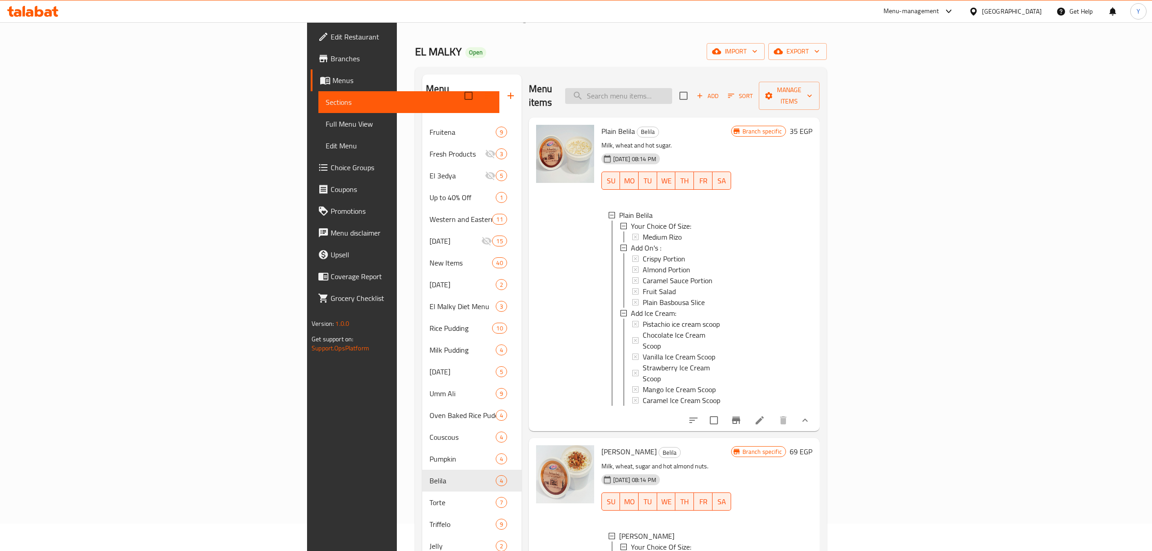
scroll to position [0, 0]
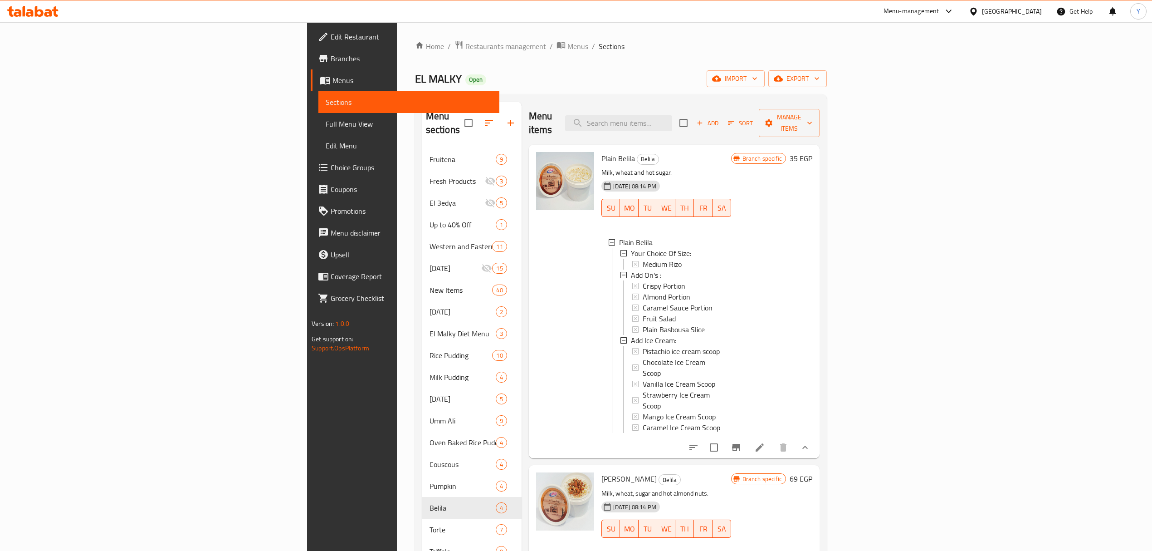
click at [768, 62] on div "Home / Restaurants management / Menus / Sections EL MALKY Open import export Me…" at bounding box center [621, 382] width 412 height 685
click at [726, 129] on div "Menu items Add Sort Manage items" at bounding box center [674, 123] width 291 height 43
click at [672, 120] on input "search" at bounding box center [618, 123] width 107 height 16
paste input "Plain Oven Baked Rice Pudding Casserole"
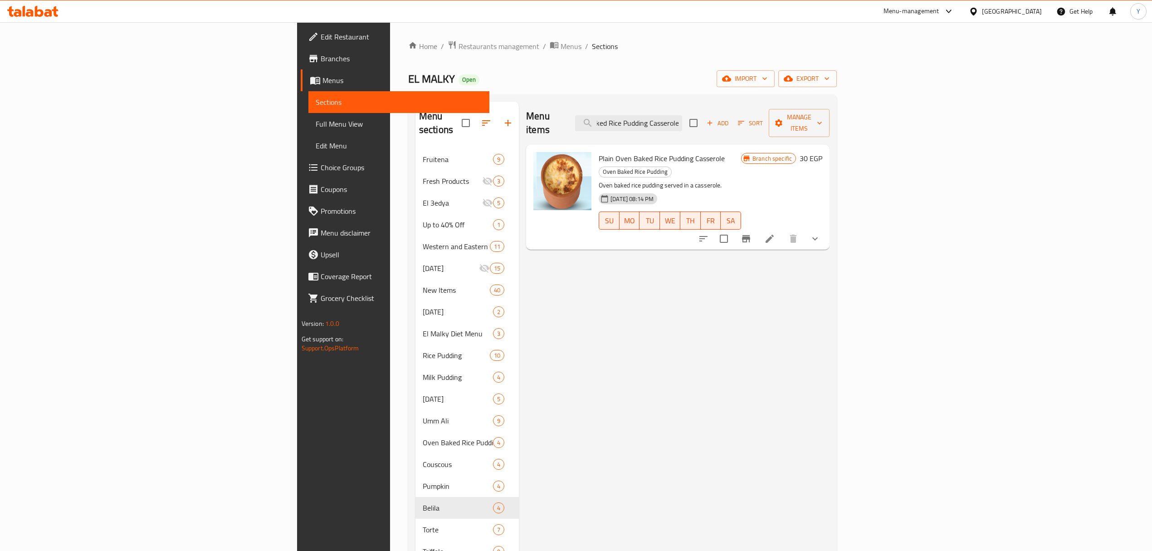
type input "Plain Oven Baked Rice Pudding Casserole"
click at [783, 230] on li at bounding box center [769, 238] width 25 height 16
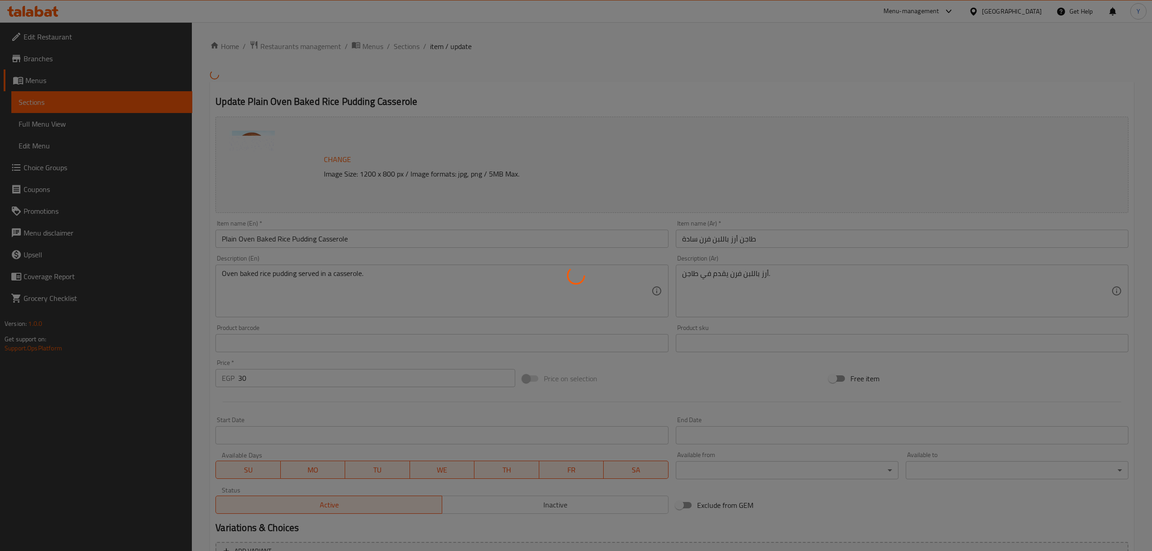
type input "اختيارك من الحجم:"
type input "1"
type input "الإضافات:"
type input "0"
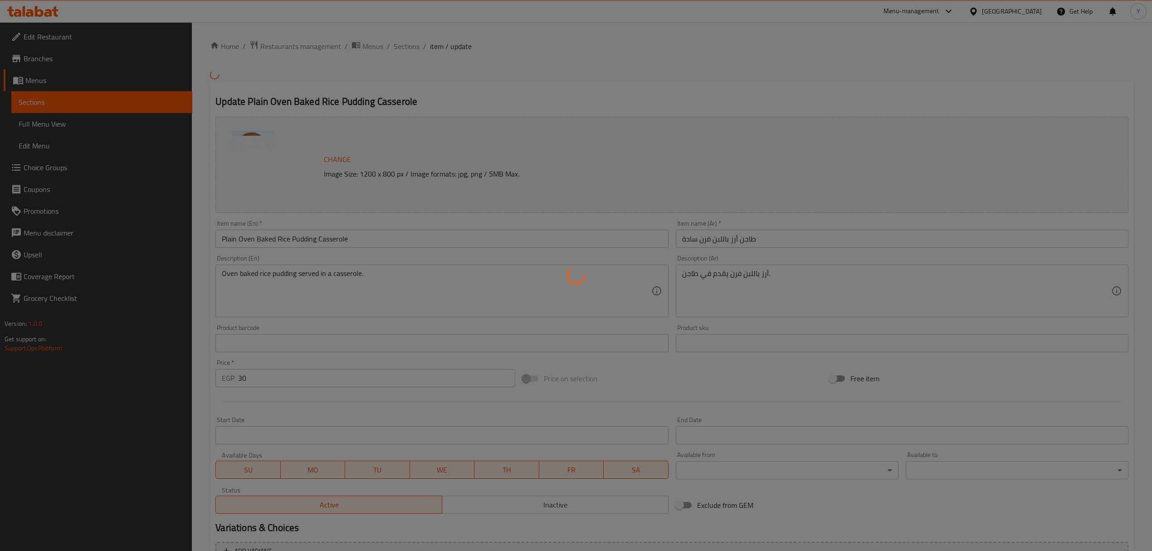
type input "4"
type input "إضافة أيس كريم:"
type input "0"
type input "6"
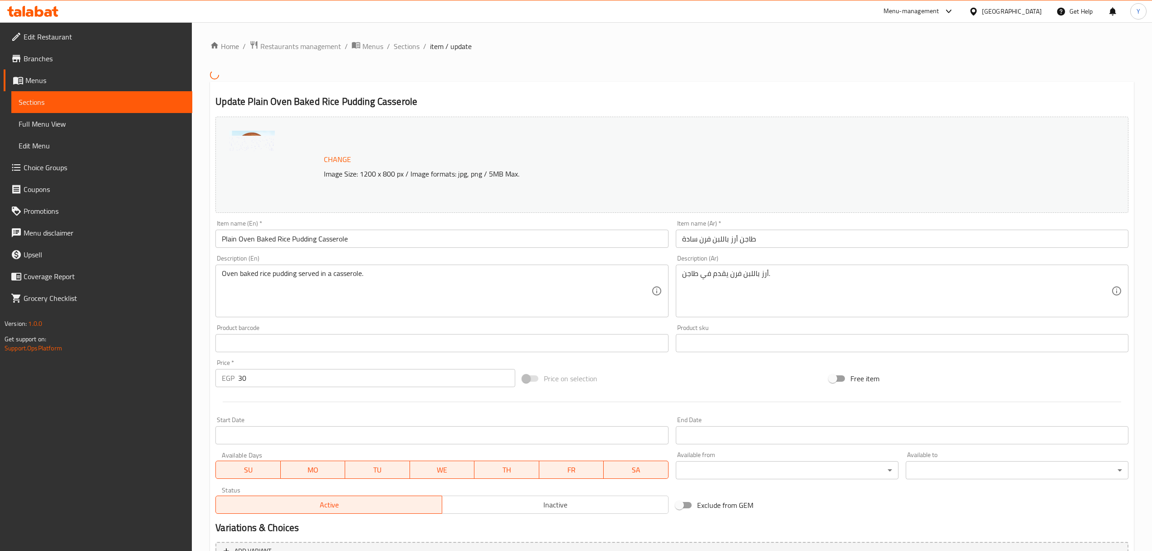
click at [759, 240] on input "طاجن أرز باللبن فرن سادة" at bounding box center [902, 239] width 453 height 18
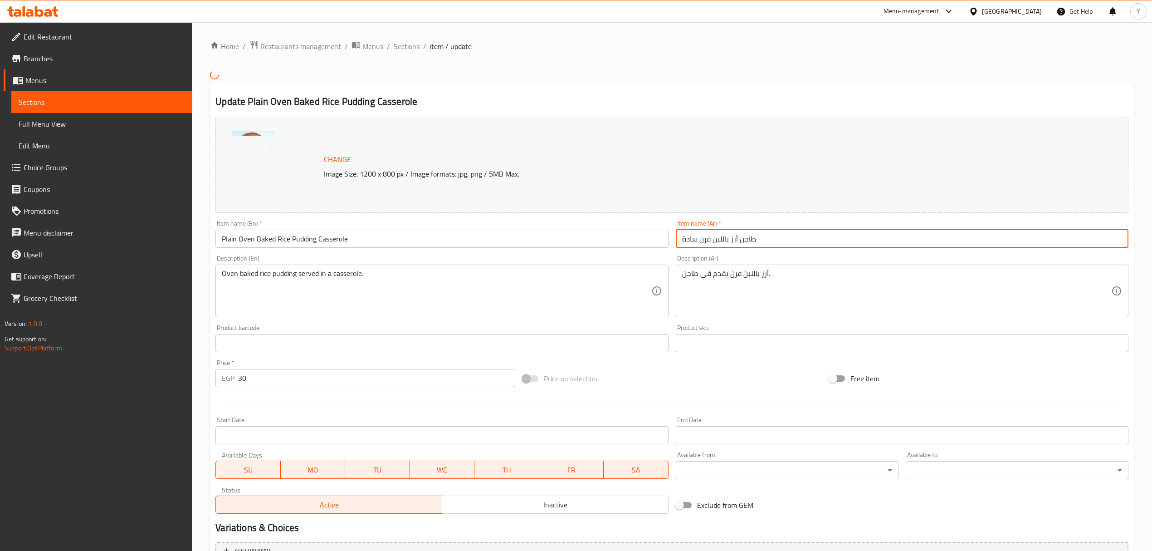
click at [759, 240] on input "طاجن أرز باللبن فرن سادة" at bounding box center [902, 239] width 453 height 18
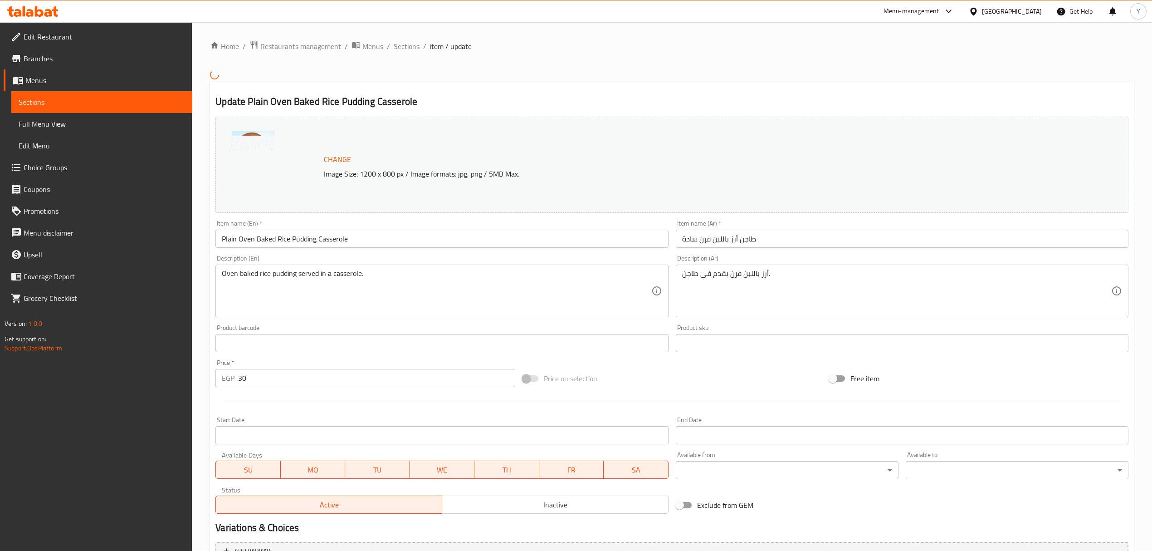
click at [420, 47] on ol "Home / Restaurants management / Menus / Sections / item / update" at bounding box center [672, 46] width 924 height 12
click at [411, 47] on span "Sections" at bounding box center [407, 46] width 26 height 11
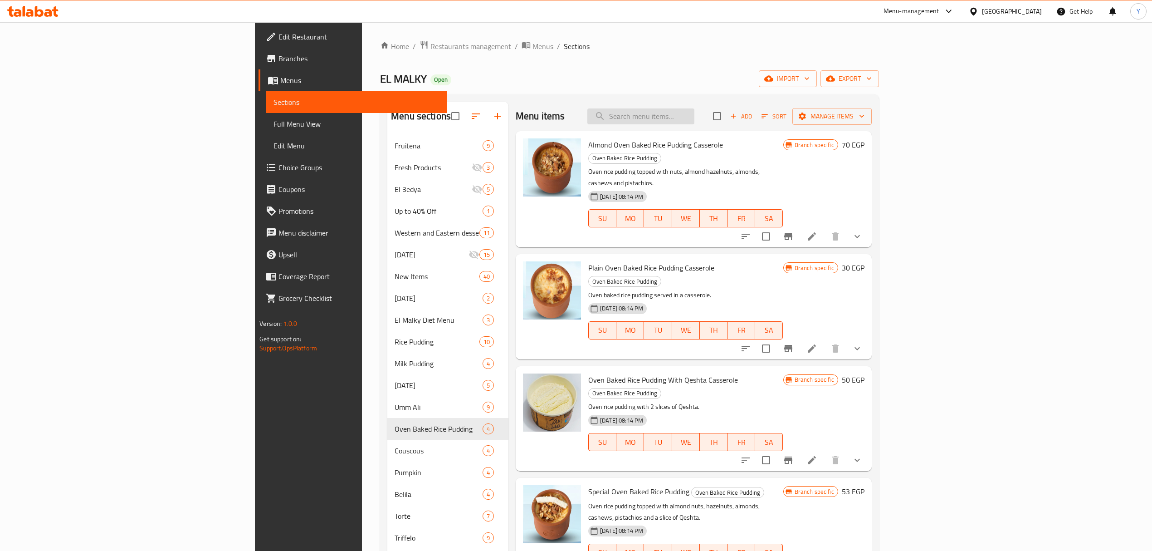
click at [695, 120] on input "search" at bounding box center [640, 116] width 107 height 16
paste input "Pumpkin With Qeshta"
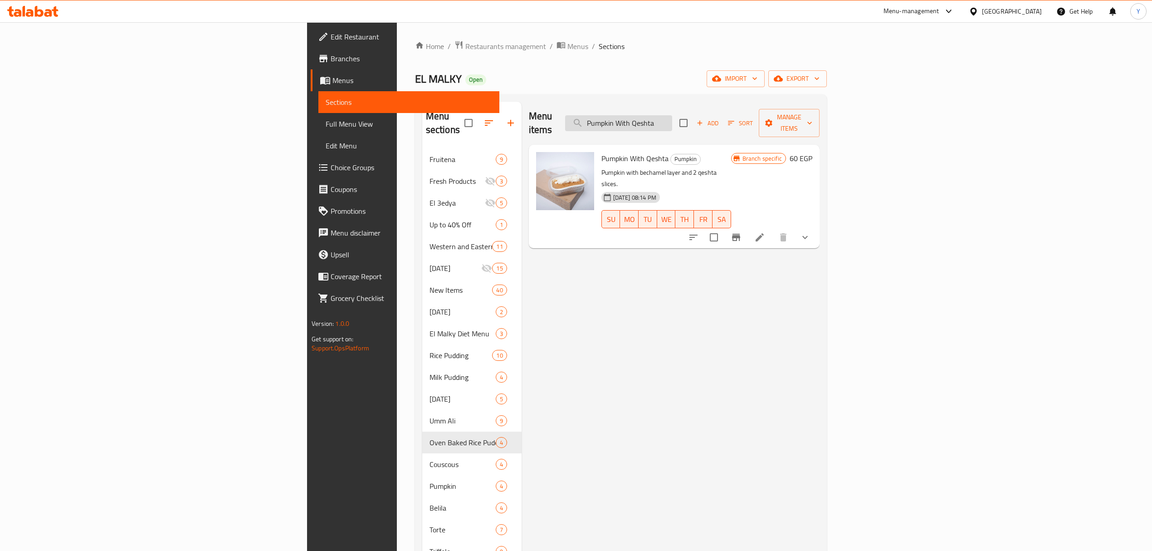
click at [672, 119] on input "Pumpkin With Qeshta" at bounding box center [618, 123] width 107 height 16
click at [672, 120] on input "Pumpkin With Qeshta" at bounding box center [618, 123] width 107 height 16
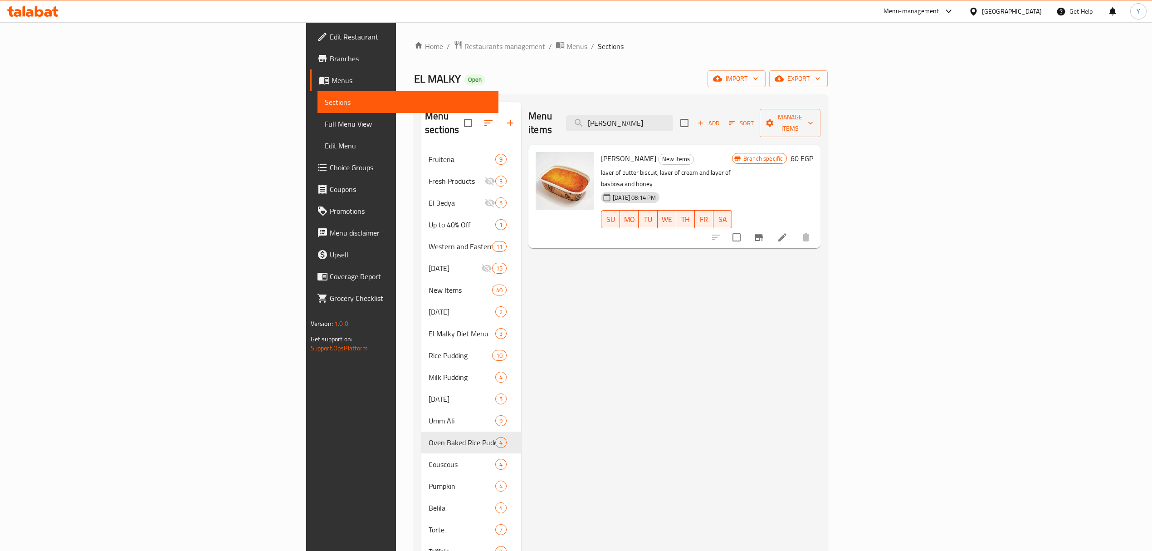
click at [601, 167] on p "layer of butter biscuit, layer of cream and layer of basbosa and honey" at bounding box center [666, 178] width 131 height 23
click at [632, 188] on div "25-06-2024 08:14 PM" at bounding box center [614, 197] width 34 height 18
click at [639, 167] on p "layer of butter biscuit, layer of cream and layer of basbosa and honey" at bounding box center [666, 178] width 131 height 23
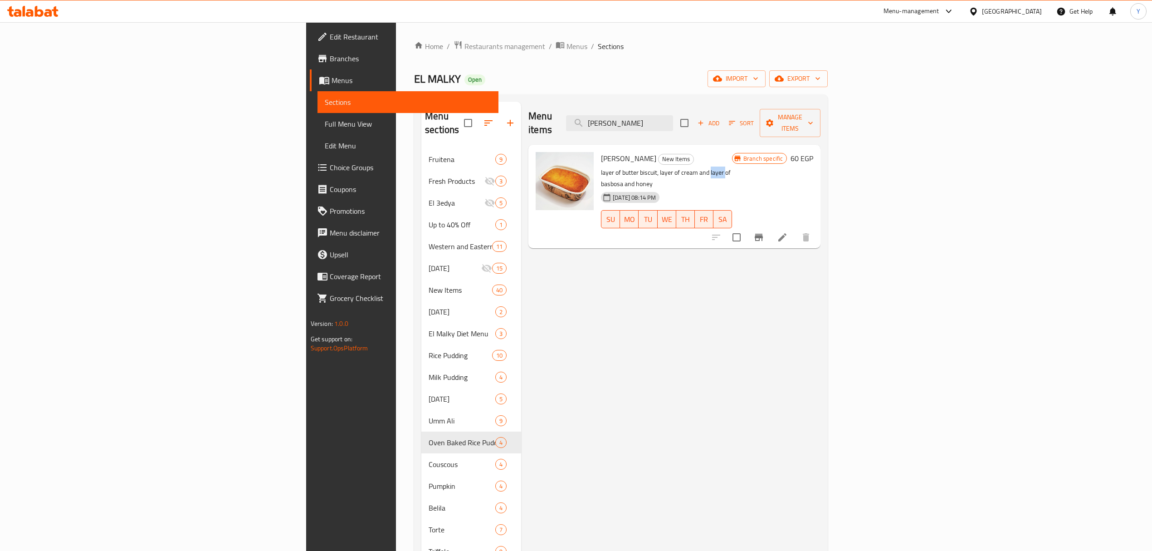
click at [639, 167] on p "layer of butter biscuit, layer of cream and layer of basbosa and honey" at bounding box center [666, 178] width 131 height 23
click at [673, 122] on input "حمد" at bounding box center [619, 123] width 107 height 16
paste input "ولة"
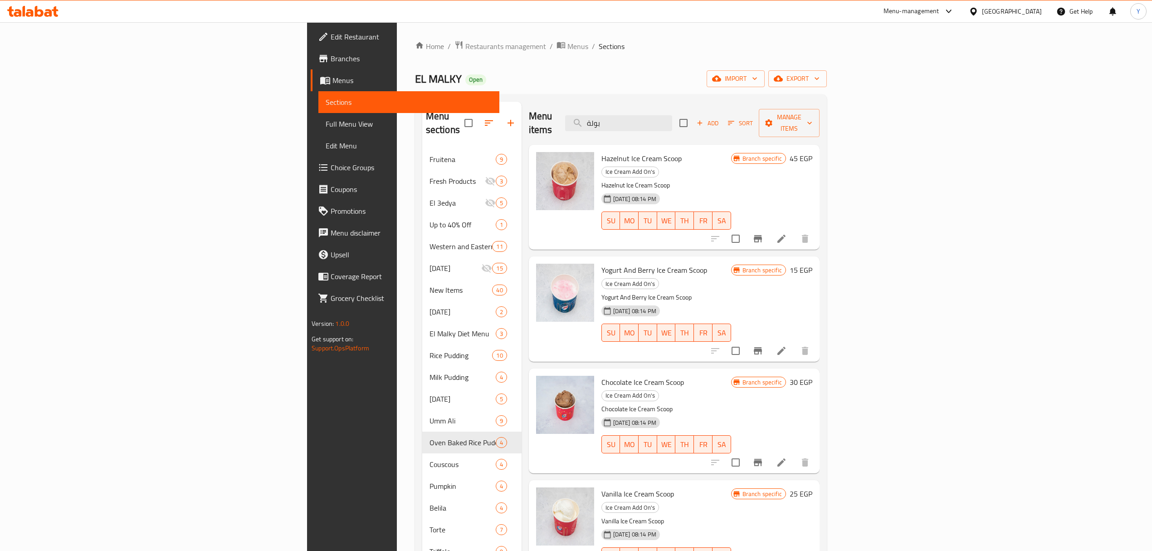
click at [763, 126] on div "Menu items بولة Add Sort Manage items" at bounding box center [674, 123] width 291 height 43
click at [672, 115] on input "بولة" at bounding box center [618, 123] width 107 height 16
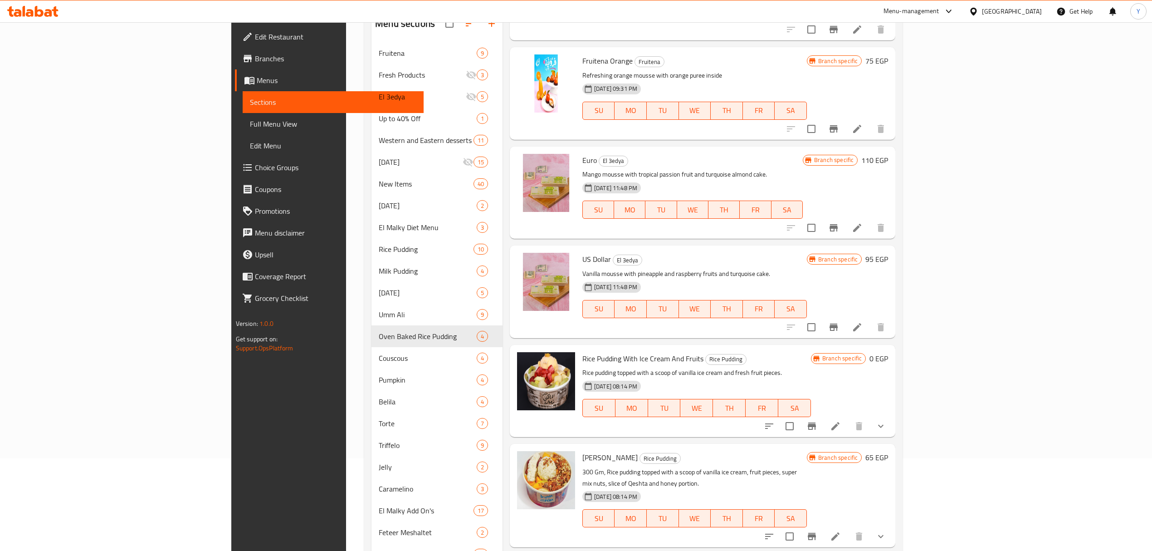
scroll to position [180, 0]
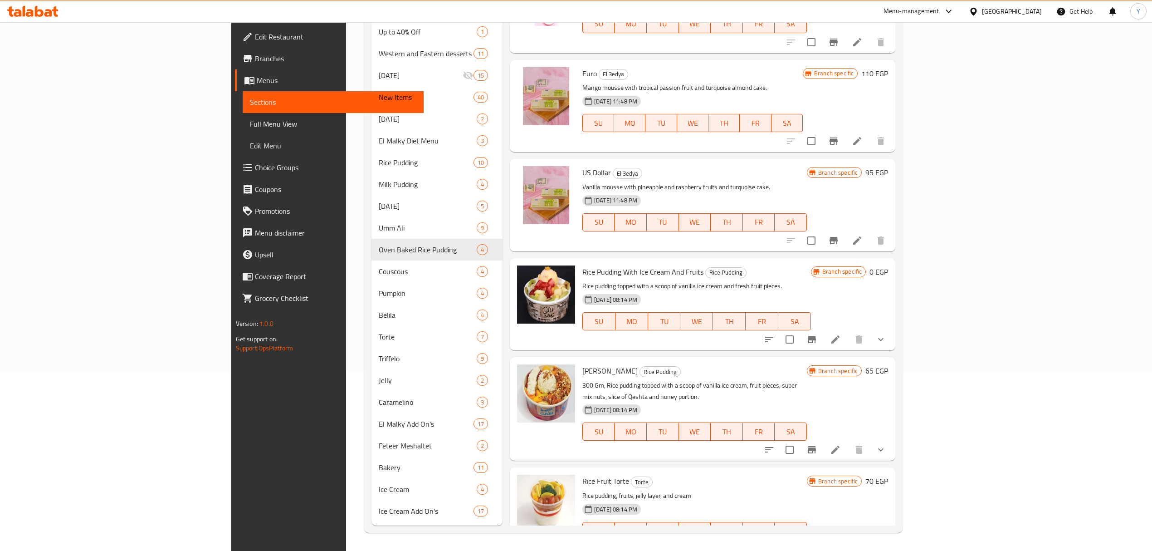
type input "fruit"
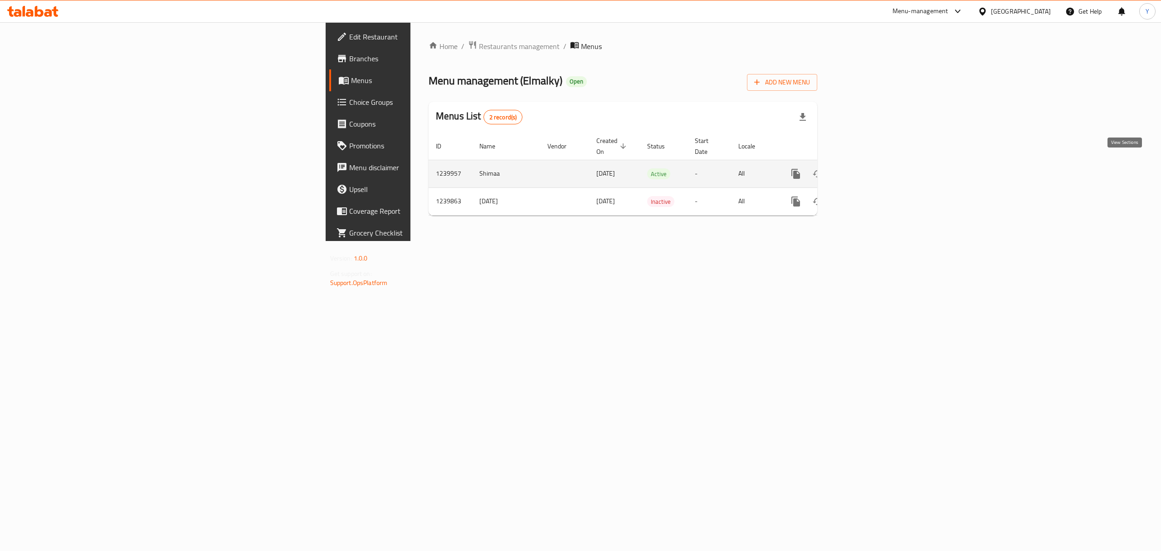
click at [867, 169] on icon "enhanced table" at bounding box center [861, 173] width 11 height 11
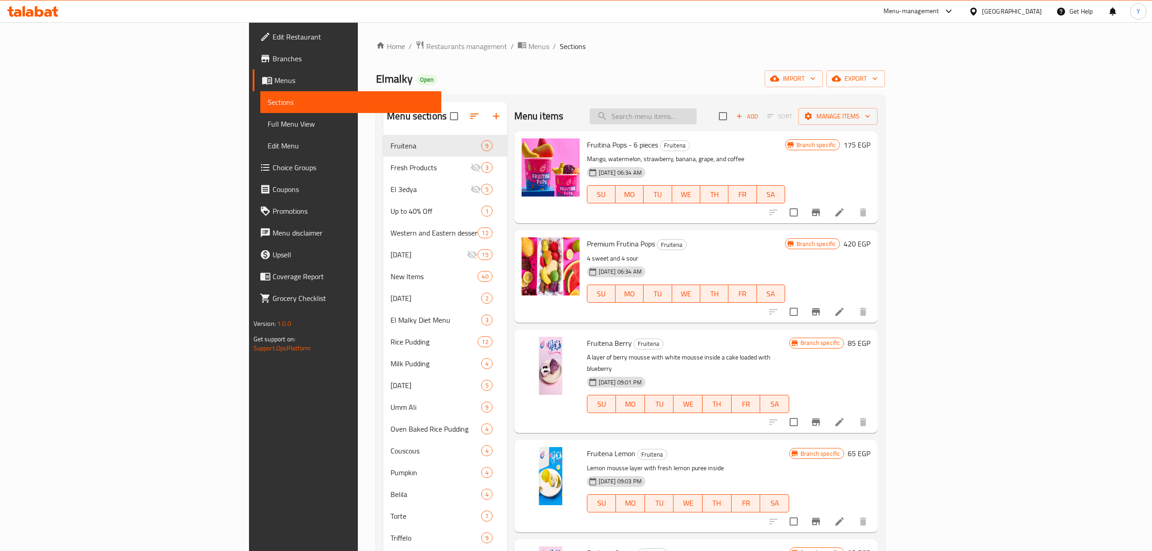
click at [697, 122] on input "search" at bounding box center [643, 116] width 107 height 16
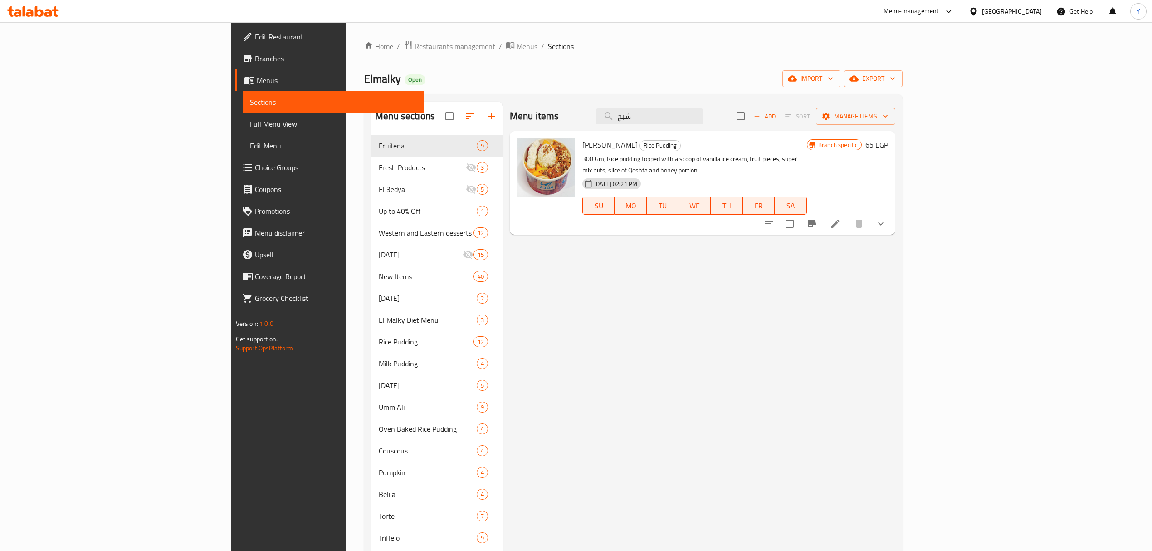
type input "شبح"
click at [582, 162] on p "300 Gm, Rice pudding topped with a scoop of vanilla ice cream, fruit pieces, su…" at bounding box center [694, 164] width 225 height 23
drag, startPoint x: 532, startPoint y: 162, endPoint x: 599, endPoint y: 160, distance: 67.2
click at [599, 160] on p "300 Gm, Rice pudding topped with a scoop of vanilla ice cream, fruit pieces, su…" at bounding box center [694, 164] width 225 height 23
click at [806, 159] on p "300 Gm, Rice pudding topped with a scoop of vanilla ice cream, fruit pieces, su…" at bounding box center [694, 164] width 225 height 23
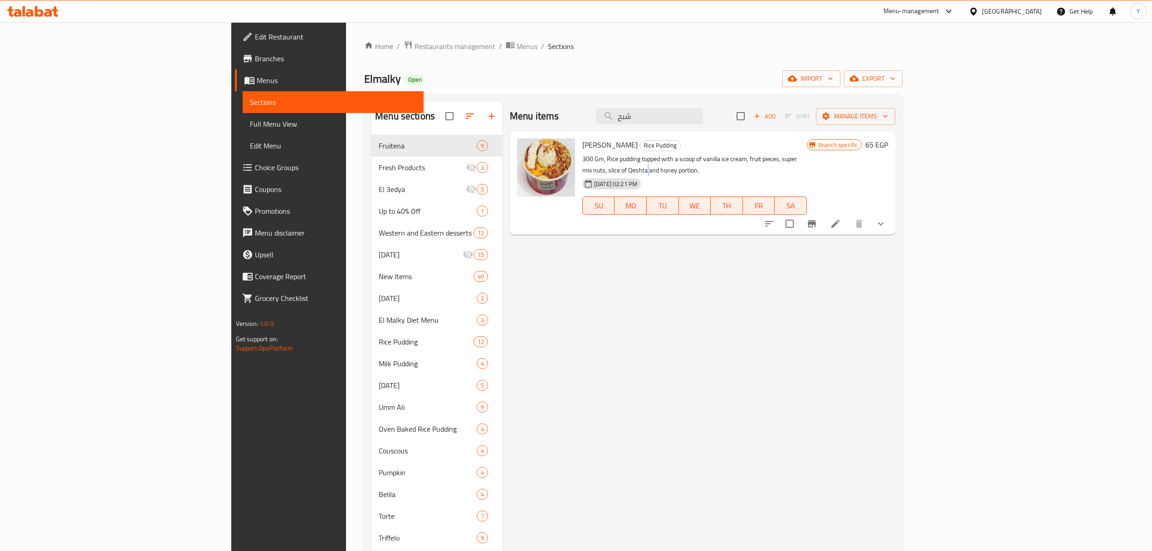
click at [806, 159] on p "300 Gm, Rice pudding topped with a scoop of vanilla ice cream, fruit pieces, su…" at bounding box center [694, 164] width 225 height 23
click at [703, 117] on input "شبح" at bounding box center [649, 116] width 107 height 16
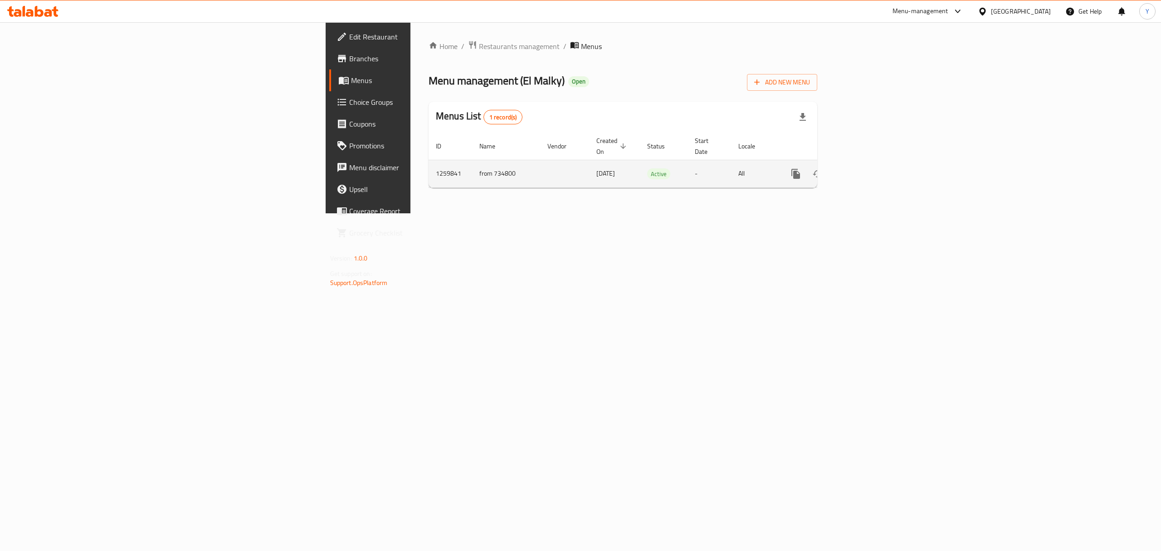
click at [866, 170] on icon "enhanced table" at bounding box center [861, 174] width 8 height 8
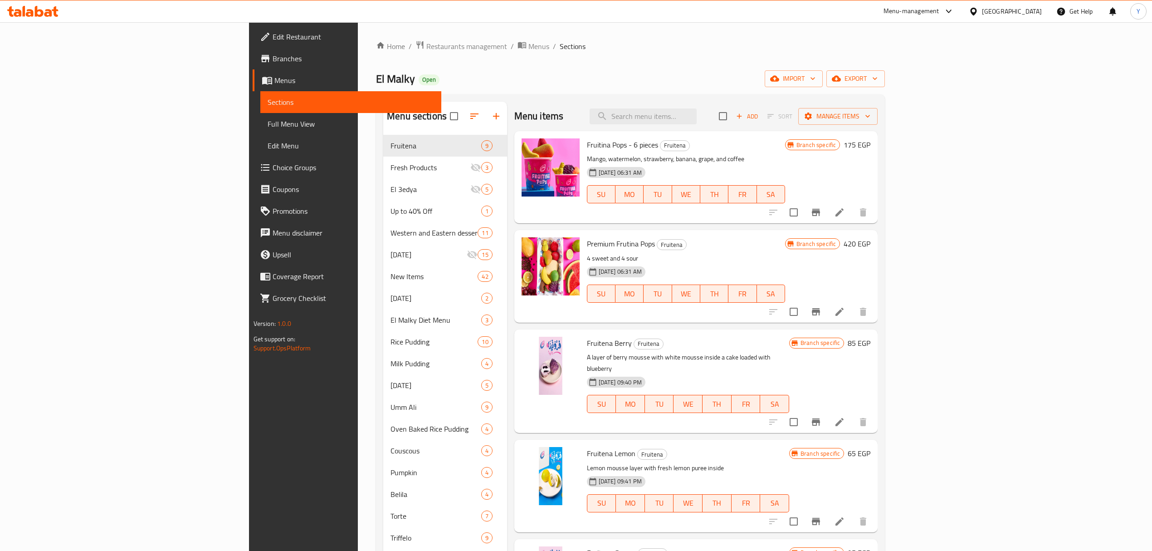
click at [706, 126] on div "Menu items Add Sort Manage items" at bounding box center [696, 116] width 364 height 29
click at [707, 126] on div "Menu items Add Sort Manage items" at bounding box center [696, 116] width 364 height 29
click at [697, 115] on input "search" at bounding box center [643, 116] width 107 height 16
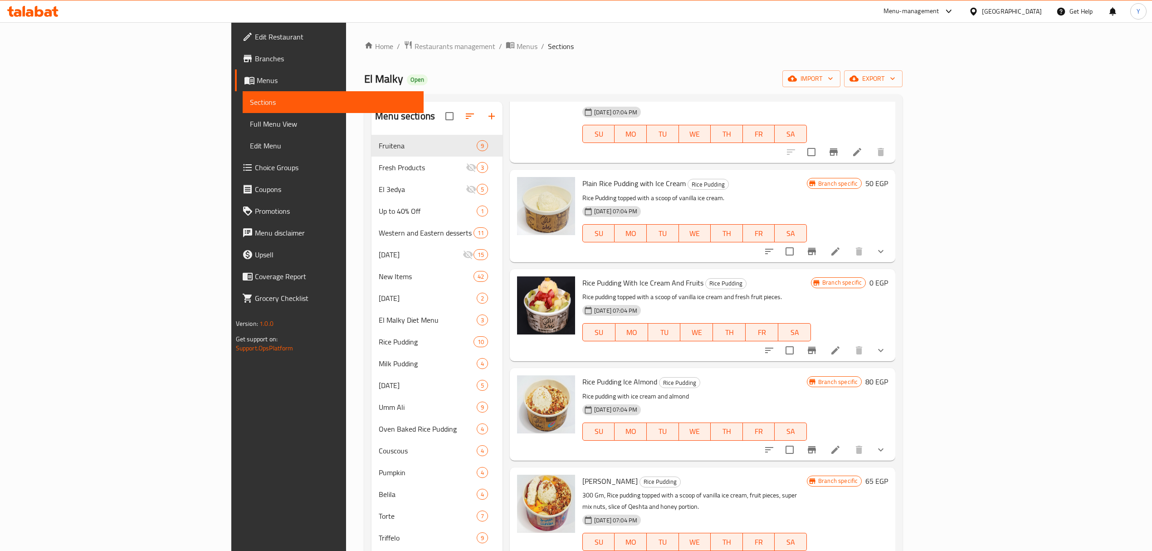
scroll to position [121, 0]
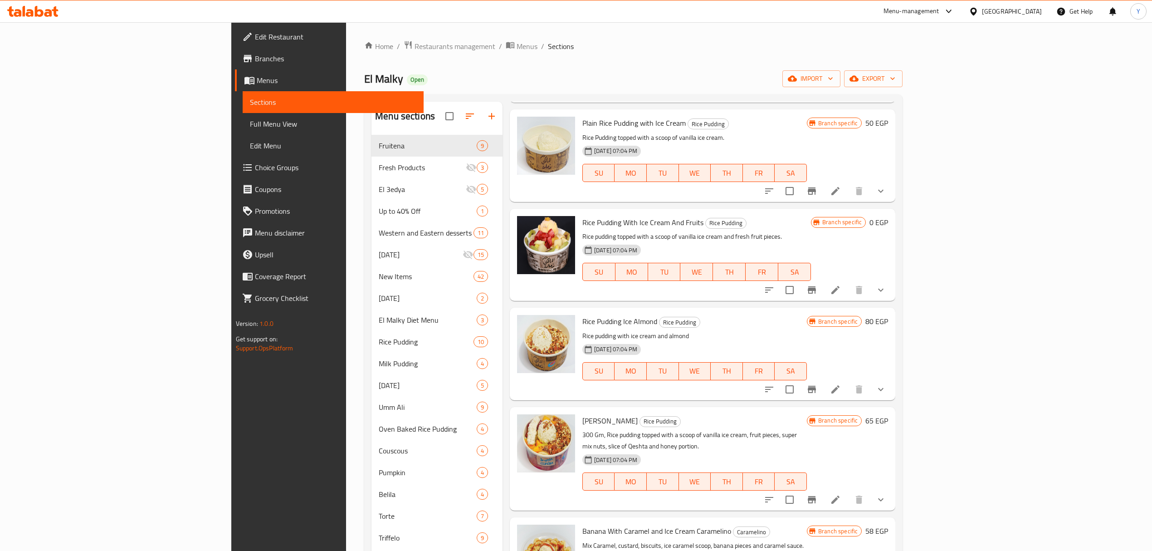
click at [892, 287] on button "show more" at bounding box center [881, 290] width 22 height 22
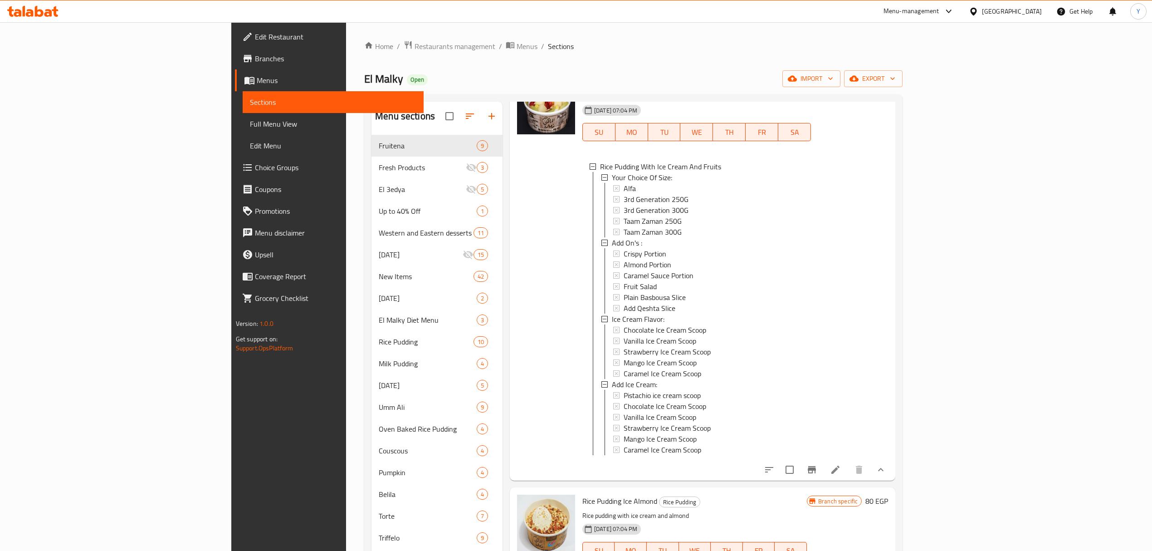
scroll to position [302, 0]
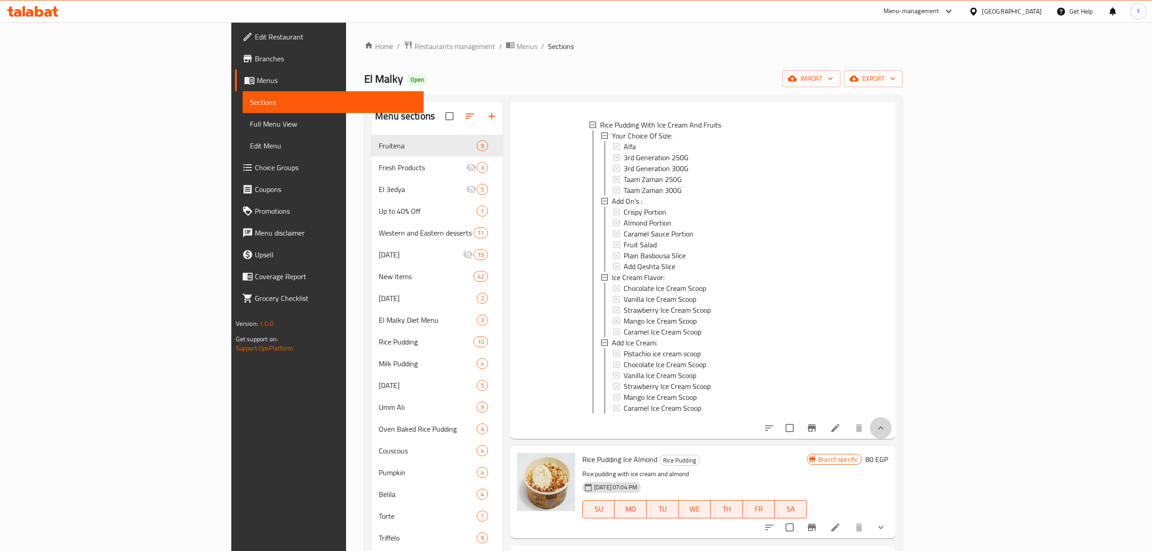
click at [892, 437] on button "show more" at bounding box center [881, 428] width 22 height 22
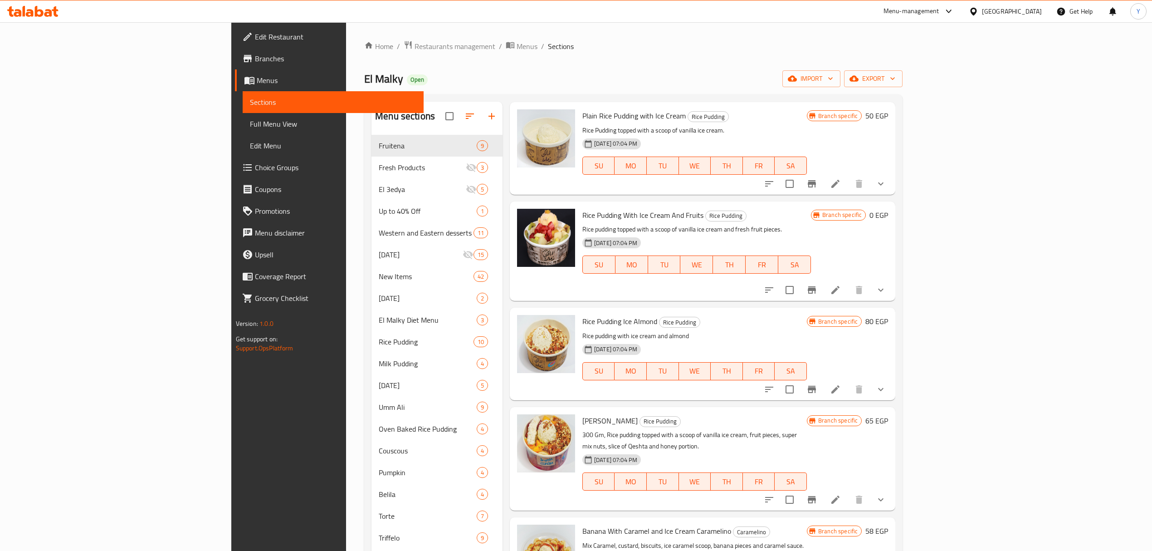
scroll to position [0, 0]
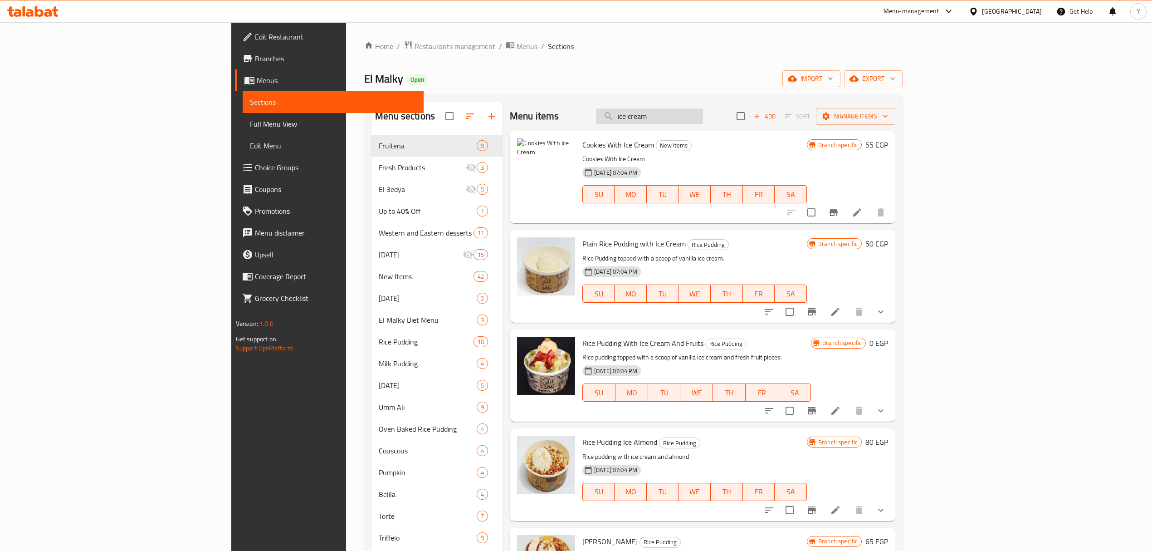
click at [703, 113] on input "ice cream" at bounding box center [649, 116] width 107 height 16
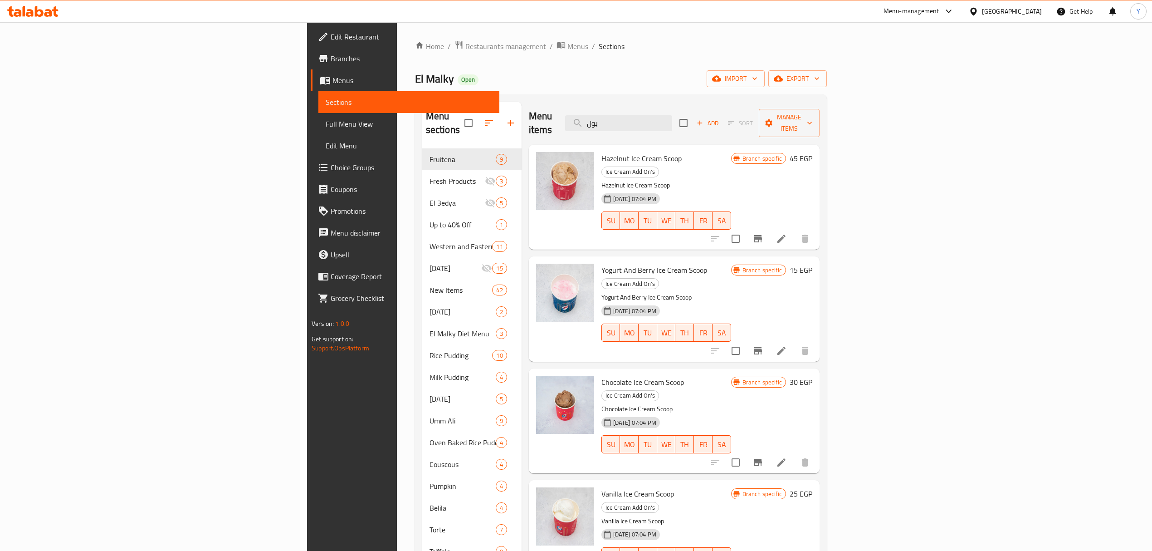
click at [622, 263] on span "Yogurt And Berry Ice Cream Scoop" at bounding box center [655, 270] width 106 height 14
copy h6 "Scoop"
click at [672, 120] on input "بول" at bounding box center [618, 123] width 107 height 16
paste input "Scoop"
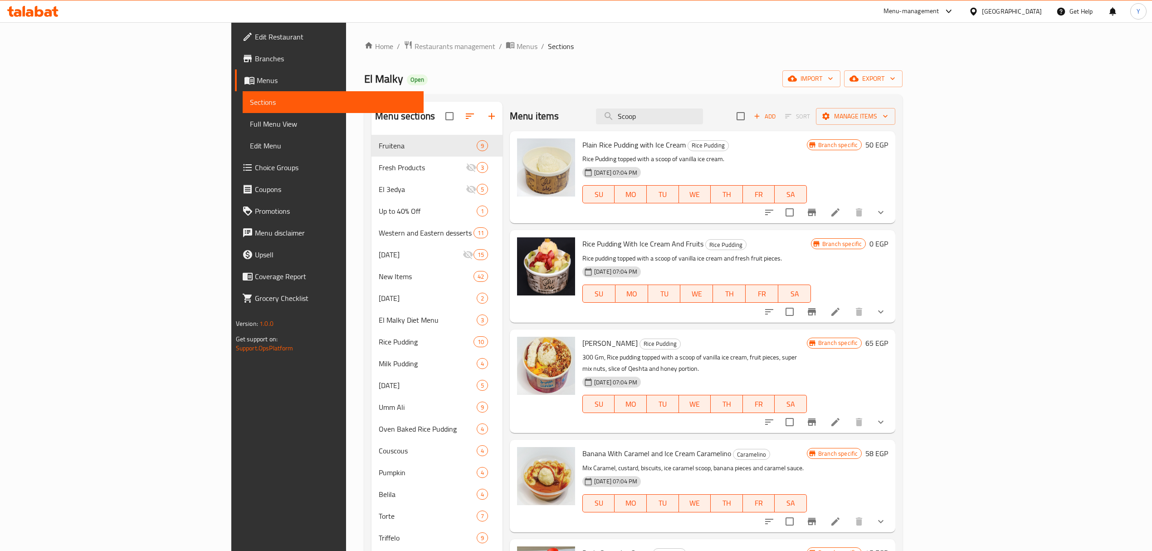
click at [715, 132] on div "Plain Rice Pudding with Ice Cream Rice Pudding Rice Pudding topped with a scoop…" at bounding box center [703, 177] width 386 height 92
click at [703, 117] on input "Scoop" at bounding box center [649, 116] width 107 height 16
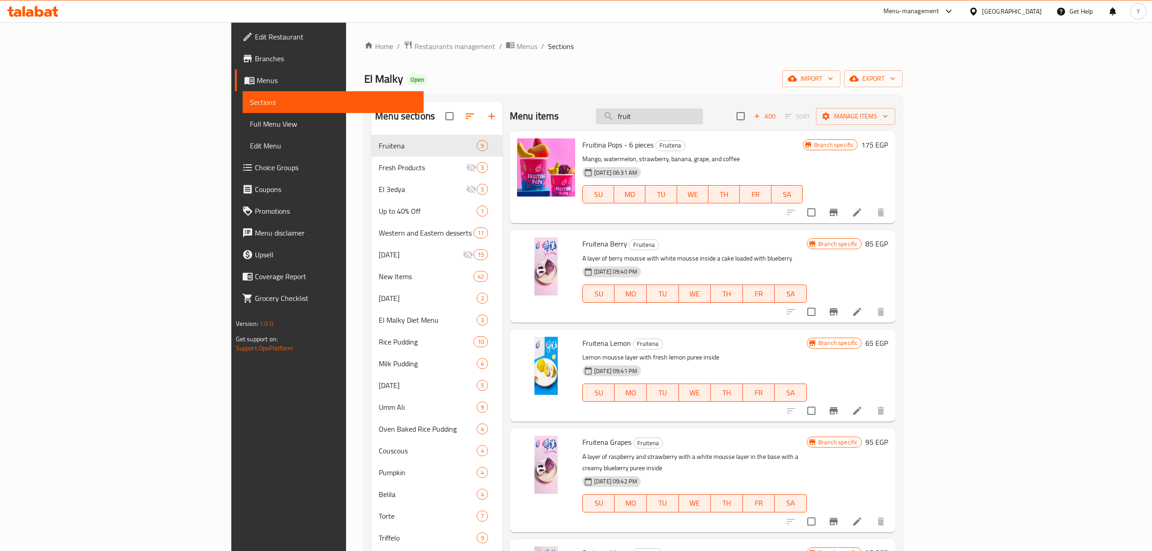
type input "fruit s"
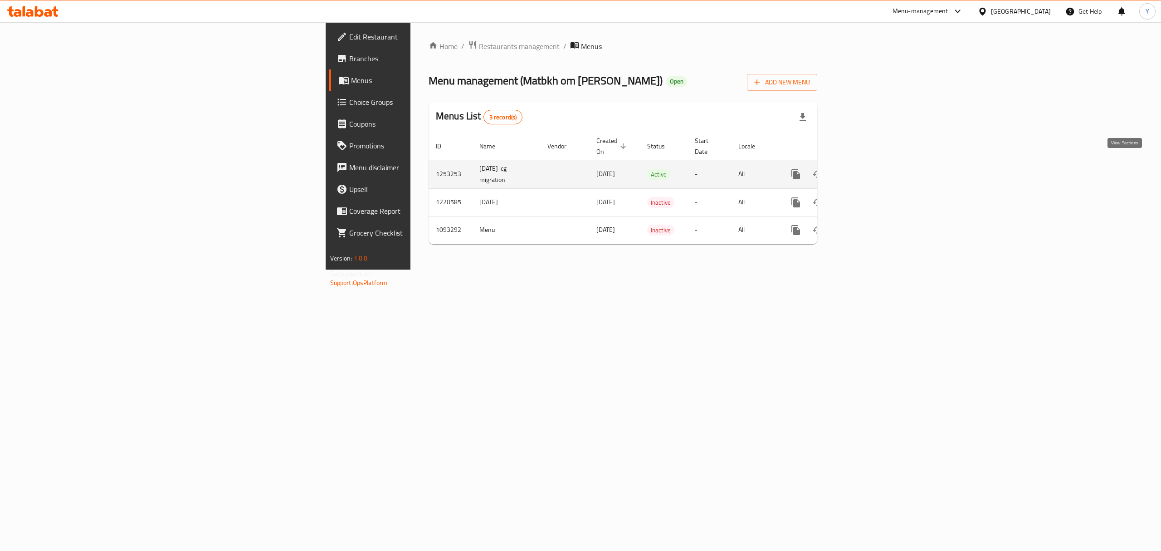
click at [867, 169] on icon "enhanced table" at bounding box center [861, 174] width 11 height 11
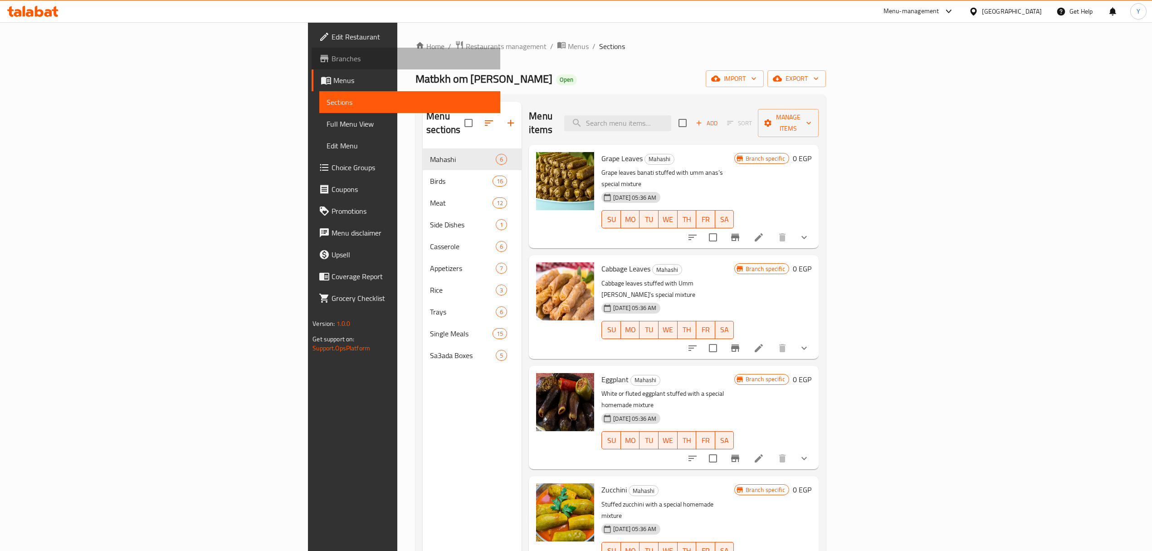
click at [332, 62] on span "Branches" at bounding box center [413, 58] width 162 height 11
